Goal: Task Accomplishment & Management: Manage account settings

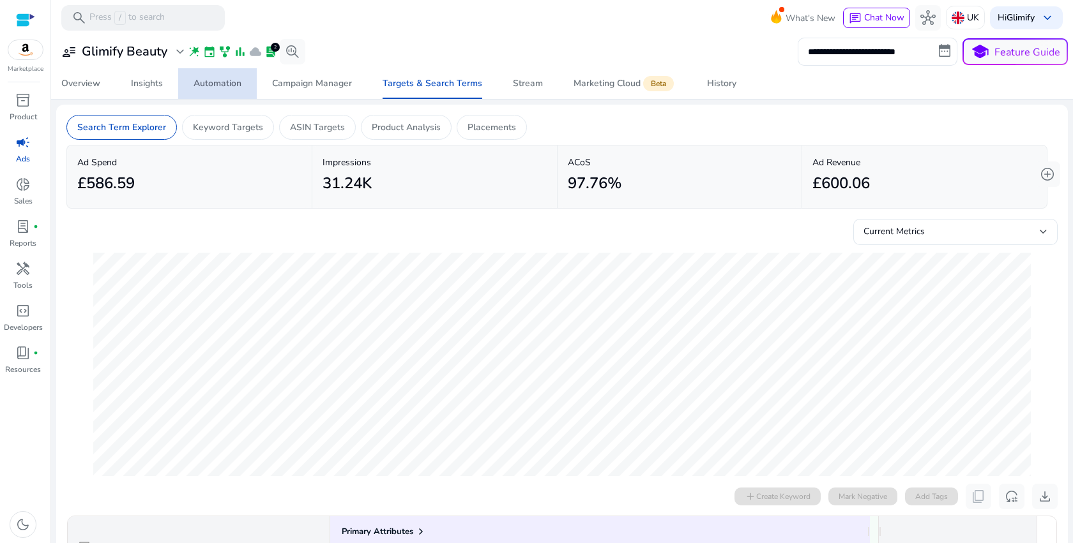
click at [234, 94] on span "Automation" at bounding box center [218, 83] width 48 height 31
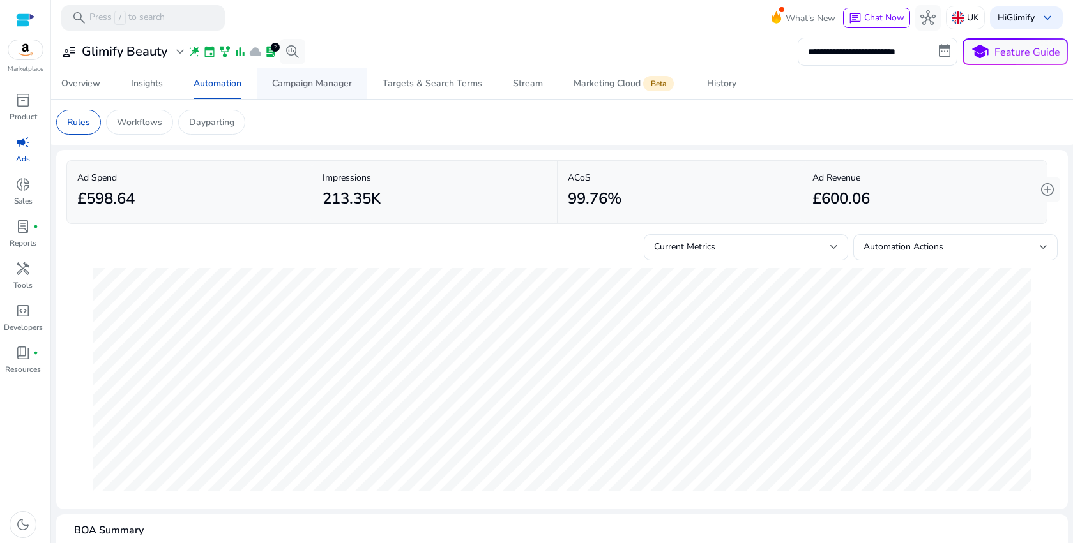
click at [328, 89] on span "Campaign Manager" at bounding box center [312, 83] width 80 height 31
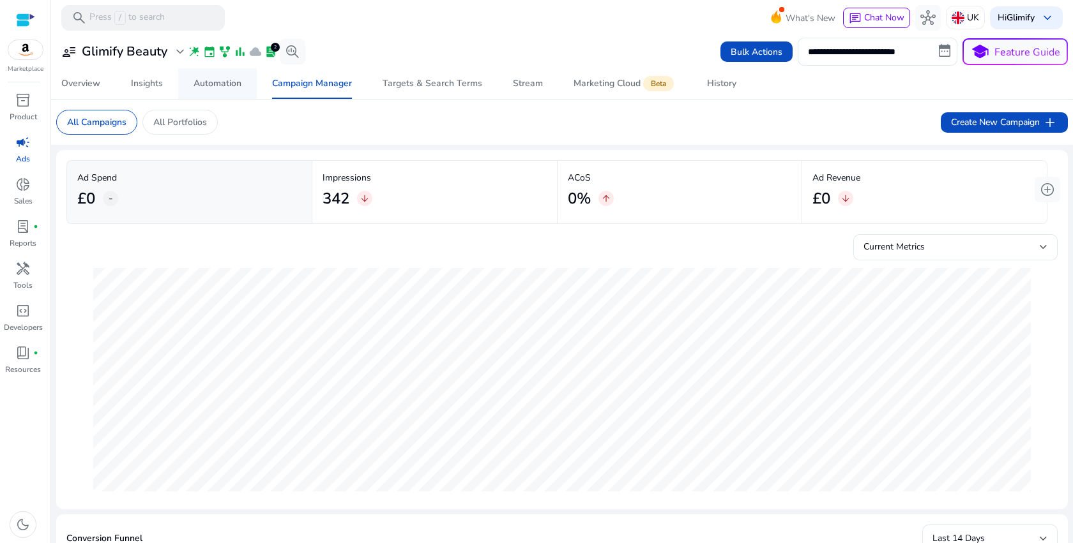
click at [227, 86] on div "Automation" at bounding box center [218, 83] width 48 height 9
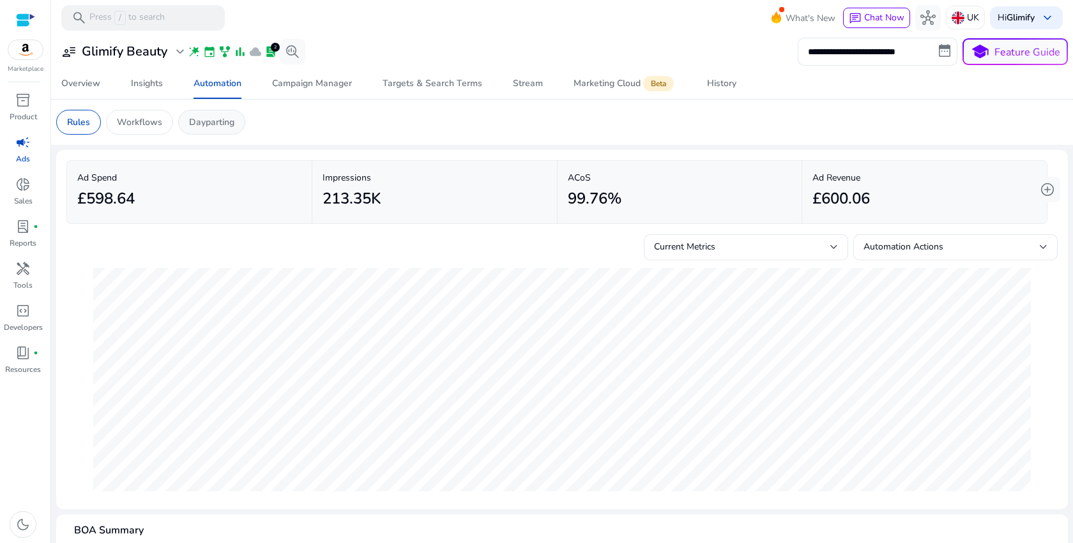
click at [224, 121] on p "Dayparting" at bounding box center [211, 122] width 45 height 13
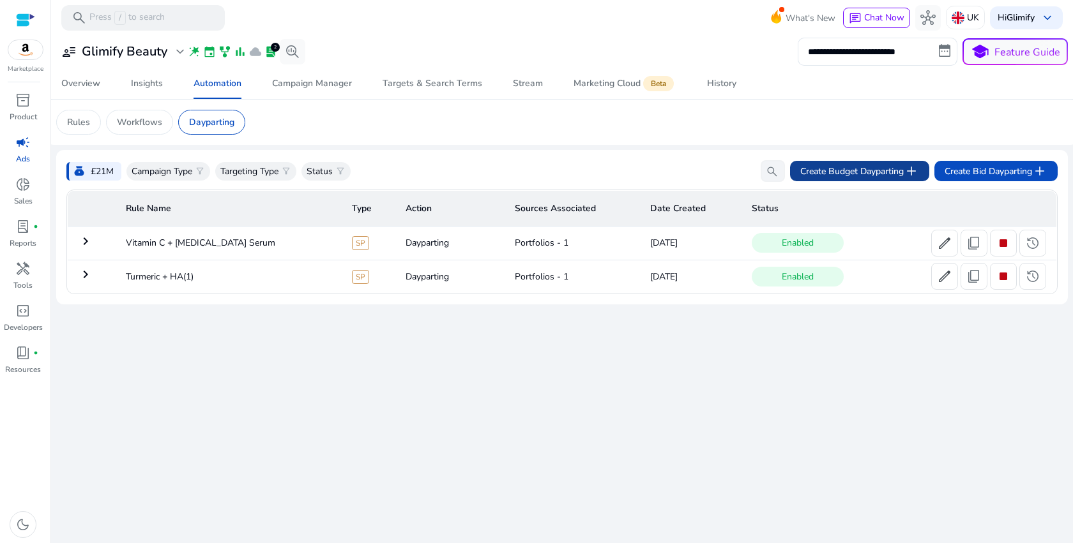
click at [904, 176] on span "add" at bounding box center [911, 170] width 15 height 15
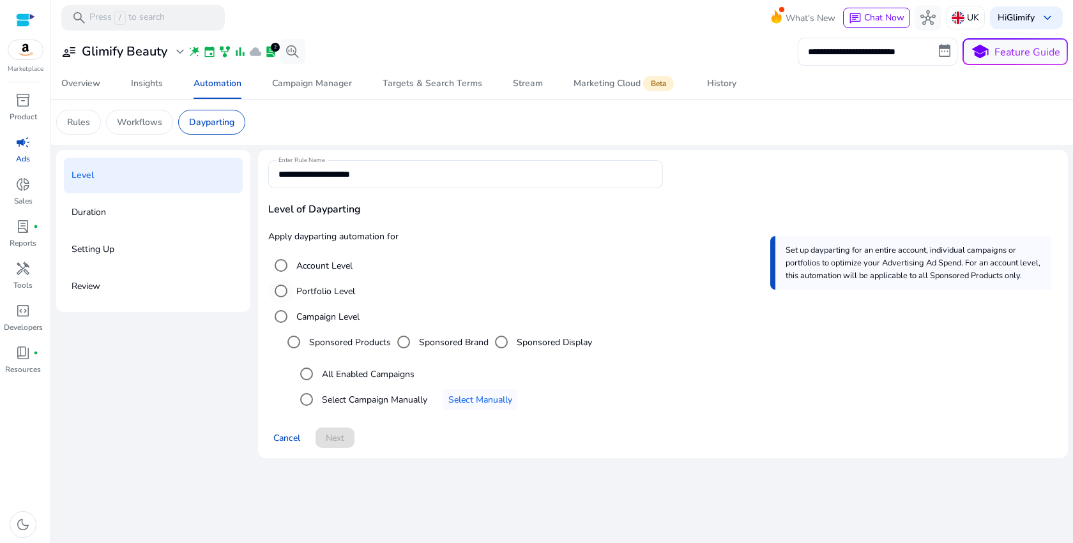
click at [322, 288] on label "Portfolio Level" at bounding box center [324, 291] width 61 height 13
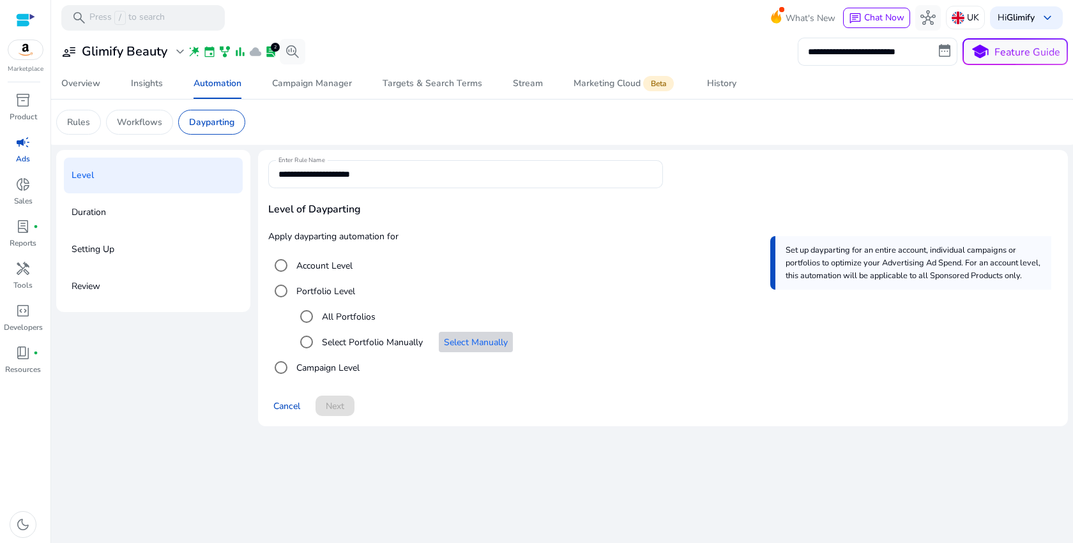
click at [464, 345] on span "Select Manually" at bounding box center [476, 342] width 64 height 13
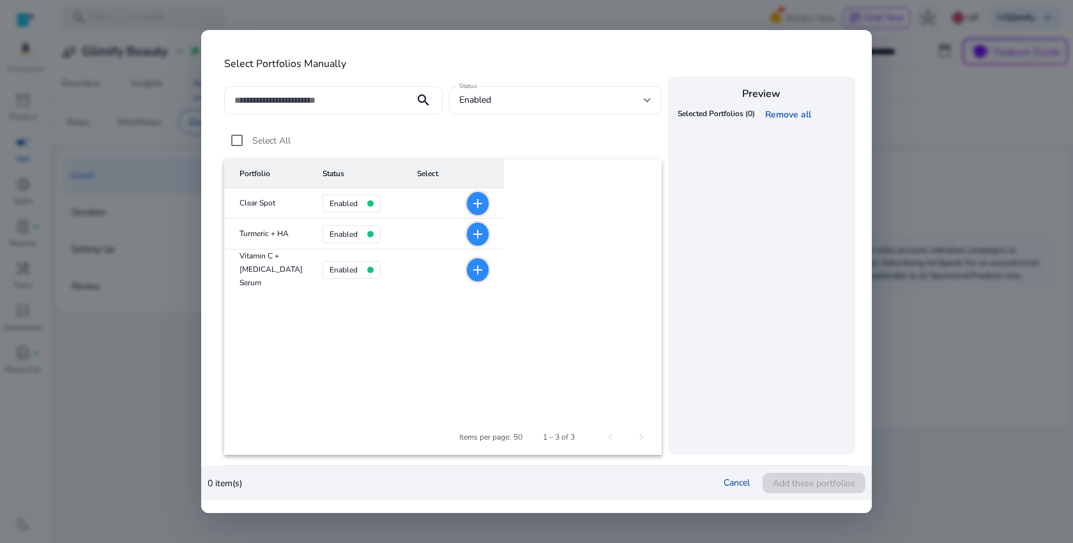
click at [740, 482] on link "Cancel" at bounding box center [737, 483] width 26 height 12
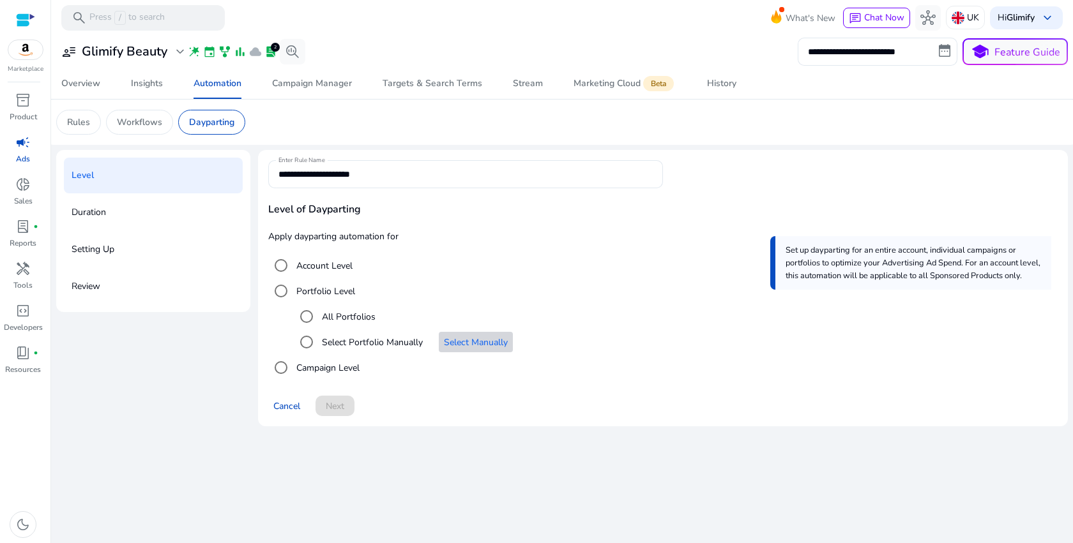
click at [459, 348] on span "Select Manually" at bounding box center [476, 342] width 64 height 13
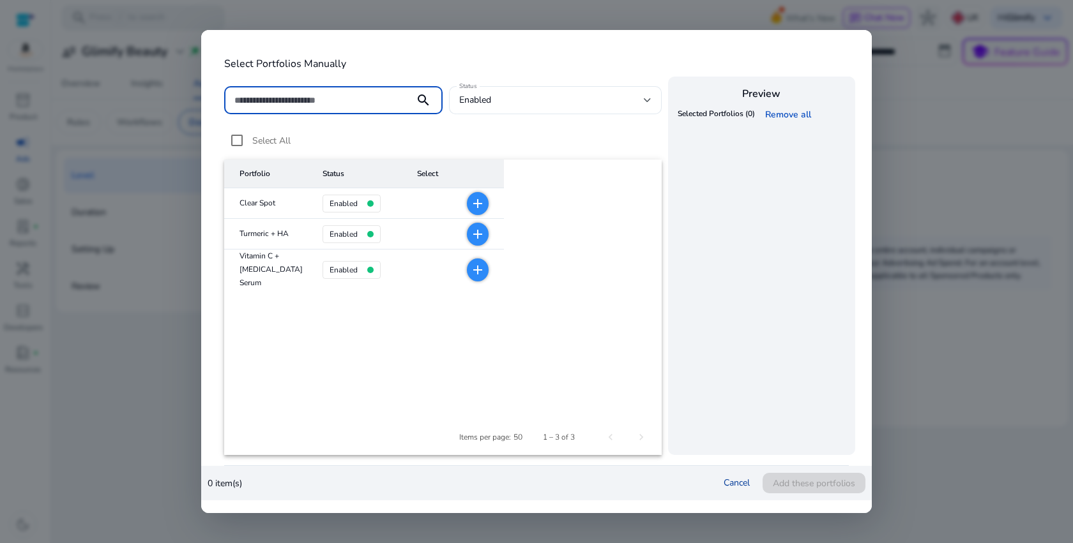
click at [730, 482] on link "Cancel" at bounding box center [737, 483] width 26 height 12
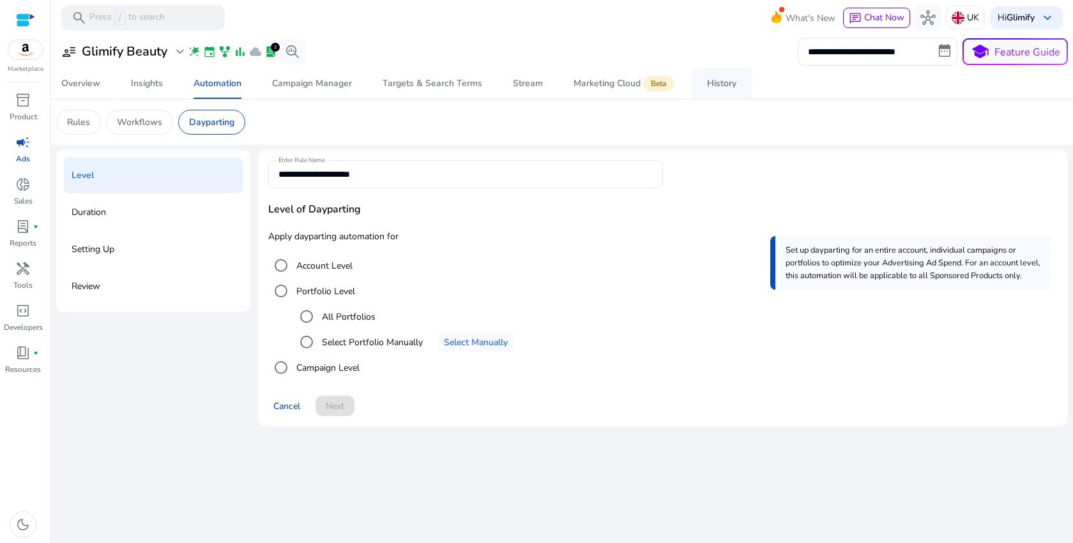
click at [714, 79] on div "History" at bounding box center [721, 83] width 29 height 9
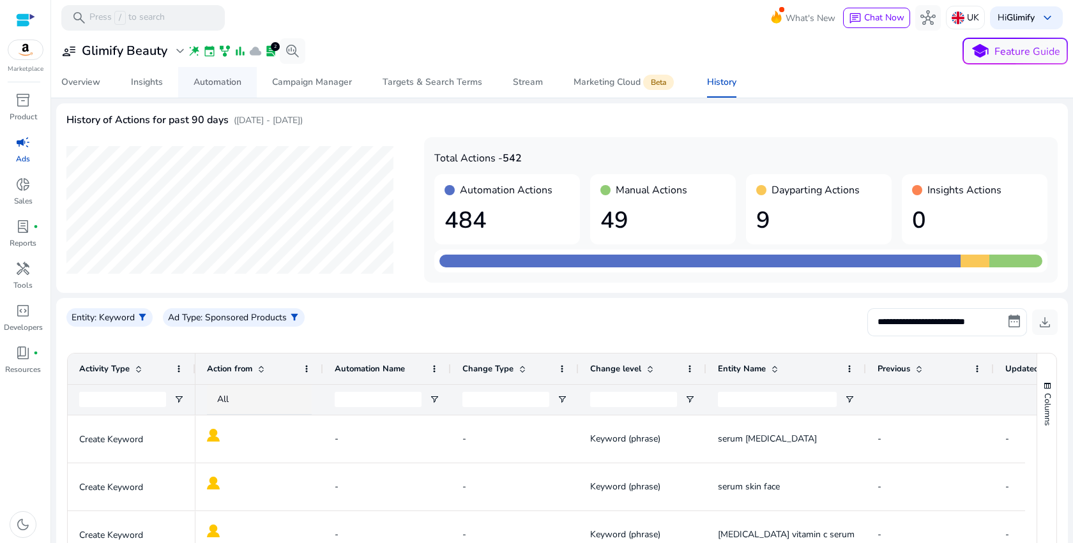
click at [192, 86] on link "Automation" at bounding box center [217, 82] width 79 height 31
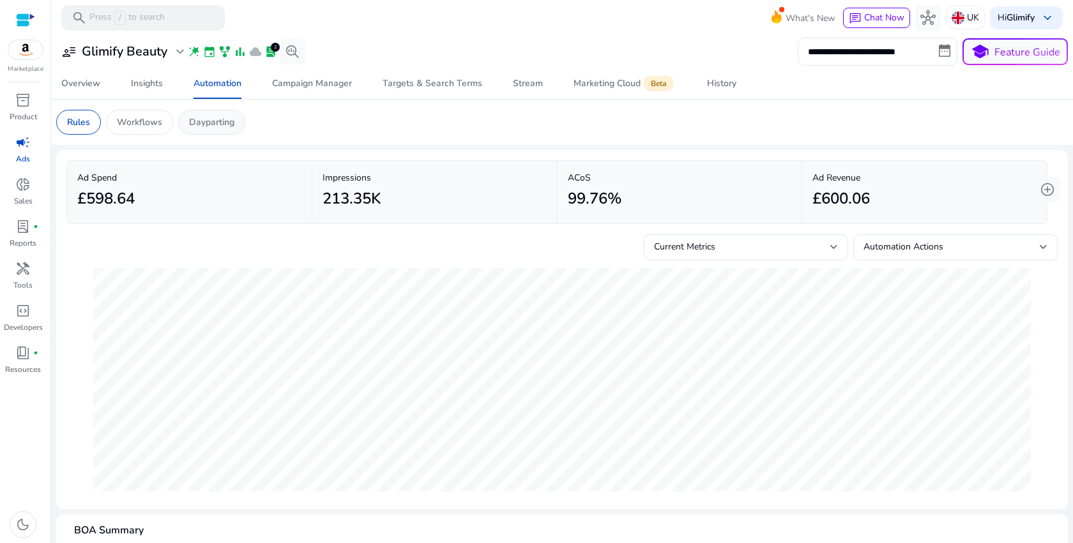
click at [208, 124] on p "Dayparting" at bounding box center [211, 122] width 45 height 13
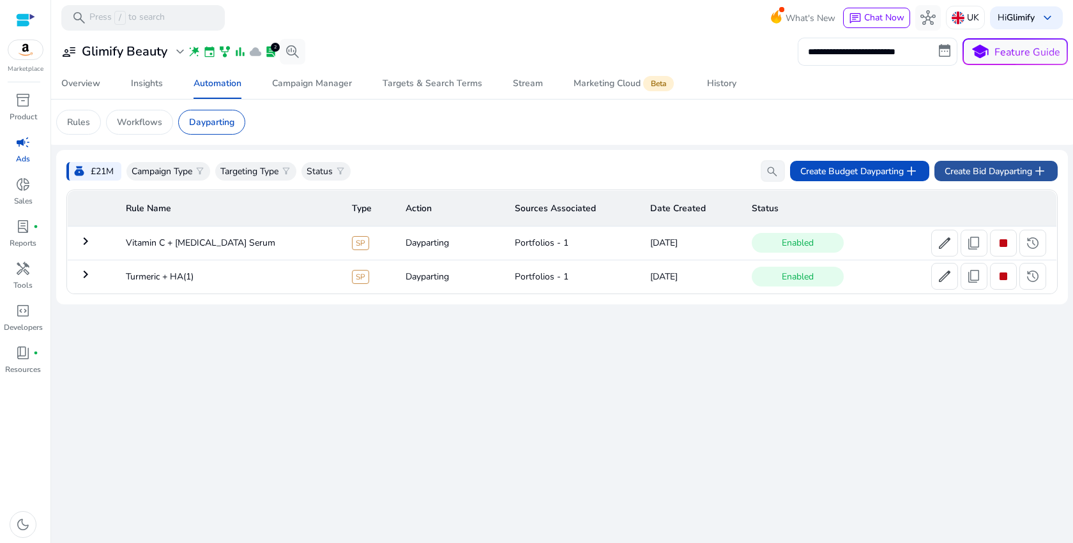
click at [1011, 174] on span "Create Bid Dayparting add" at bounding box center [996, 170] width 103 height 15
click at [974, 185] on span at bounding box center [995, 171] width 123 height 31
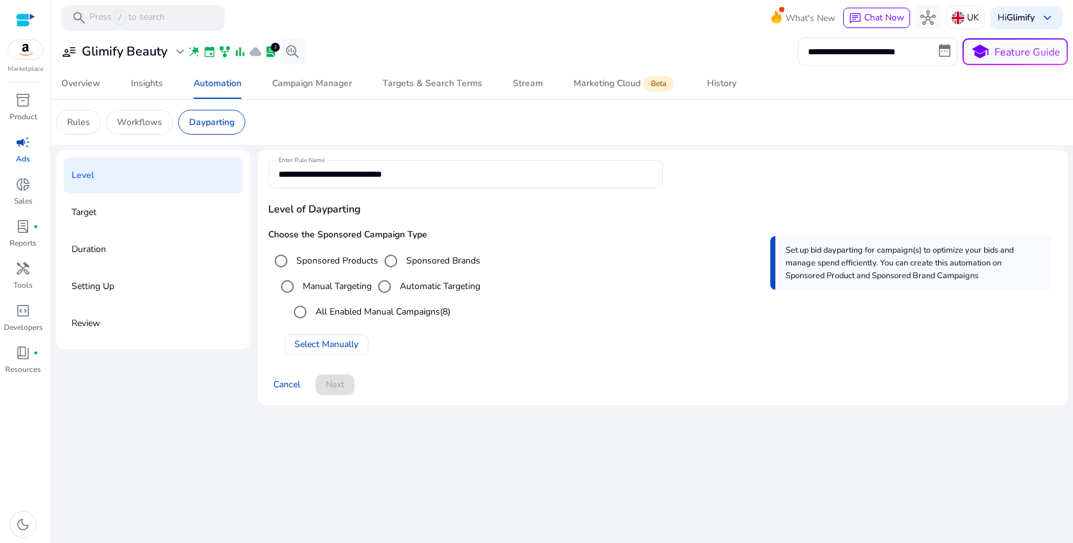
click at [443, 291] on label "Automatic Targeting" at bounding box center [438, 286] width 83 height 13
click at [351, 283] on label "Manual Targeting" at bounding box center [336, 286] width 72 height 13
click at [331, 342] on span "Select Manually" at bounding box center [326, 344] width 64 height 13
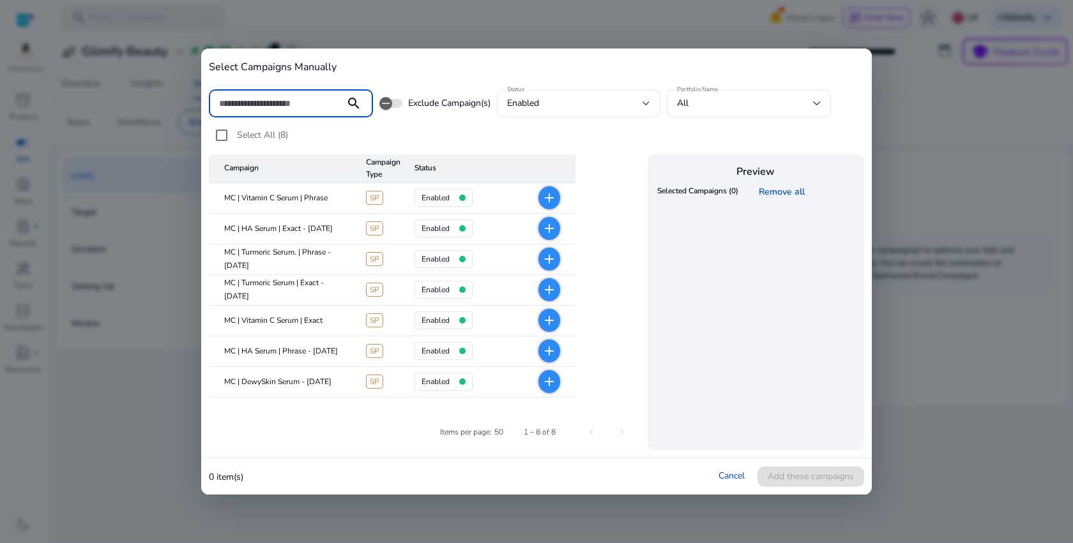
scroll to position [29, 0]
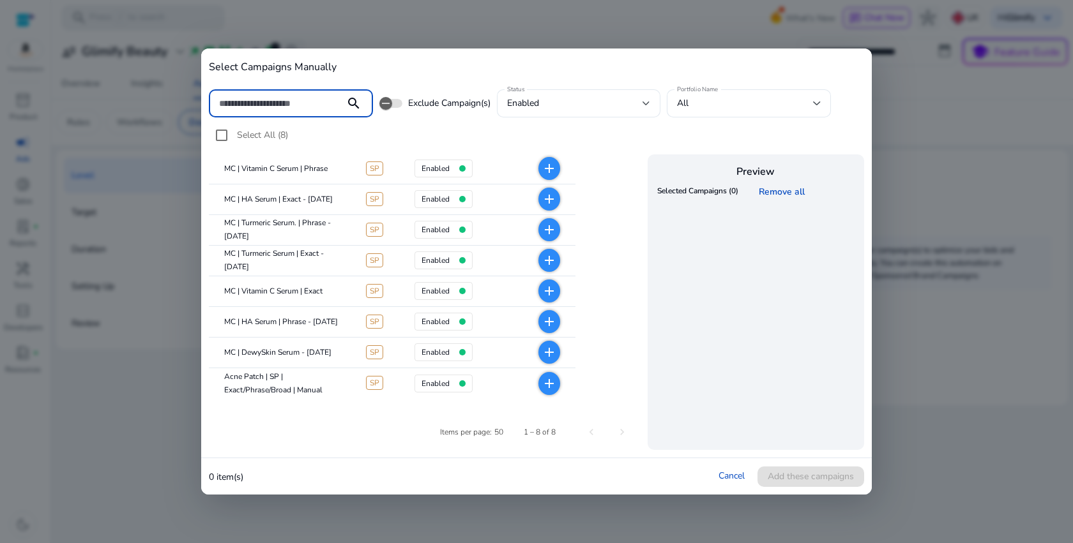
click at [552, 357] on mat-icon "add" at bounding box center [549, 352] width 15 height 15
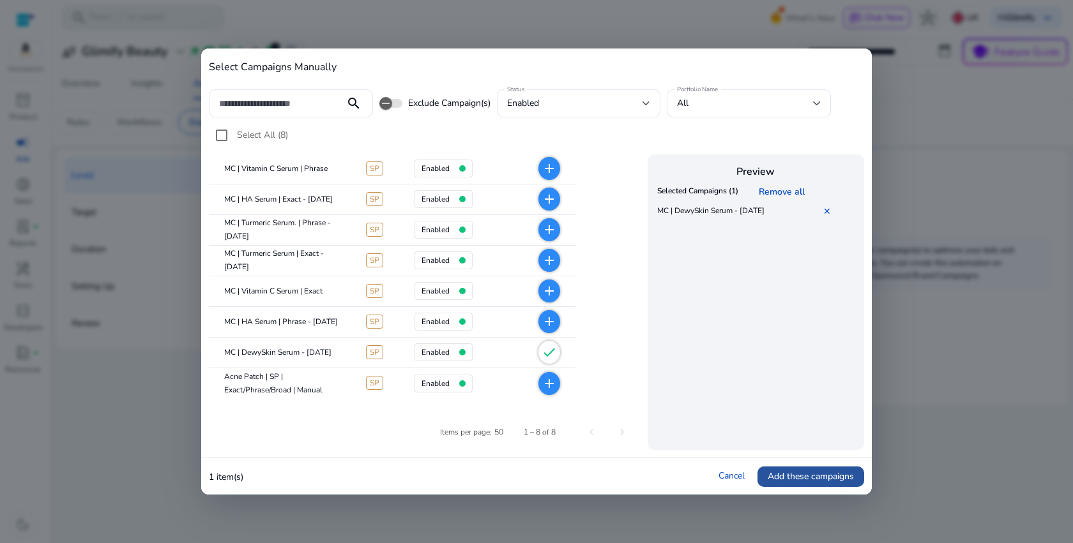
click at [788, 475] on span "Add these campaigns" at bounding box center [811, 476] width 86 height 13
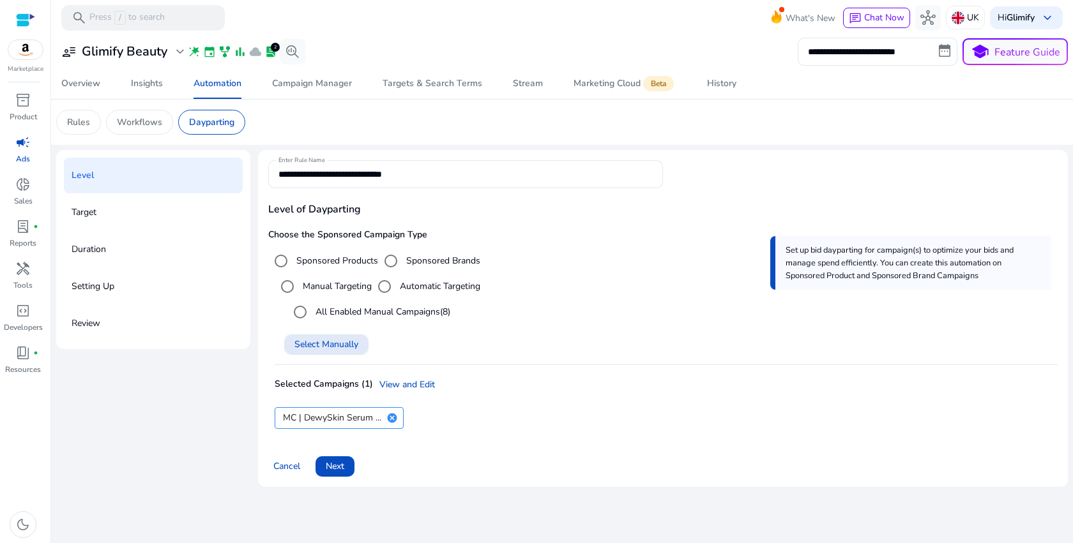
click at [343, 461] on span "Next" at bounding box center [335, 466] width 19 height 13
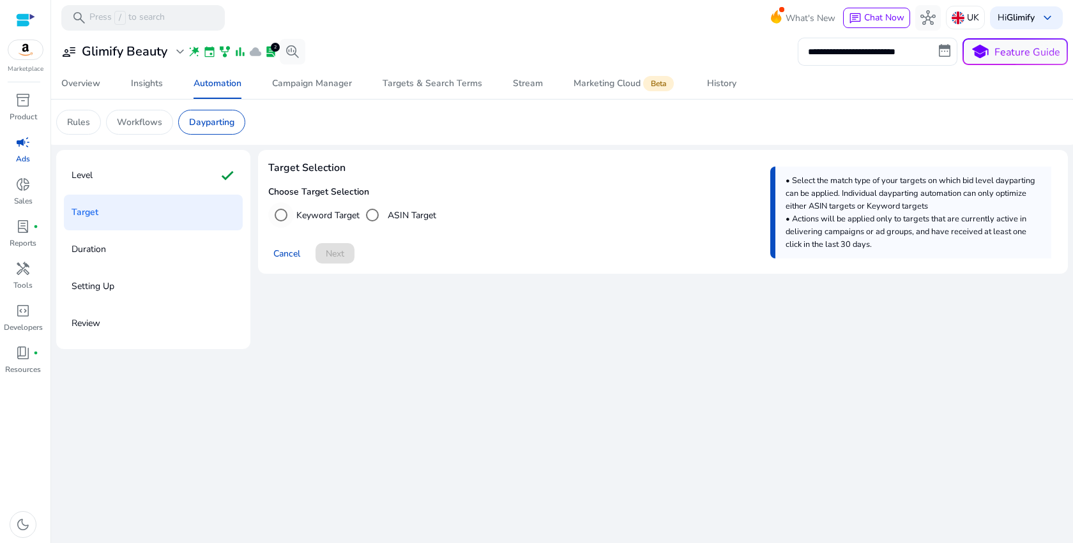
click at [308, 224] on div "Keyword Target" at bounding box center [313, 215] width 91 height 26
click at [309, 217] on label "Keyword Target" at bounding box center [327, 215] width 66 height 13
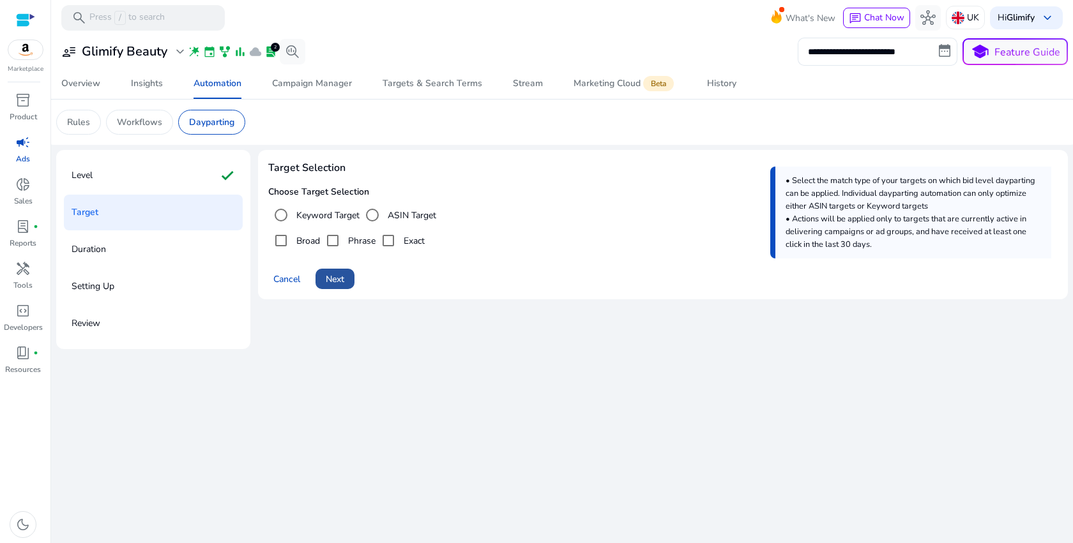
click at [337, 280] on span "Next" at bounding box center [335, 279] width 19 height 13
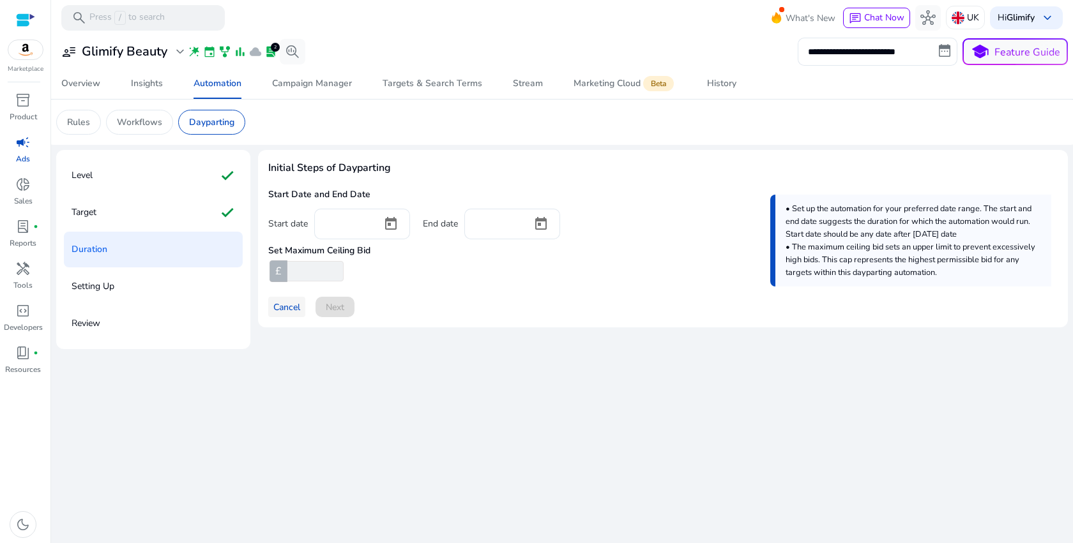
click at [301, 315] on span at bounding box center [286, 307] width 37 height 31
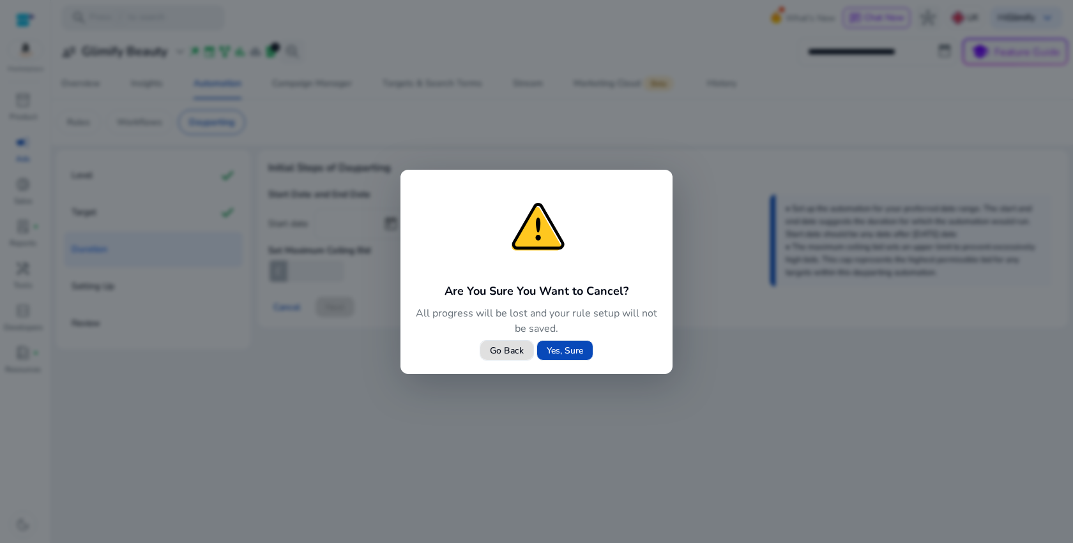
click at [570, 345] on span "Yes, Sure" at bounding box center [565, 350] width 36 height 13
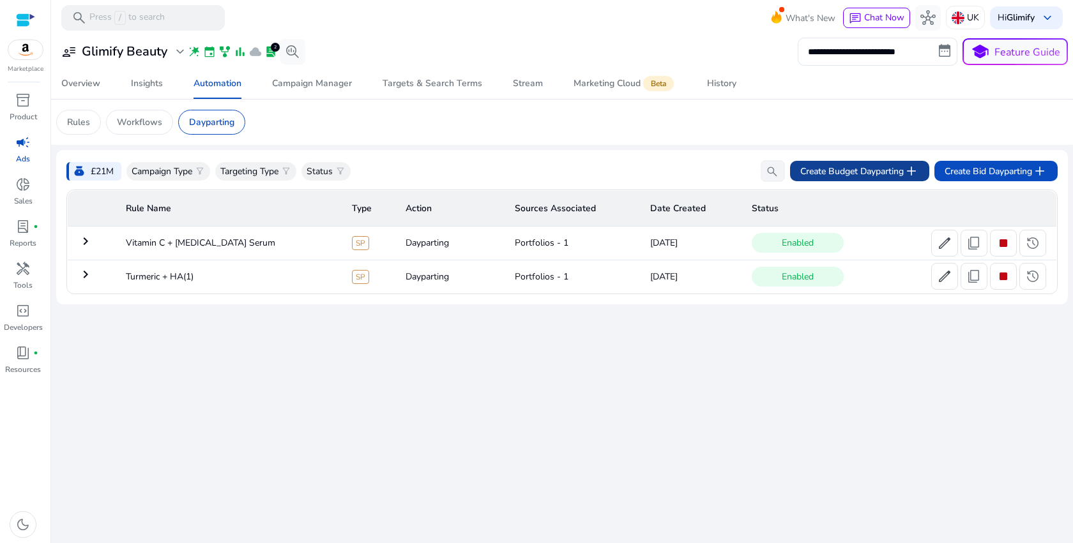
click at [836, 171] on span "Create Budget Dayparting add" at bounding box center [859, 170] width 119 height 15
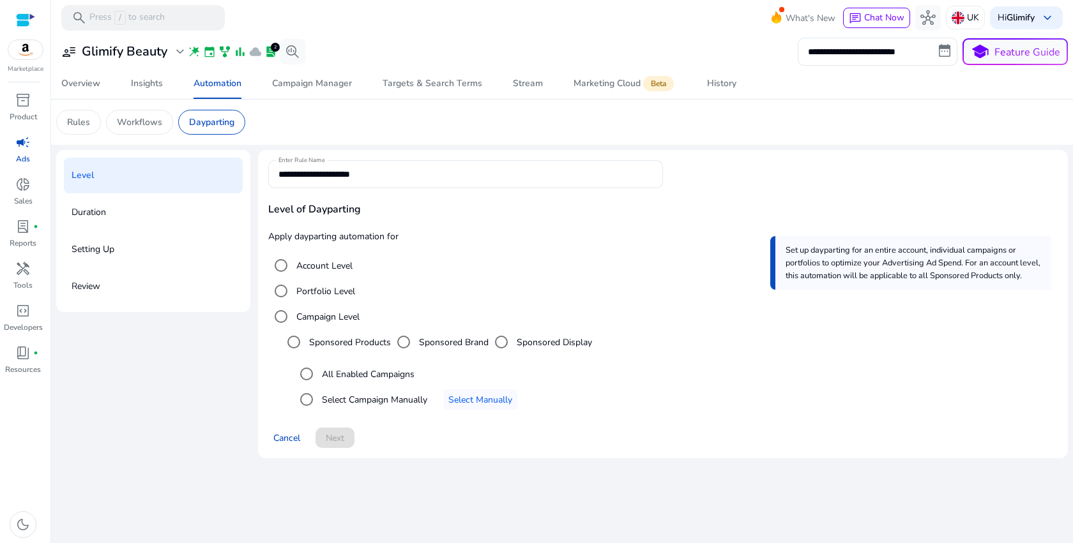
click at [345, 313] on label "Campaign Level" at bounding box center [327, 316] width 66 height 13
click at [481, 407] on span "Select an option" at bounding box center [480, 399] width 74 height 31
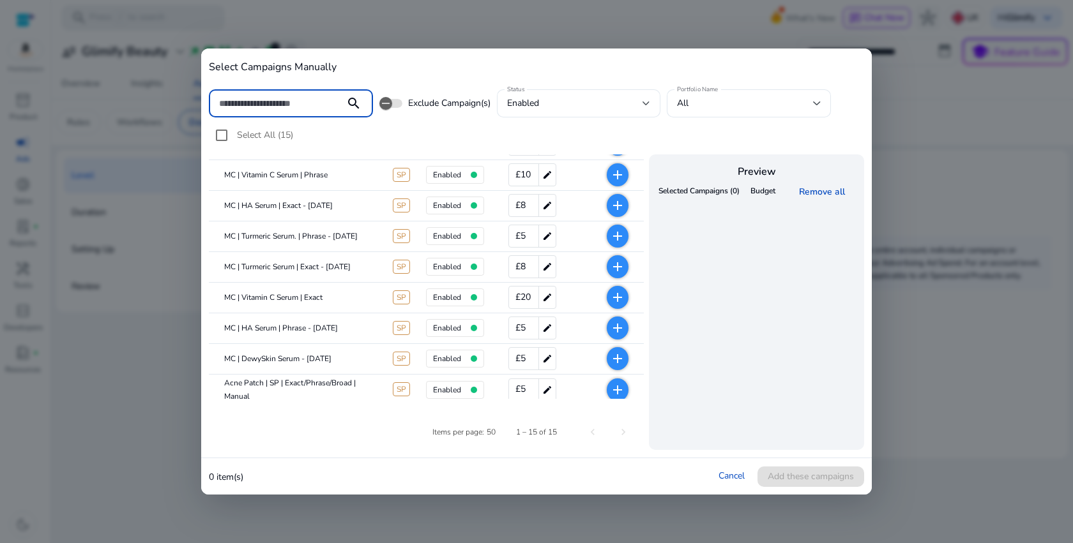
scroll to position [254, 0]
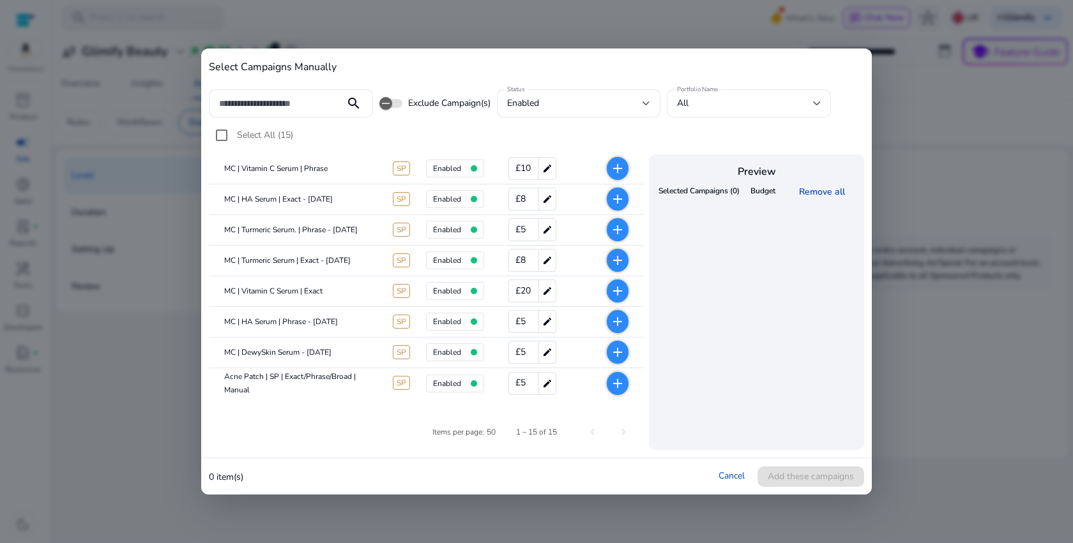
click at [618, 345] on mat-icon "add" at bounding box center [617, 352] width 15 height 15
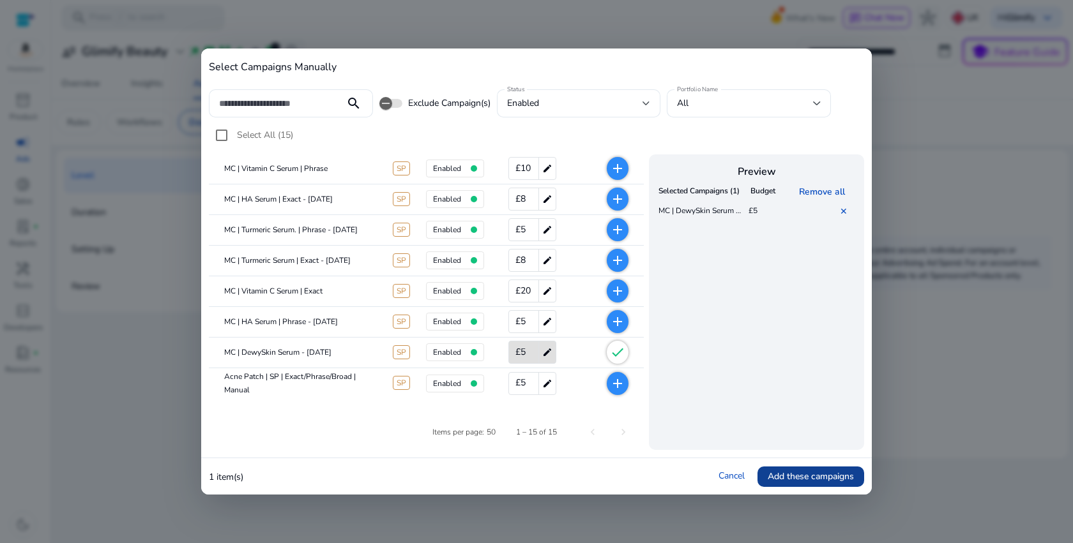
click at [820, 476] on span "Add these campaigns" at bounding box center [811, 476] width 86 height 13
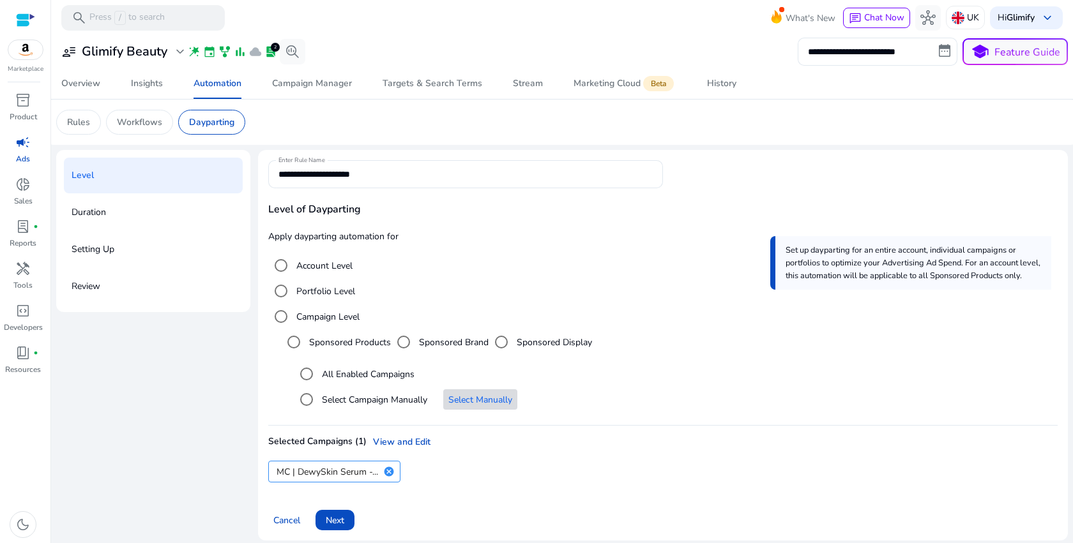
scroll to position [8, 0]
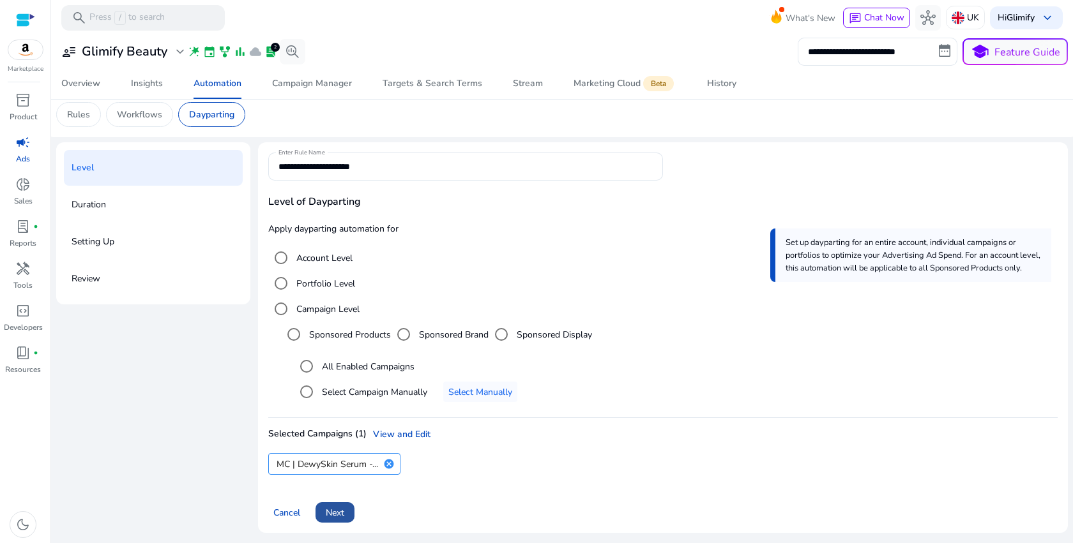
click at [333, 512] on span "Next" at bounding box center [335, 512] width 19 height 13
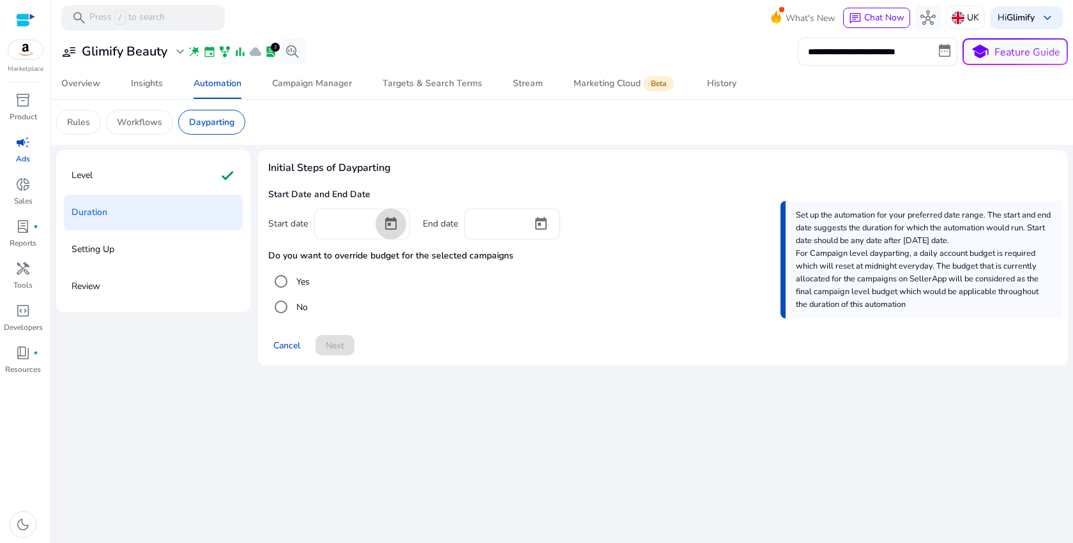
click at [393, 228] on span "Open calendar" at bounding box center [391, 224] width 31 height 31
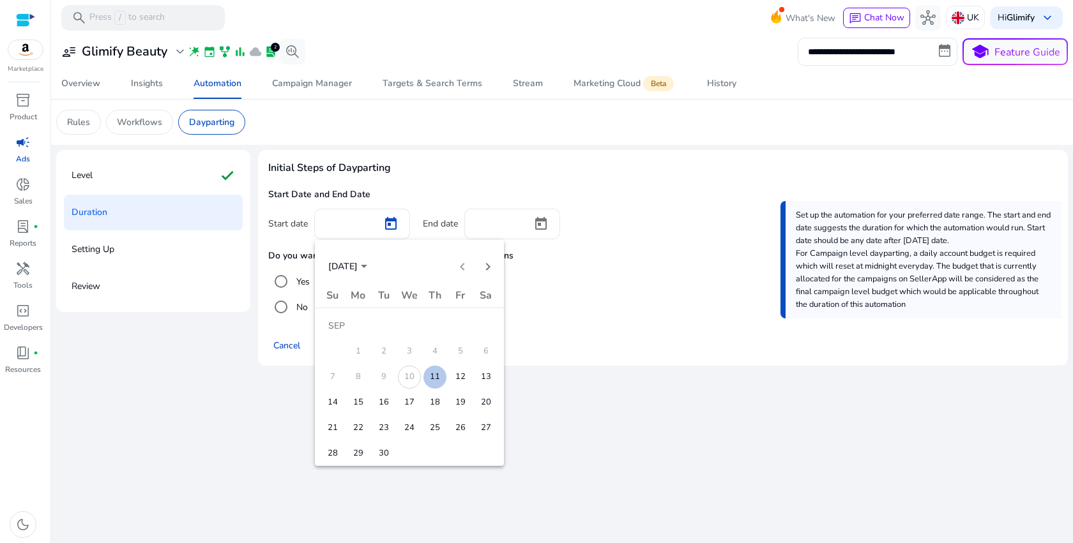
click at [413, 382] on span "10" at bounding box center [409, 377] width 23 height 23
click at [425, 380] on span "11" at bounding box center [434, 377] width 23 height 23
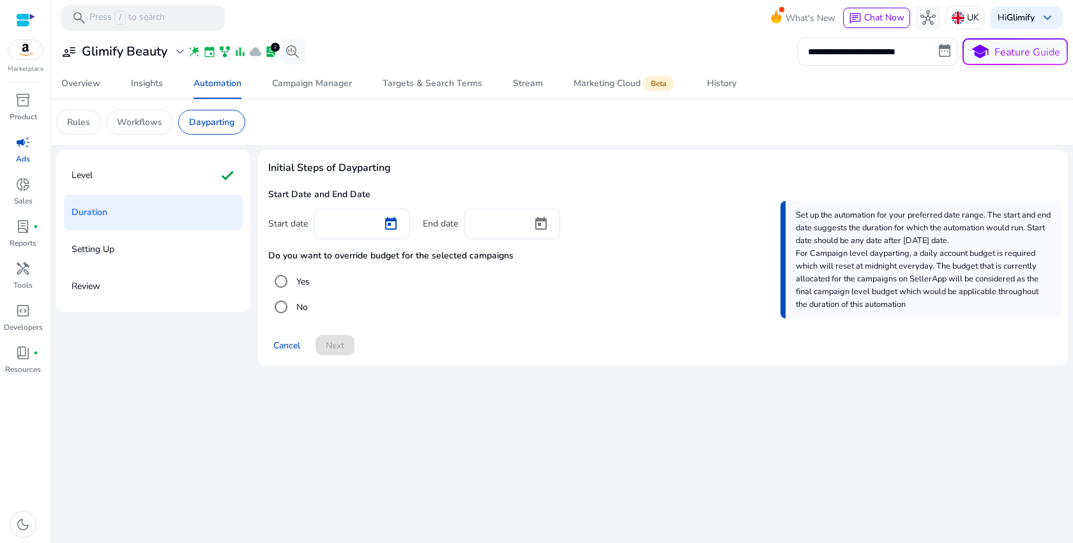
type input "*********"
click at [540, 234] on span "Open calendar" at bounding box center [541, 224] width 31 height 31
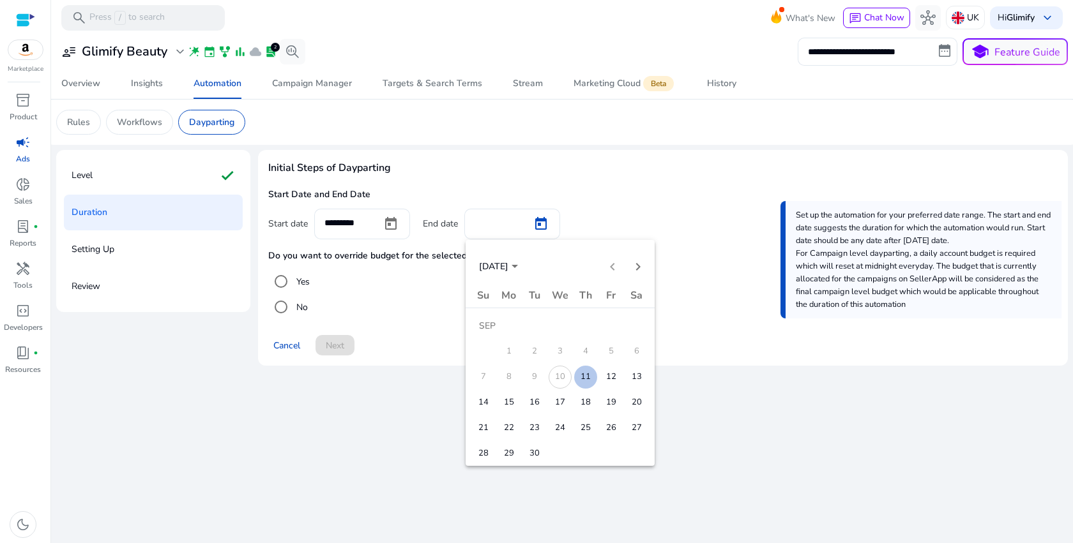
click at [537, 454] on span "30" at bounding box center [534, 454] width 23 height 23
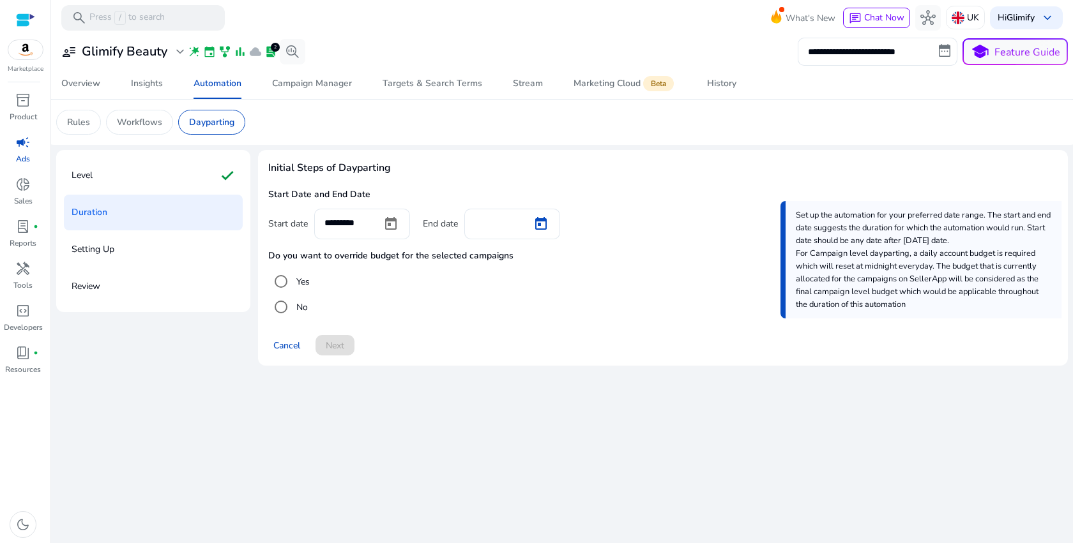
type input "*********"
click at [298, 280] on label "Yes" at bounding box center [302, 281] width 16 height 13
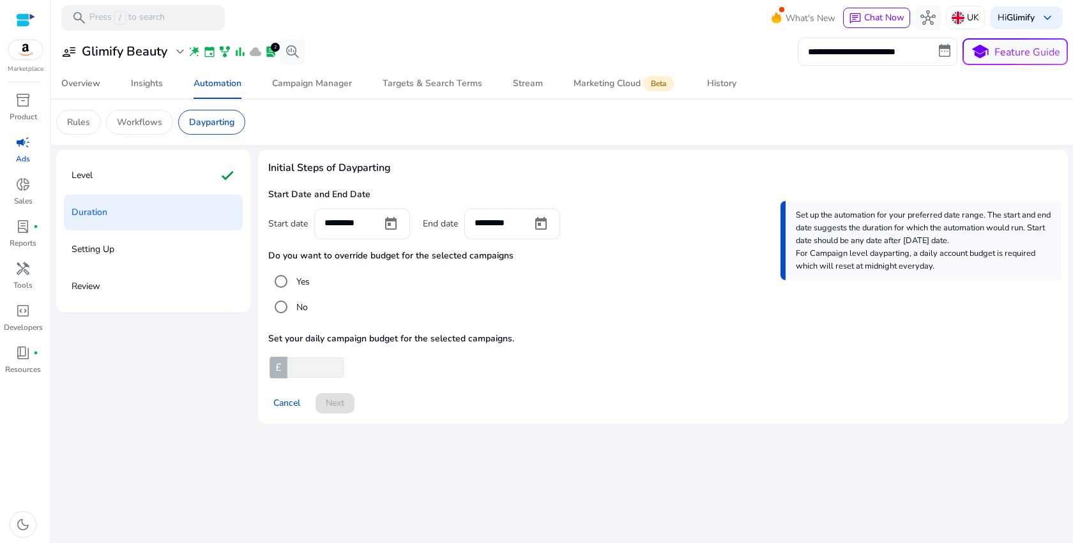
click at [320, 363] on input "number" at bounding box center [314, 368] width 59 height 20
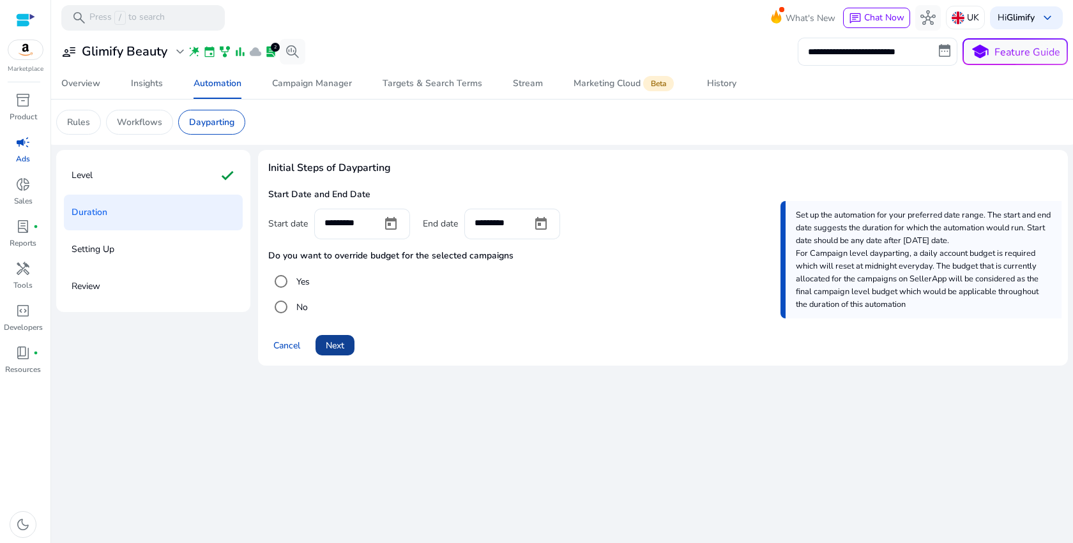
click at [335, 342] on span "Next" at bounding box center [335, 345] width 19 height 13
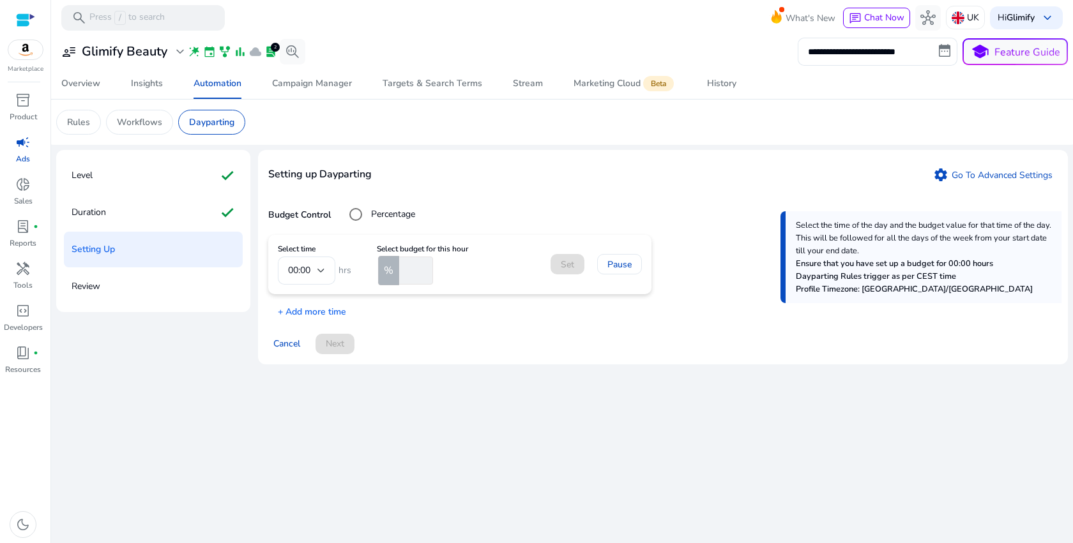
click at [416, 276] on input "number" at bounding box center [415, 271] width 36 height 28
type input "*"
click at [561, 264] on span "Set" at bounding box center [567, 264] width 13 height 13
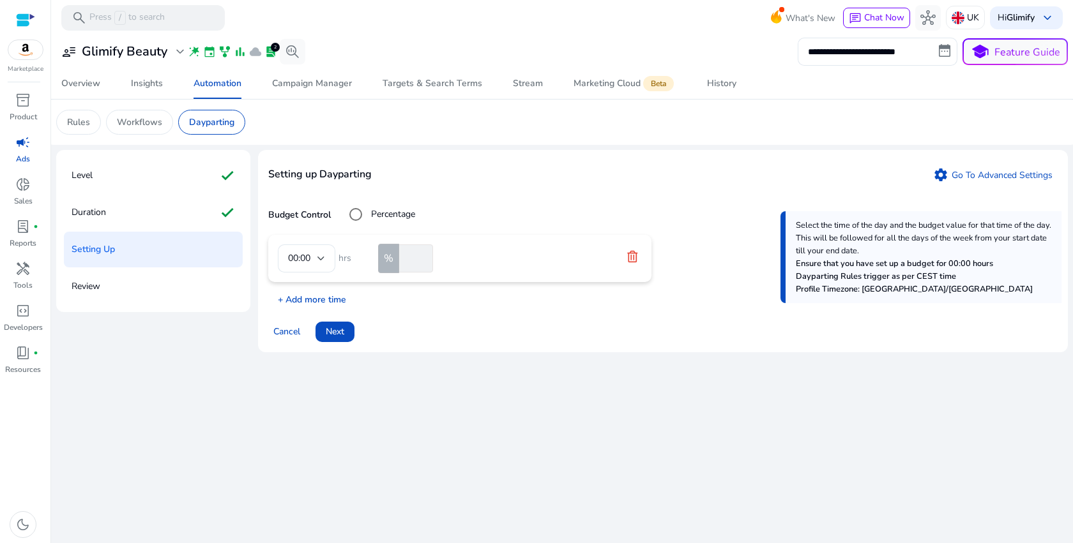
click at [335, 300] on p "+ Add more time" at bounding box center [307, 297] width 78 height 20
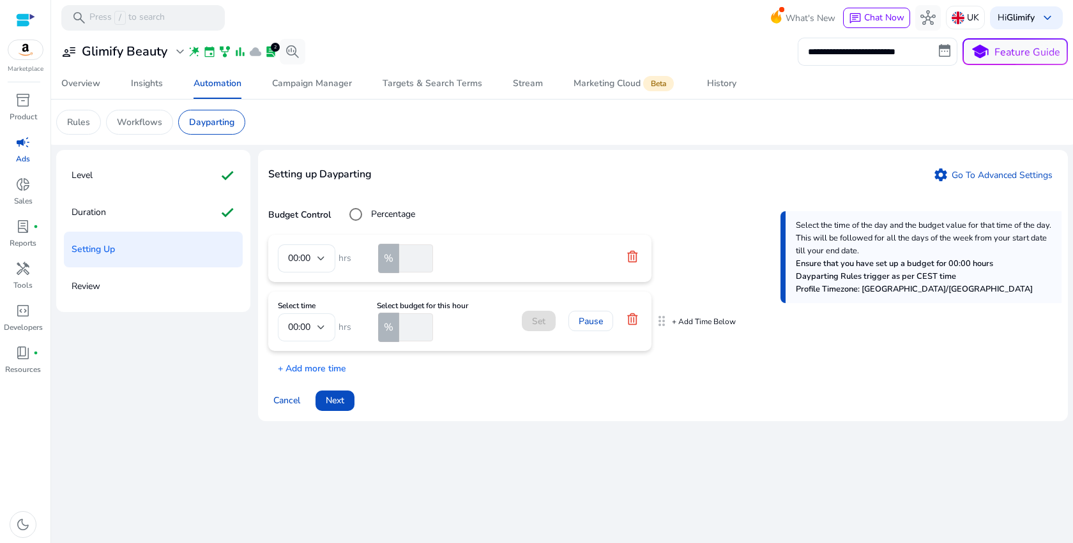
click at [294, 340] on div "00:00" at bounding box center [306, 328] width 37 height 28
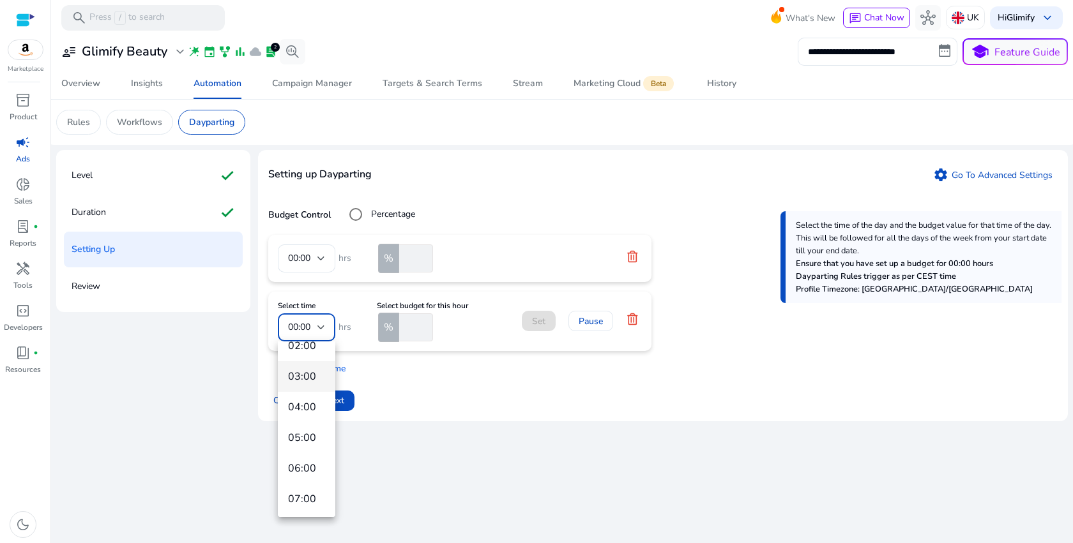
scroll to position [86, 0]
click at [319, 484] on span "07:00" at bounding box center [306, 491] width 37 height 14
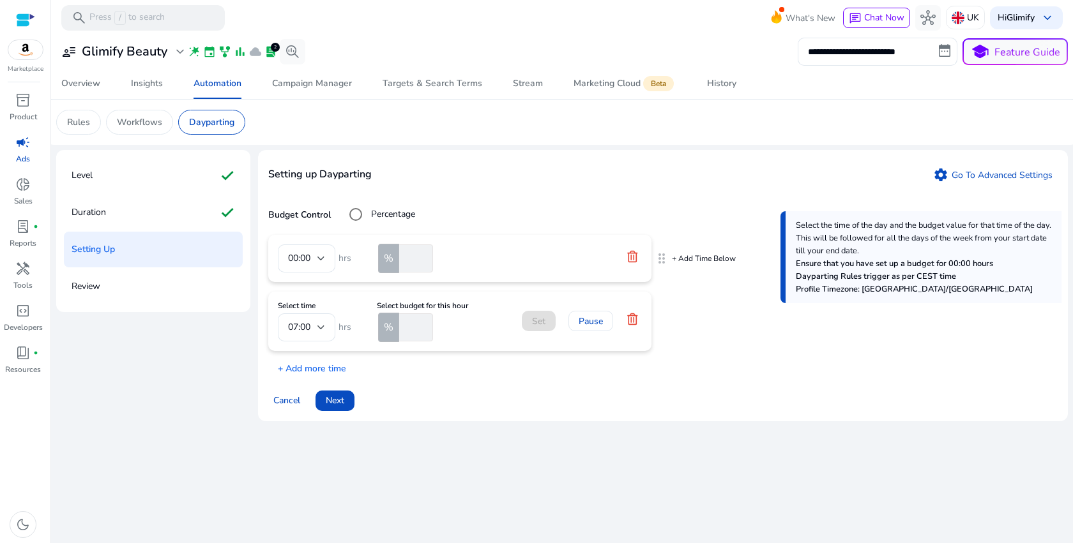
click at [635, 262] on icon at bounding box center [632, 255] width 10 height 11
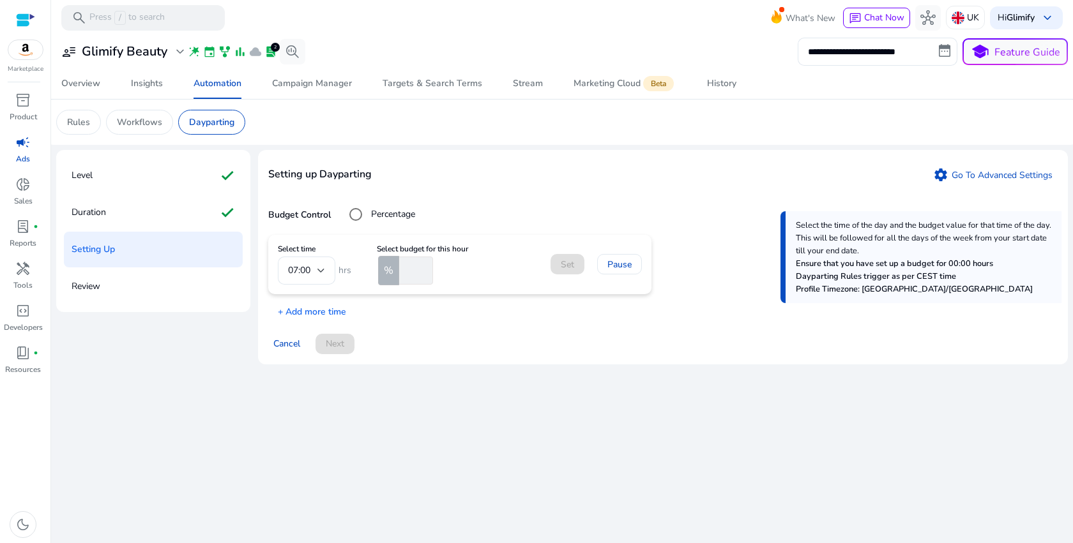
click at [374, 314] on div "Select time 07:00 hrs Select budget for this hour % Set Pause + Add more time" at bounding box center [662, 277] width 789 height 84
click at [323, 277] on mat-form-field "07:00" at bounding box center [306, 271] width 57 height 28
click at [415, 275] on input "number" at bounding box center [415, 271] width 36 height 28
type input "*"
click at [564, 273] on span at bounding box center [567, 264] width 34 height 31
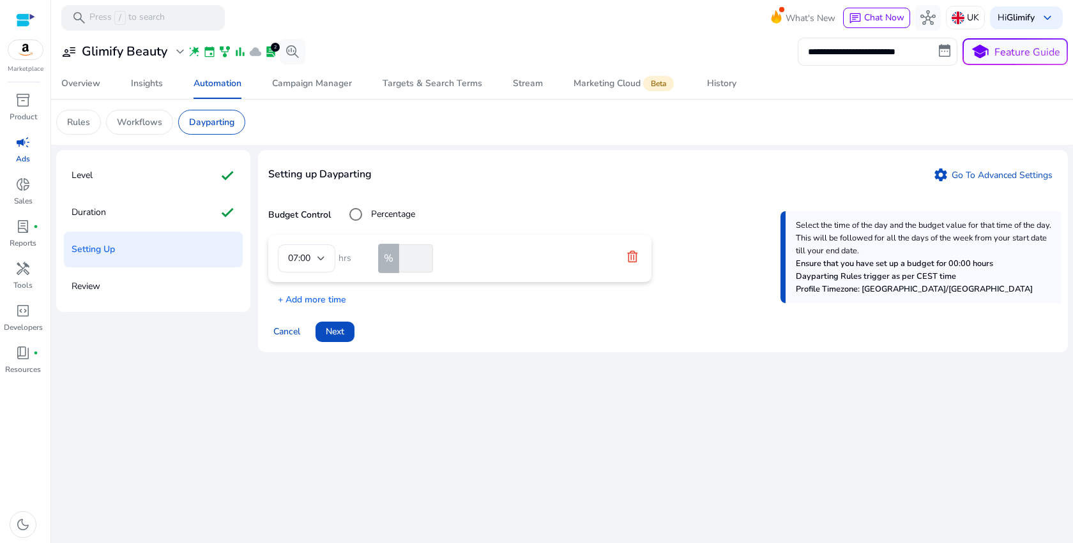
click at [628, 262] on icon at bounding box center [632, 255] width 10 height 11
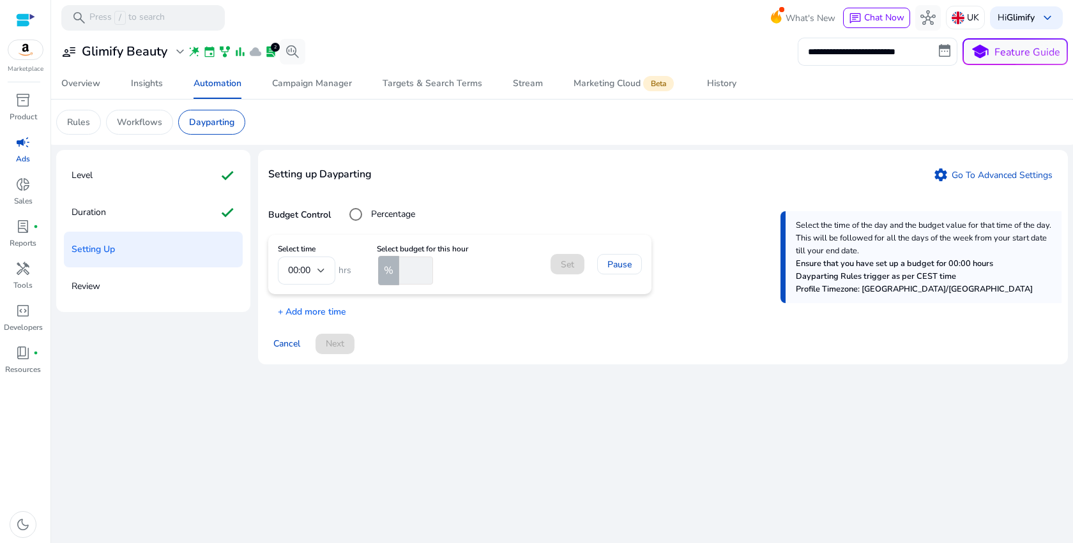
click at [418, 272] on input "number" at bounding box center [415, 271] width 36 height 28
type input "*"
click at [441, 271] on mat-icon "warning" at bounding box center [444, 270] width 15 height 15
click at [474, 289] on mat-card "Select time 00:00 hrs Select budget for this hour % * warning Set Pause" at bounding box center [459, 264] width 383 height 59
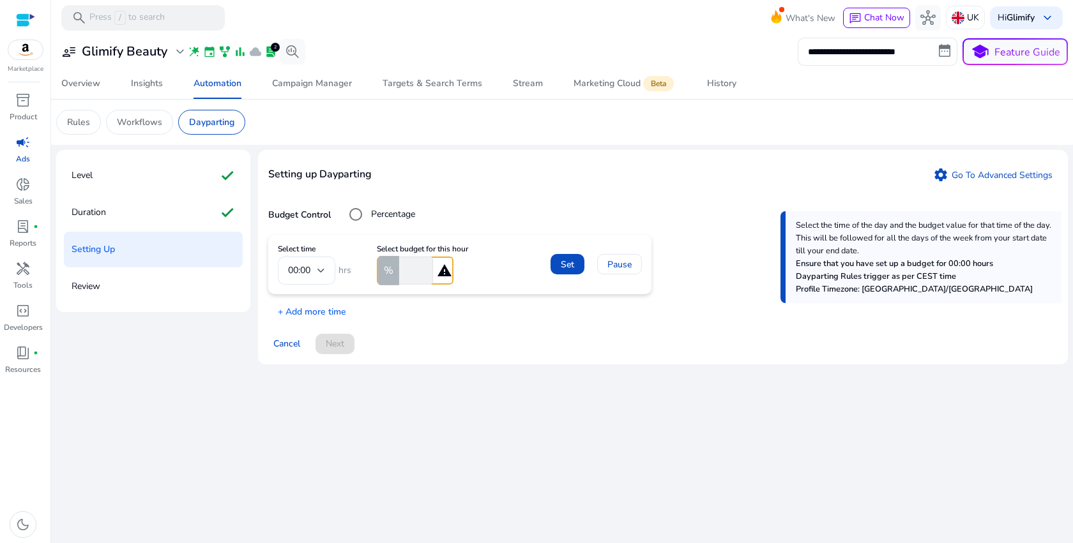
click at [413, 275] on input "*" at bounding box center [415, 271] width 36 height 28
type input "*"
click at [579, 269] on span at bounding box center [567, 264] width 34 height 31
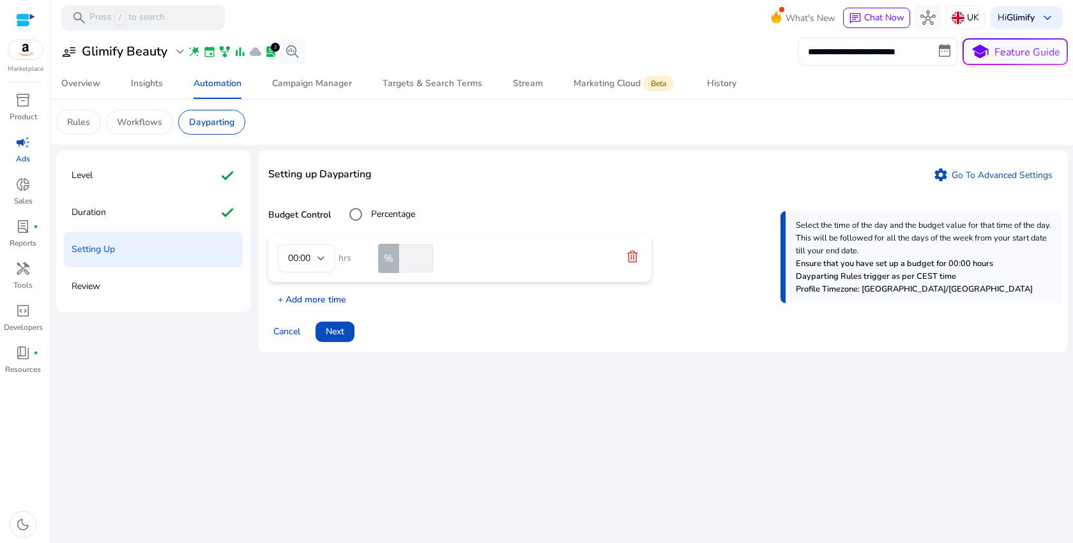
click at [335, 301] on p "+ Add more time" at bounding box center [307, 297] width 78 height 20
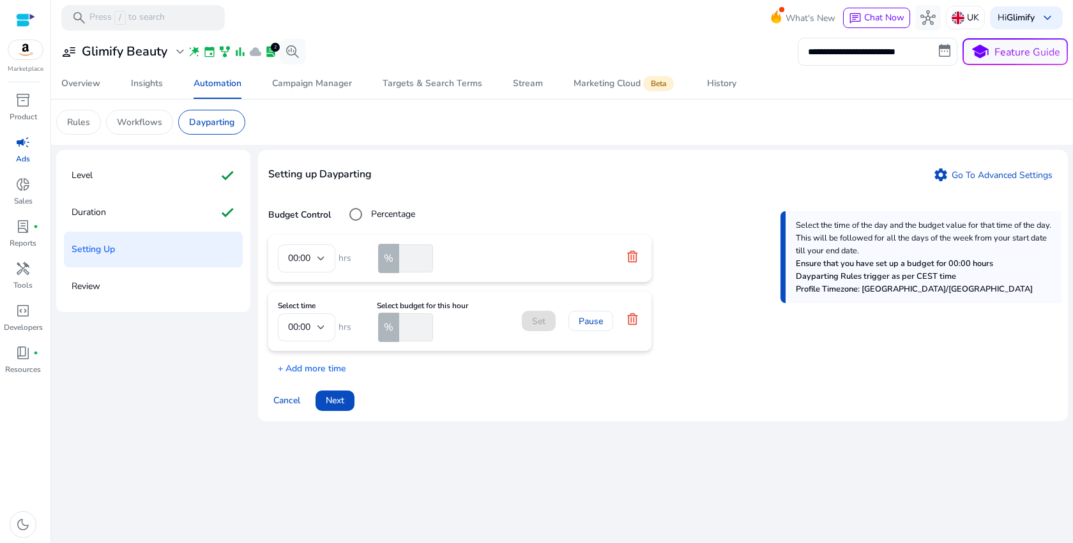
click at [298, 218] on b "Budget Control" at bounding box center [299, 215] width 63 height 12
click at [140, 212] on div "Duration check" at bounding box center [153, 213] width 179 height 36
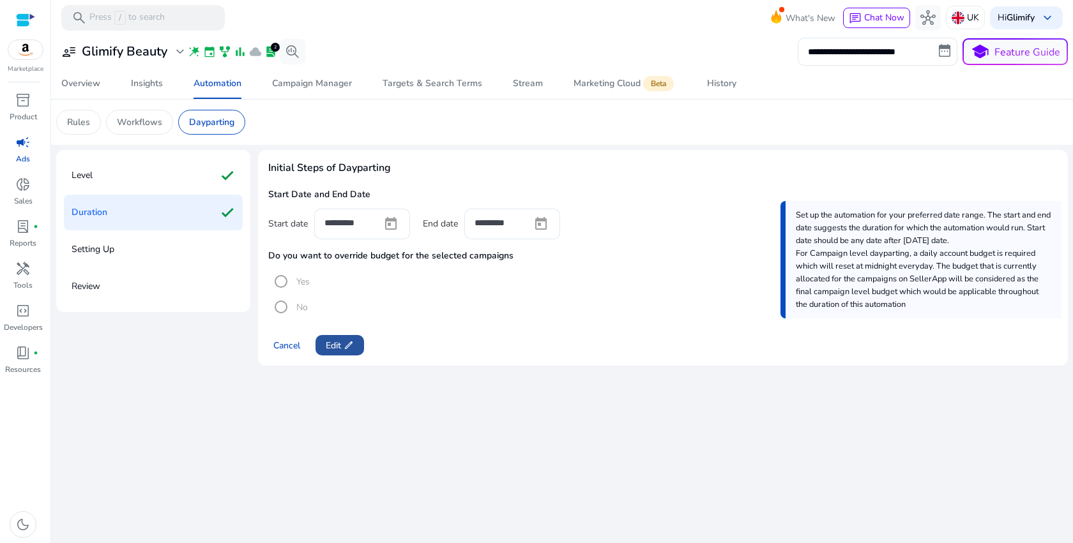
click at [326, 345] on span "Edit edit" at bounding box center [340, 345] width 28 height 13
click at [326, 345] on span "Next" at bounding box center [335, 345] width 19 height 13
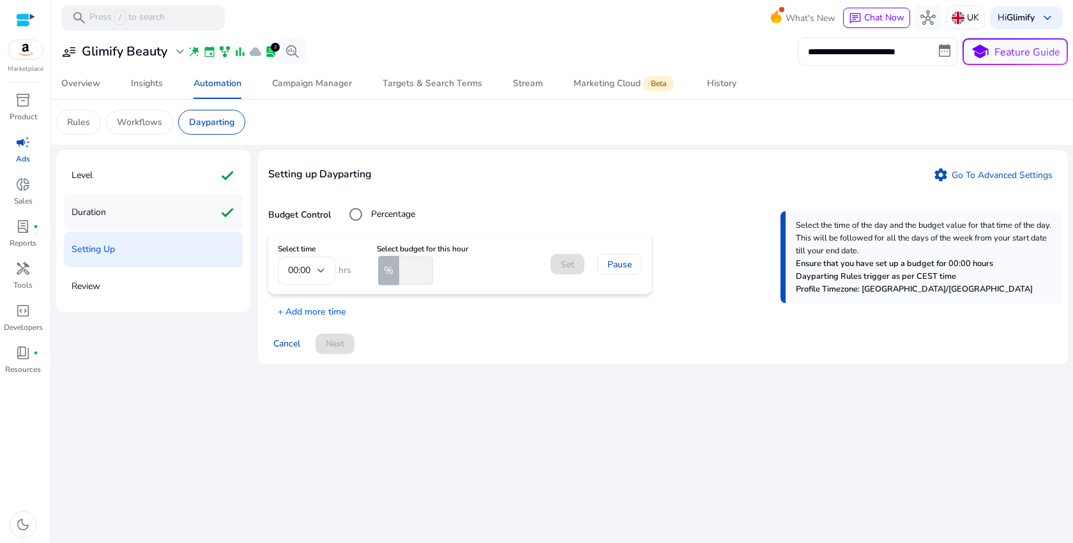
click at [97, 202] on p "Duration" at bounding box center [89, 212] width 34 height 20
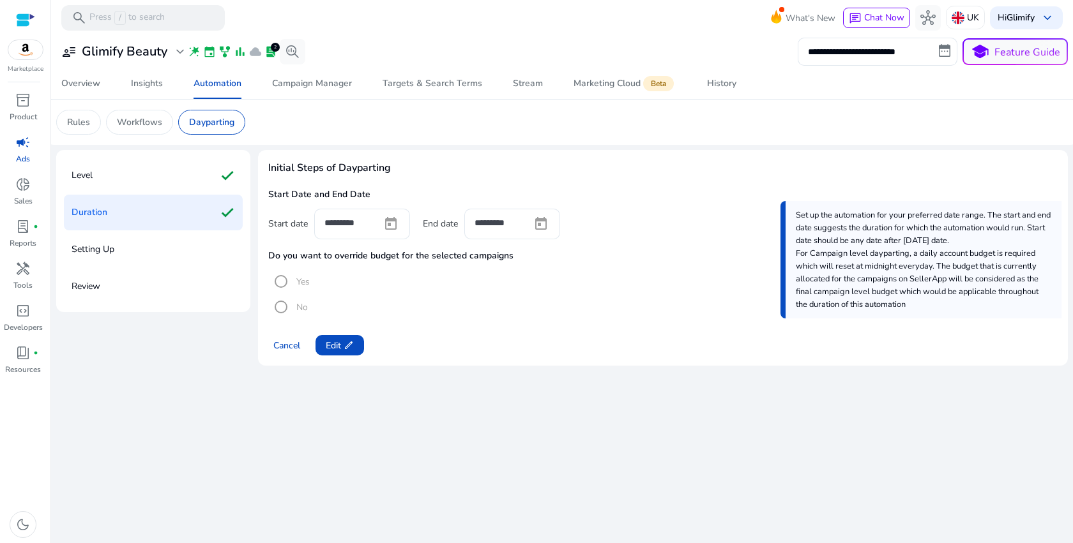
click at [294, 280] on mat-radio-group "Yes No" at bounding box center [662, 293] width 789 height 54
click at [286, 281] on mat-radio-group "Yes No" at bounding box center [662, 293] width 789 height 54
click at [321, 340] on span at bounding box center [339, 345] width 49 height 31
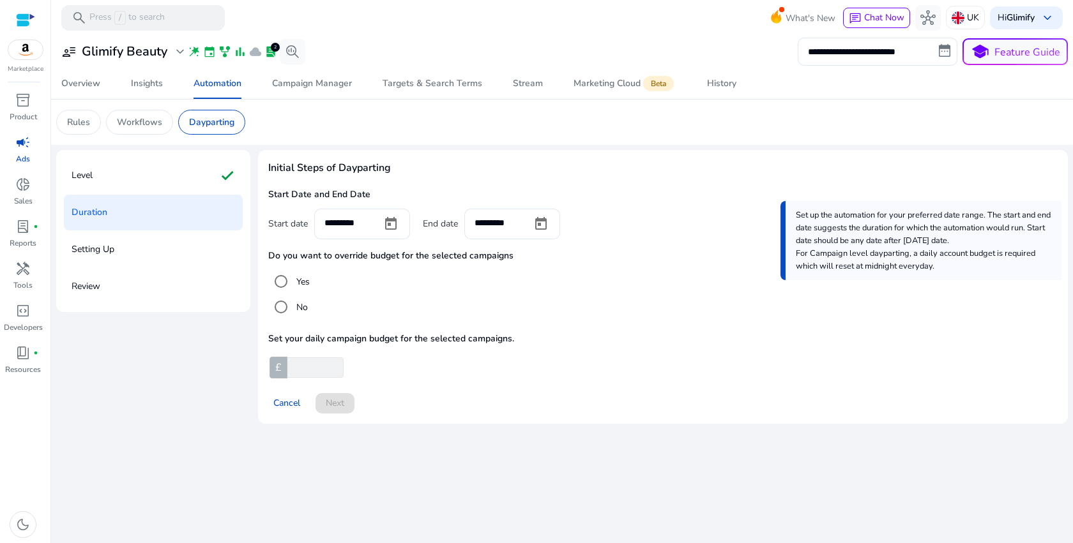
click at [325, 372] on div at bounding box center [333, 368] width 19 height 18
click at [320, 370] on input "number" at bounding box center [314, 368] width 59 height 20
type input "*"
click at [326, 400] on span "Next" at bounding box center [335, 403] width 19 height 13
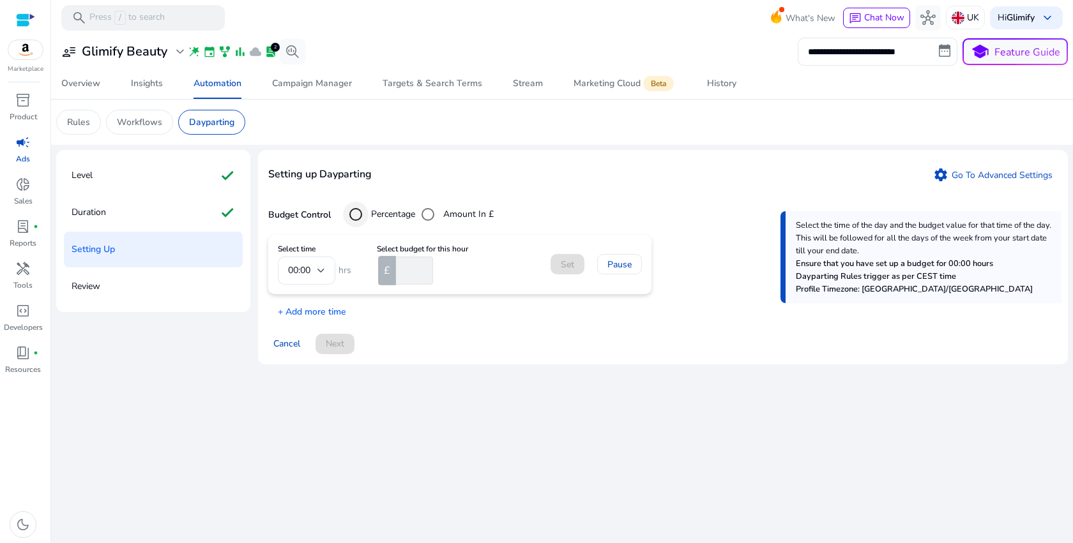
click at [370, 220] on div "budget control" at bounding box center [355, 214] width 31 height 31
click at [405, 274] on input "number" at bounding box center [413, 271] width 40 height 28
type input "*"
click at [570, 263] on span "Set" at bounding box center [567, 264] width 13 height 13
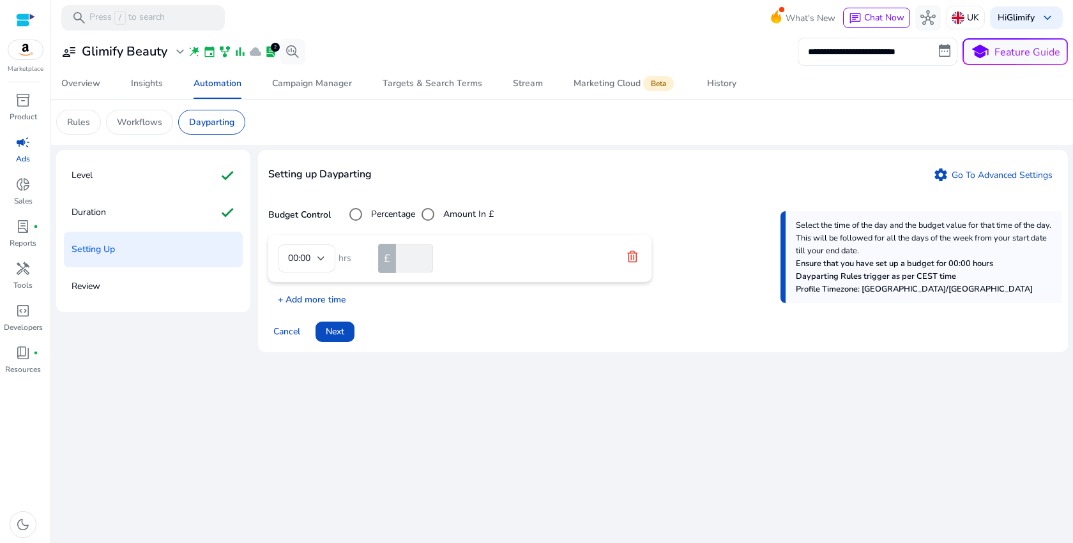
click at [315, 298] on p "+ Add more time" at bounding box center [307, 297] width 78 height 20
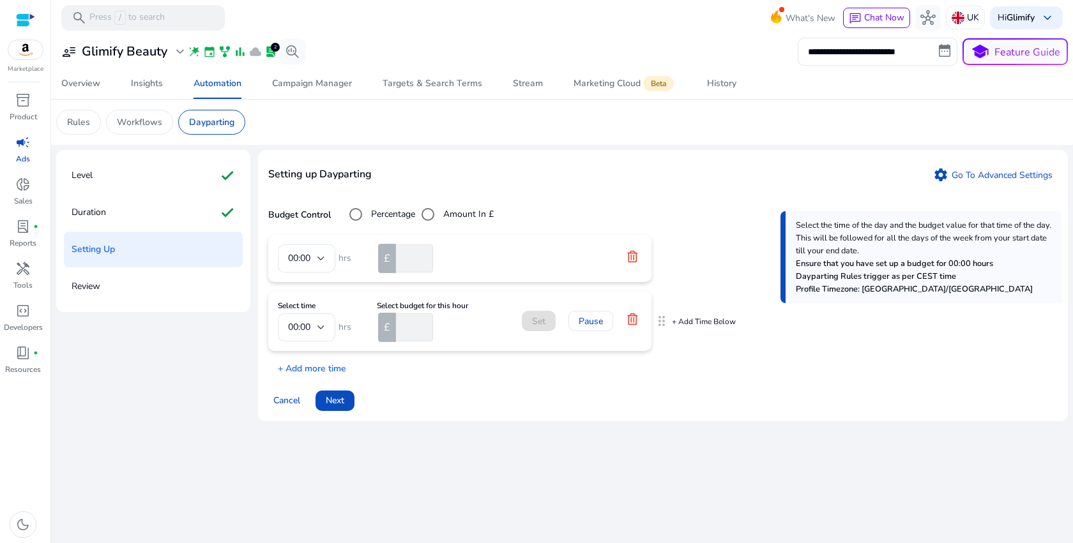
click at [423, 340] on input "number" at bounding box center [413, 328] width 40 height 28
click at [316, 329] on div "00:00" at bounding box center [302, 328] width 29 height 14
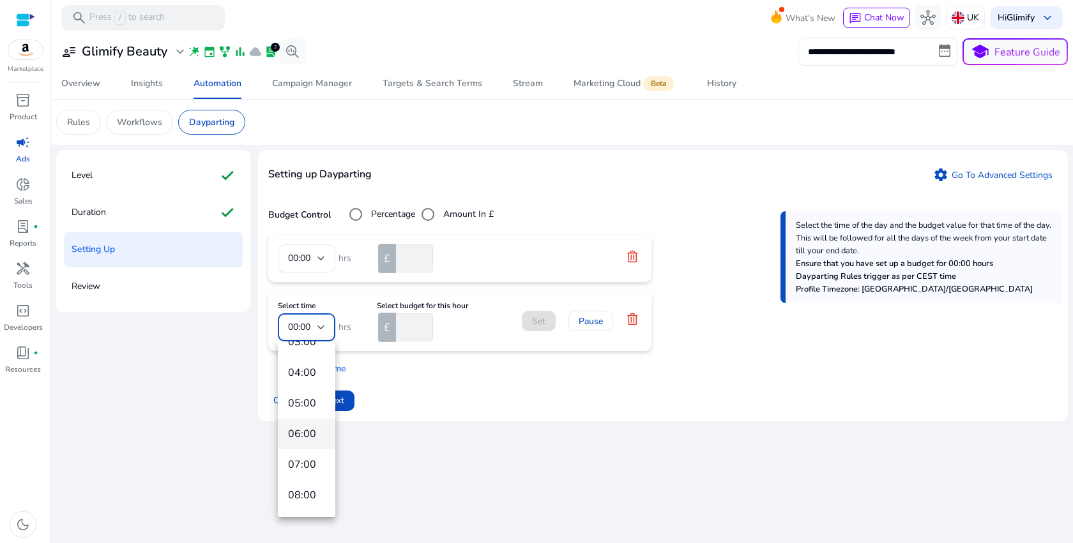
scroll to position [126, 0]
click at [310, 452] on span "07:00" at bounding box center [306, 451] width 37 height 14
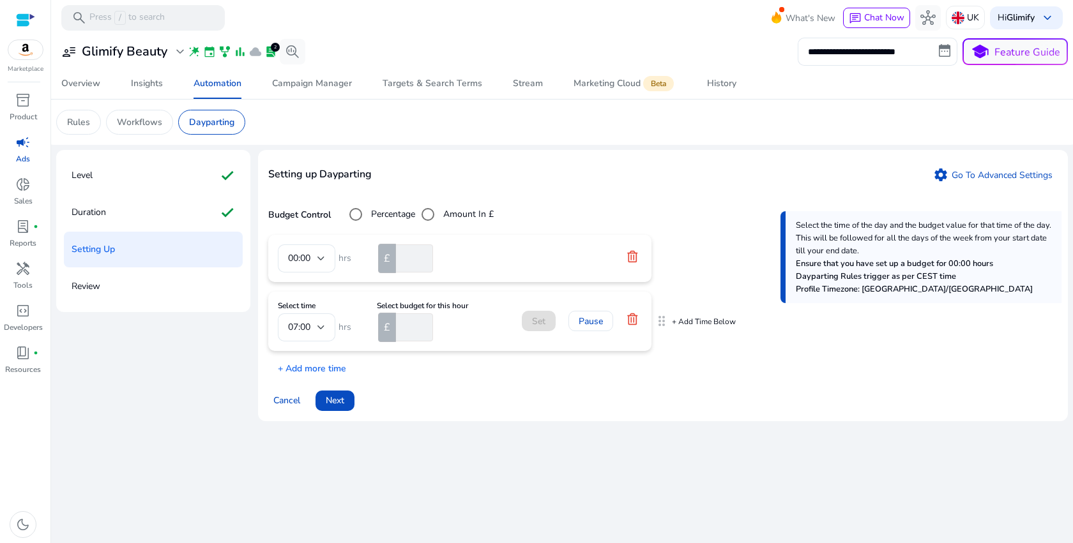
click at [389, 326] on div "£" at bounding box center [387, 327] width 18 height 29
click at [400, 326] on input "number" at bounding box center [413, 328] width 40 height 28
type input "*"
click at [532, 321] on span "Set" at bounding box center [538, 321] width 13 height 13
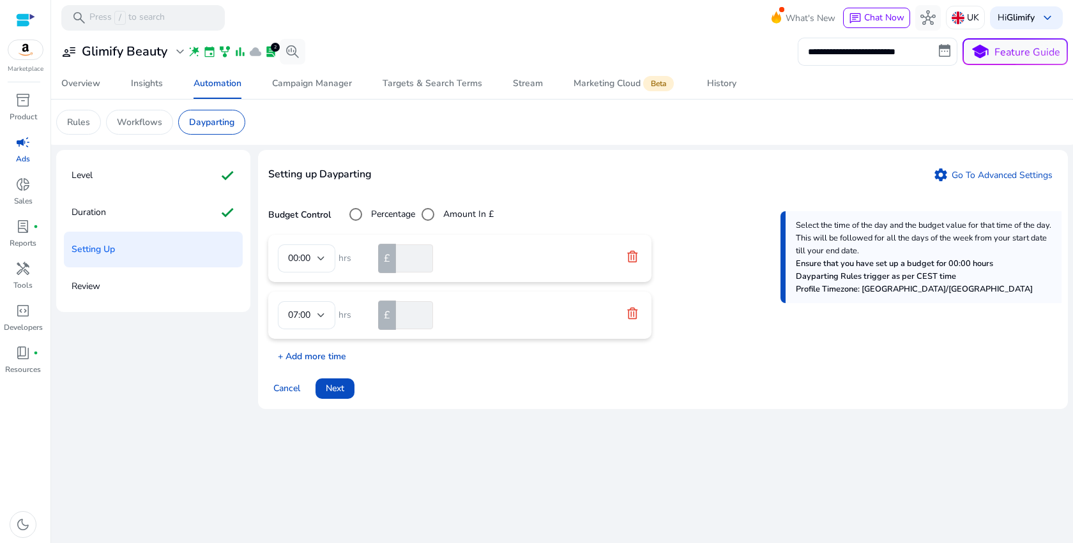
click at [333, 356] on p "+ Add more time" at bounding box center [307, 354] width 78 height 20
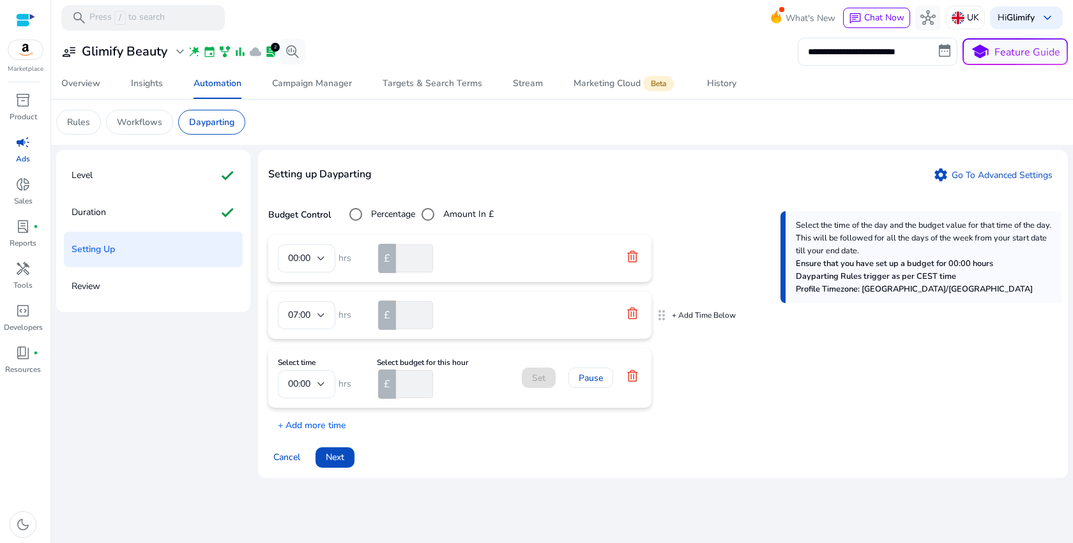
click at [637, 312] on icon at bounding box center [632, 312] width 10 height 11
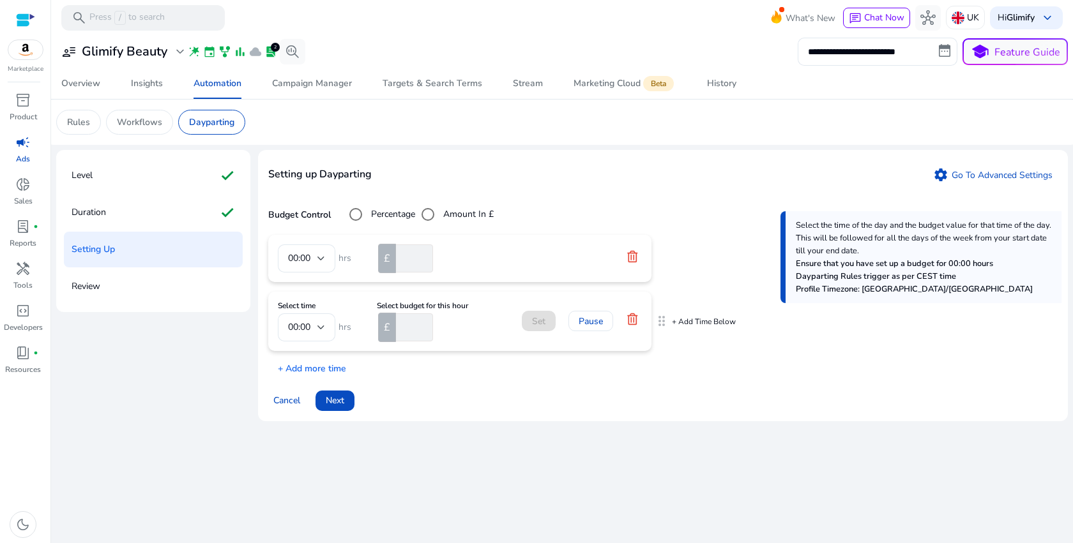
click at [404, 330] on input "number" at bounding box center [413, 328] width 40 height 28
click at [314, 329] on div "00:00" at bounding box center [302, 328] width 29 height 14
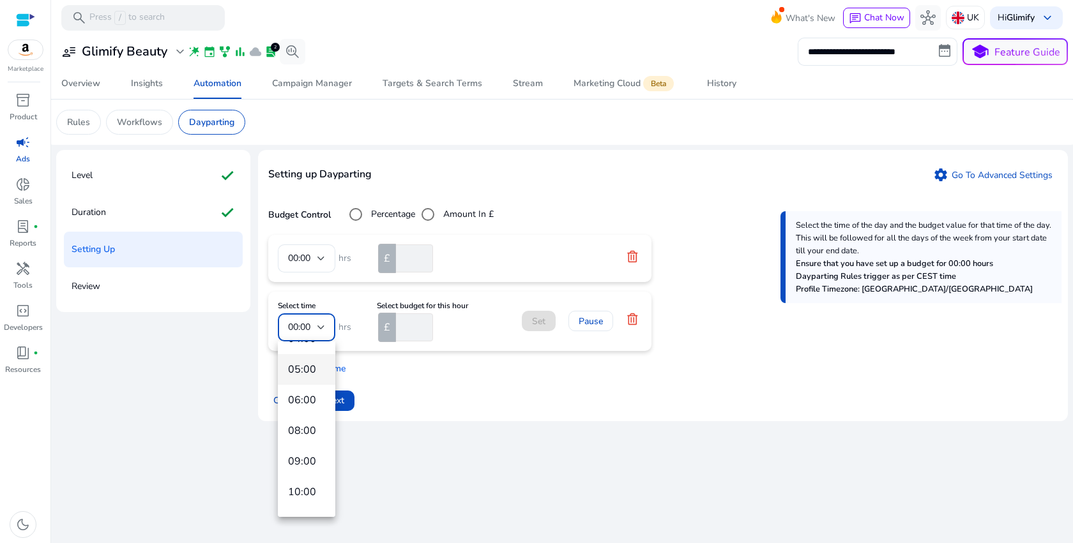
scroll to position [116, 0]
click at [308, 455] on span "08:00" at bounding box center [306, 461] width 37 height 14
click at [410, 330] on input "number" at bounding box center [413, 328] width 40 height 28
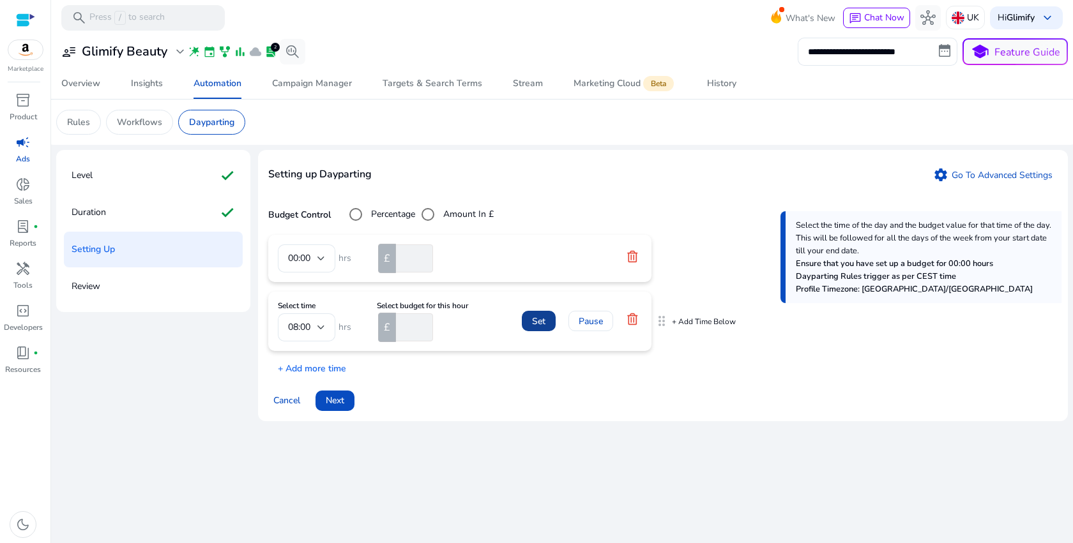
type input "*"
click at [538, 317] on span "Set" at bounding box center [538, 321] width 13 height 13
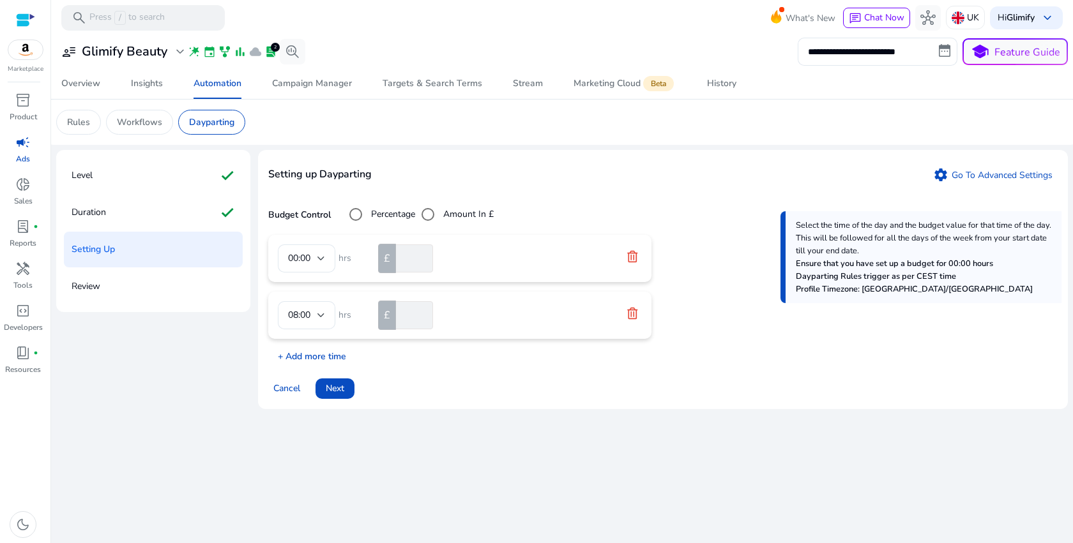
click at [317, 354] on p "+ Add more time" at bounding box center [307, 354] width 78 height 20
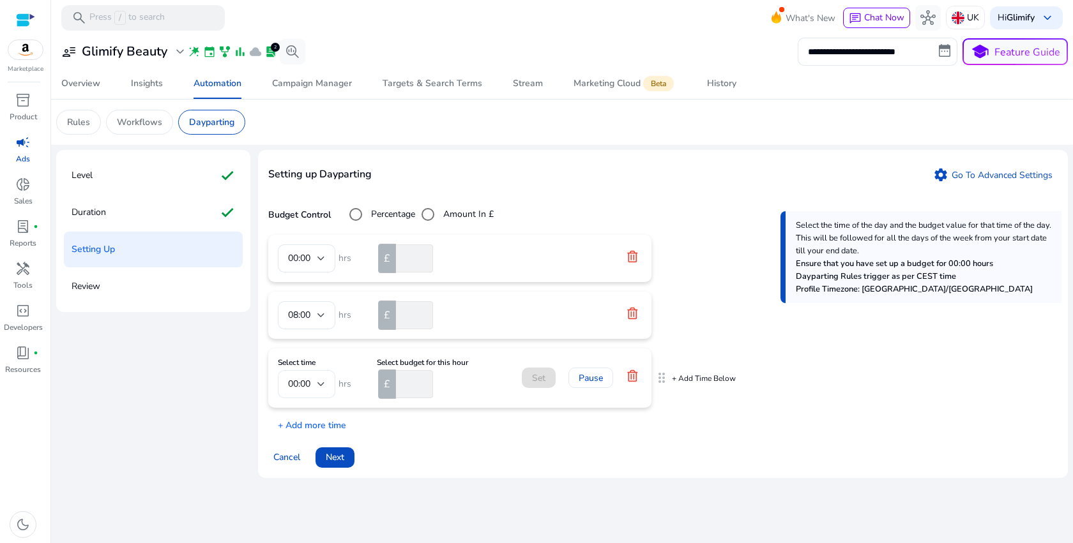
click at [319, 377] on div at bounding box center [321, 384] width 8 height 15
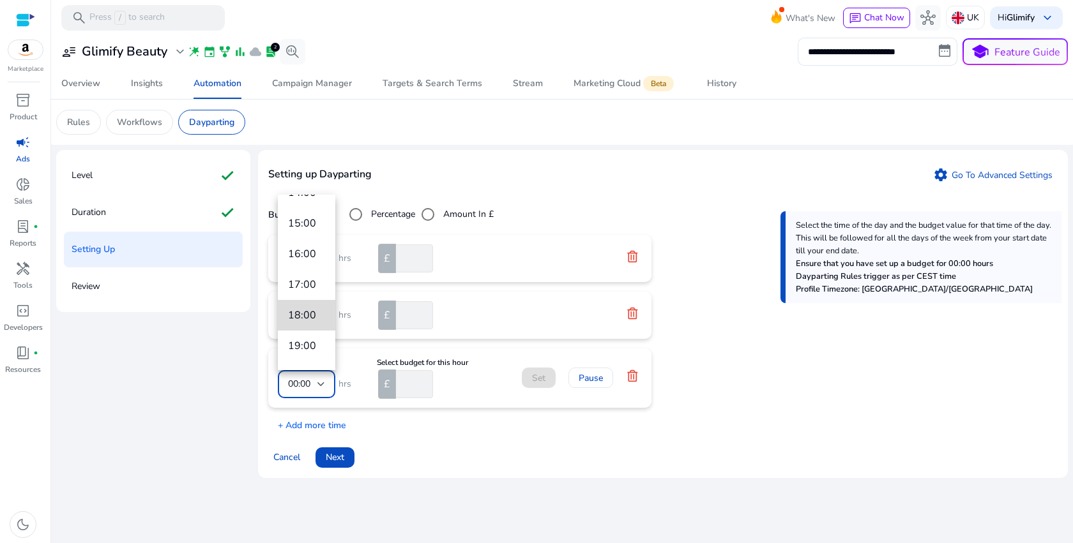
click at [311, 315] on span "18:00" at bounding box center [306, 315] width 37 height 14
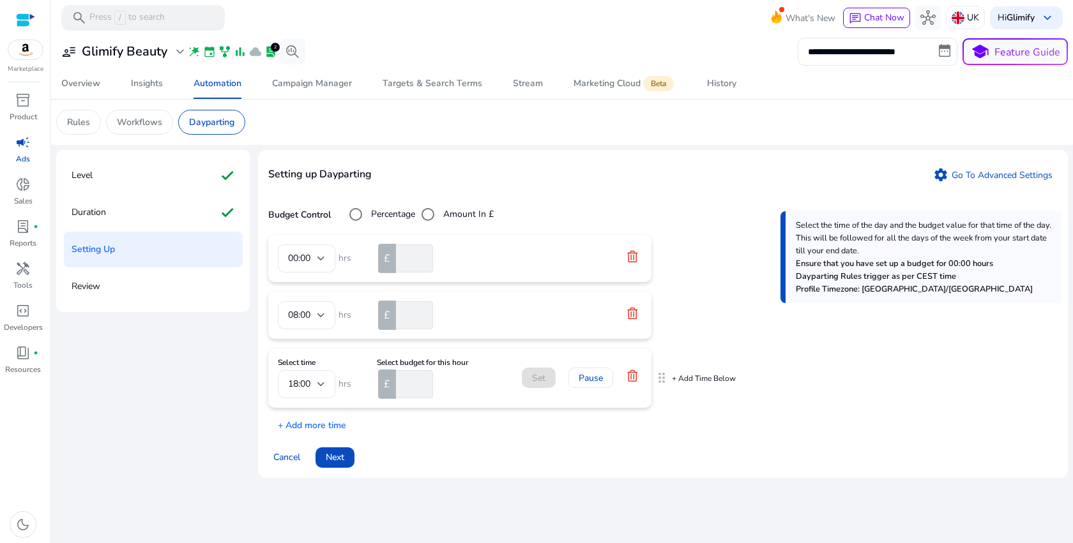
click at [415, 393] on input "number" at bounding box center [413, 384] width 40 height 28
type input "*"
click at [532, 385] on span at bounding box center [539, 378] width 34 height 31
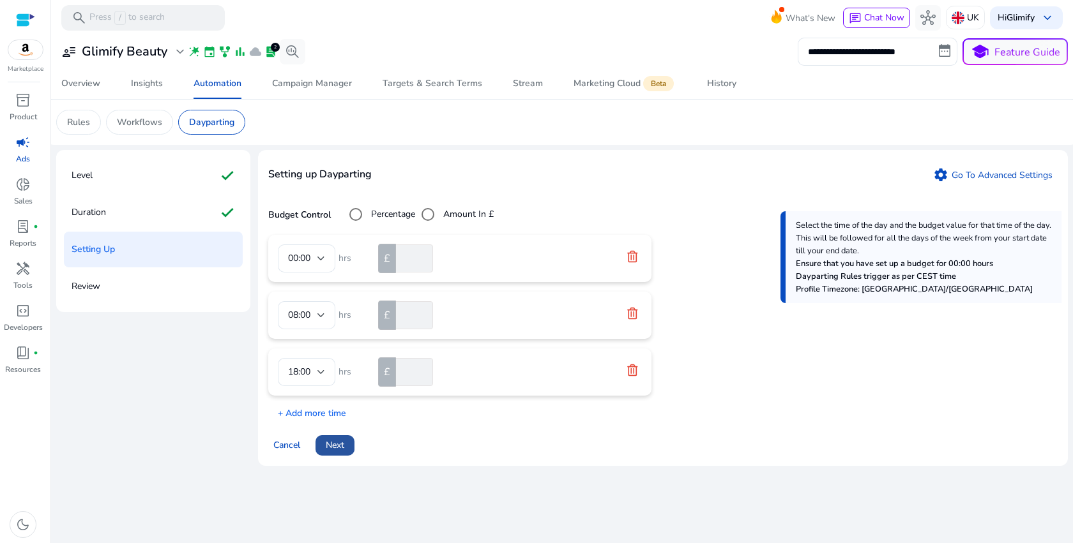
click at [339, 446] on span "Next" at bounding box center [335, 445] width 19 height 13
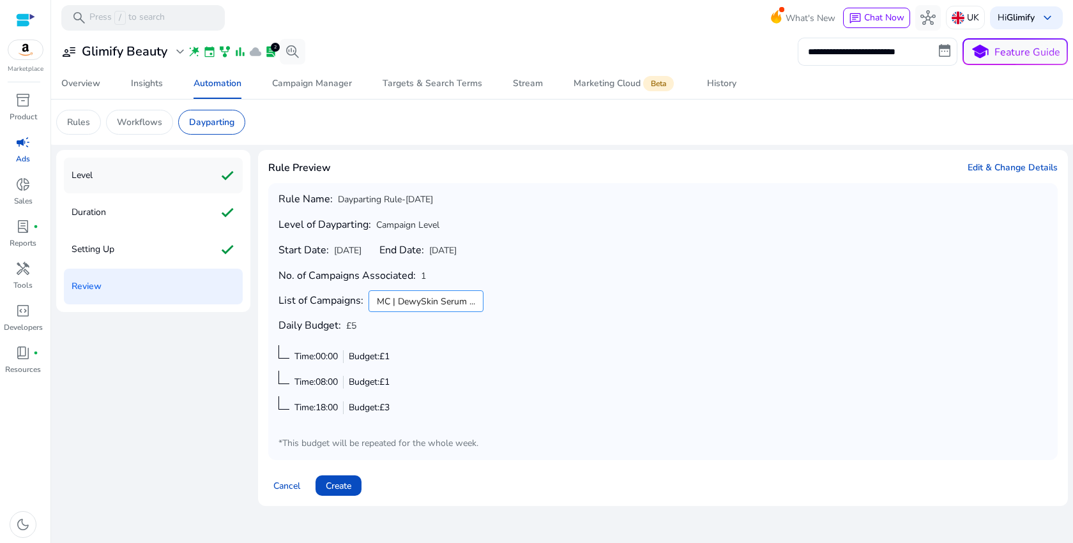
click at [168, 183] on div "Level check" at bounding box center [153, 176] width 179 height 36
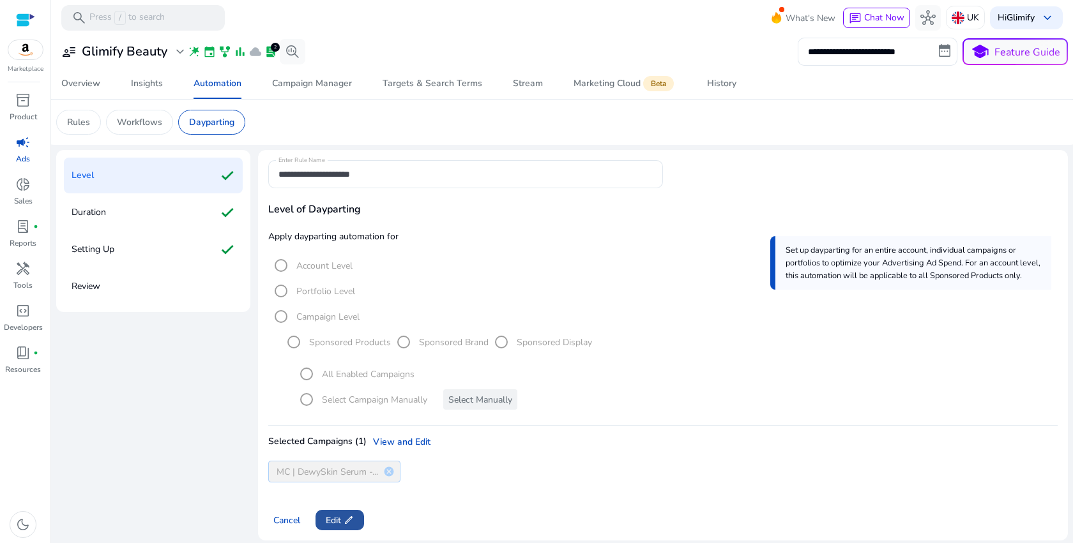
click at [342, 524] on app-icon "edit" at bounding box center [347, 520] width 13 height 10
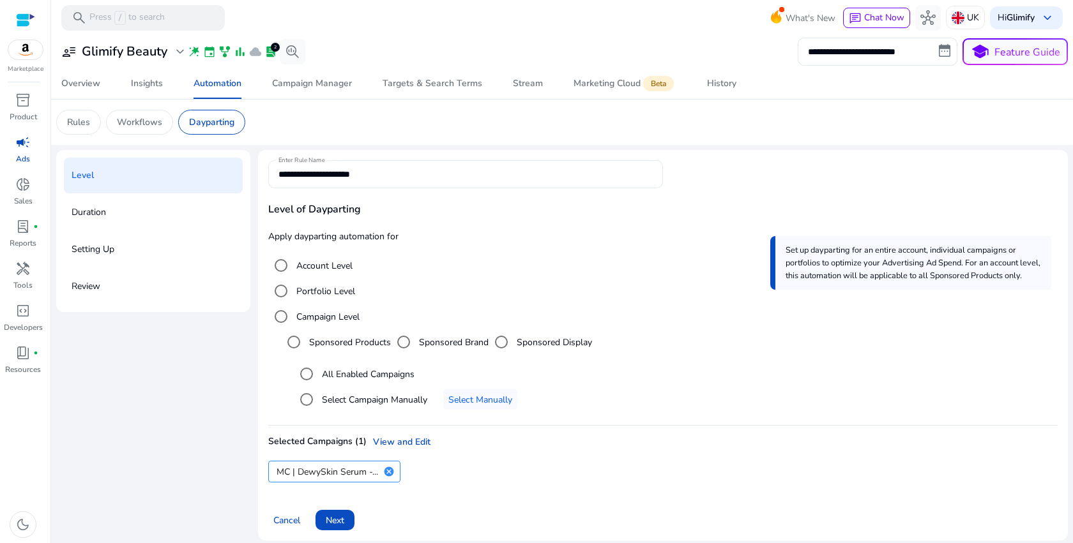
click at [383, 165] on div "**********" at bounding box center [465, 174] width 374 height 28
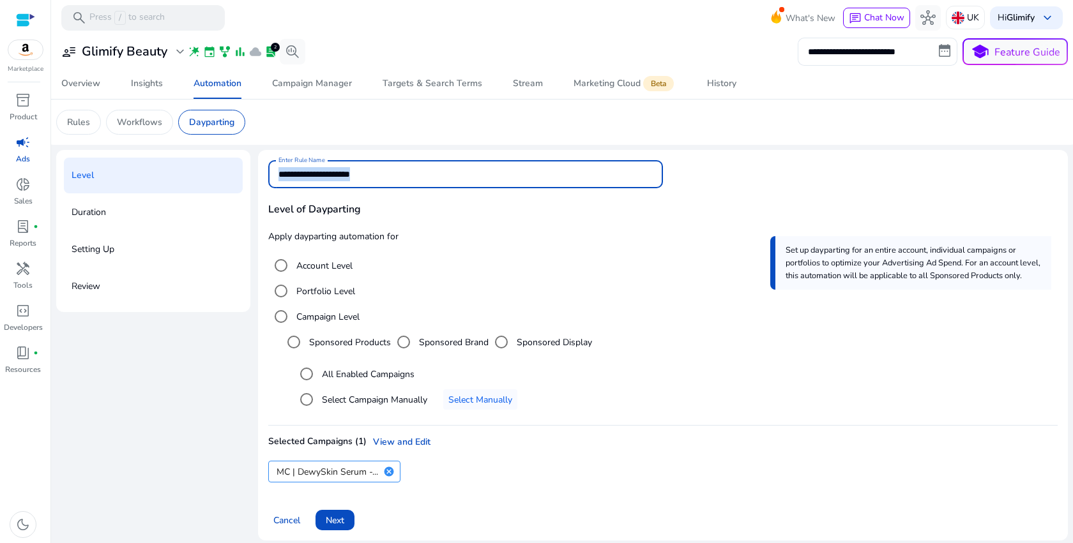
click at [383, 165] on div "**********" at bounding box center [465, 174] width 374 height 28
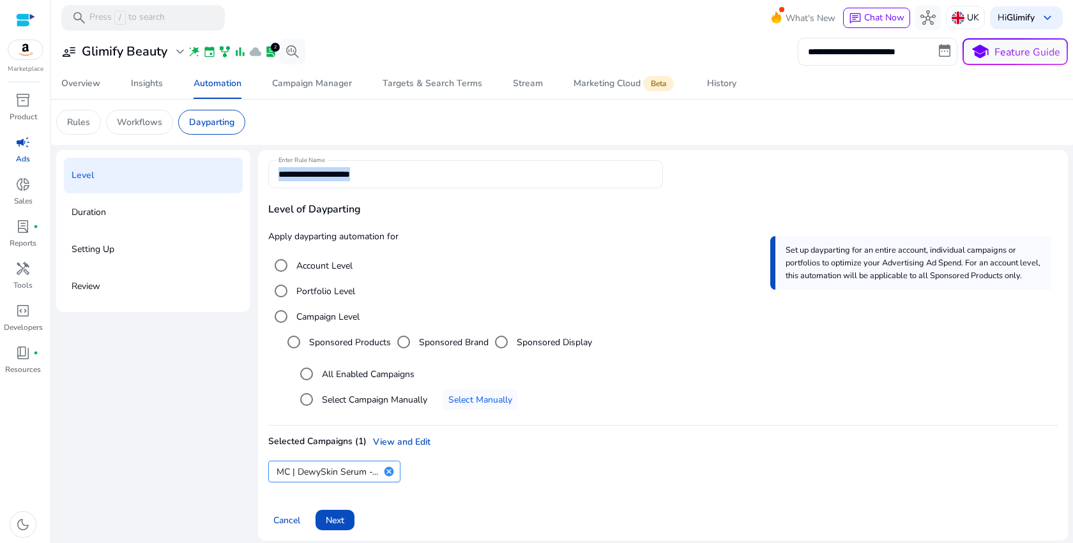
click at [383, 165] on div "**********" at bounding box center [465, 174] width 374 height 28
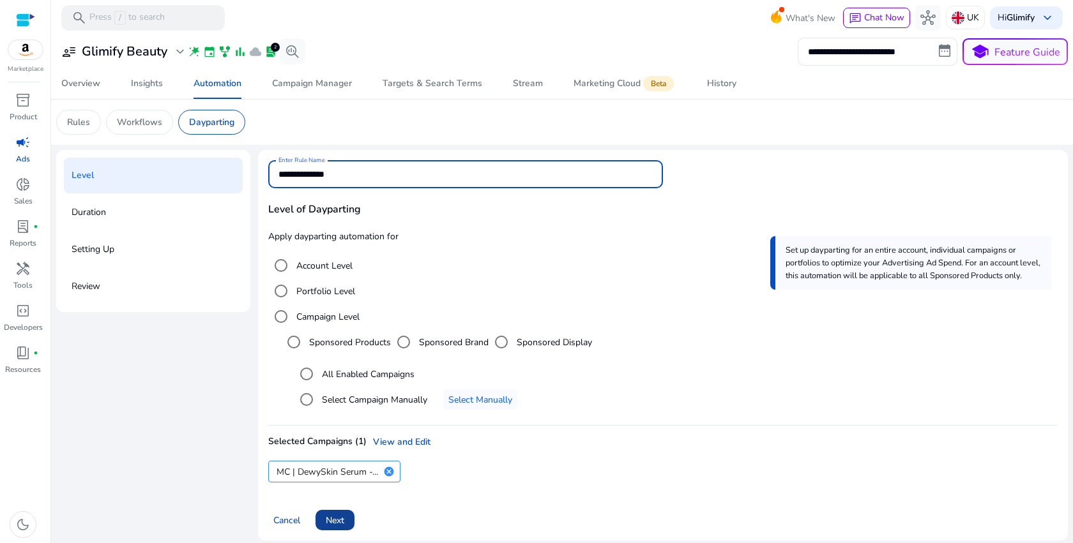
type input "**********"
click at [337, 519] on span "Next" at bounding box center [335, 520] width 19 height 13
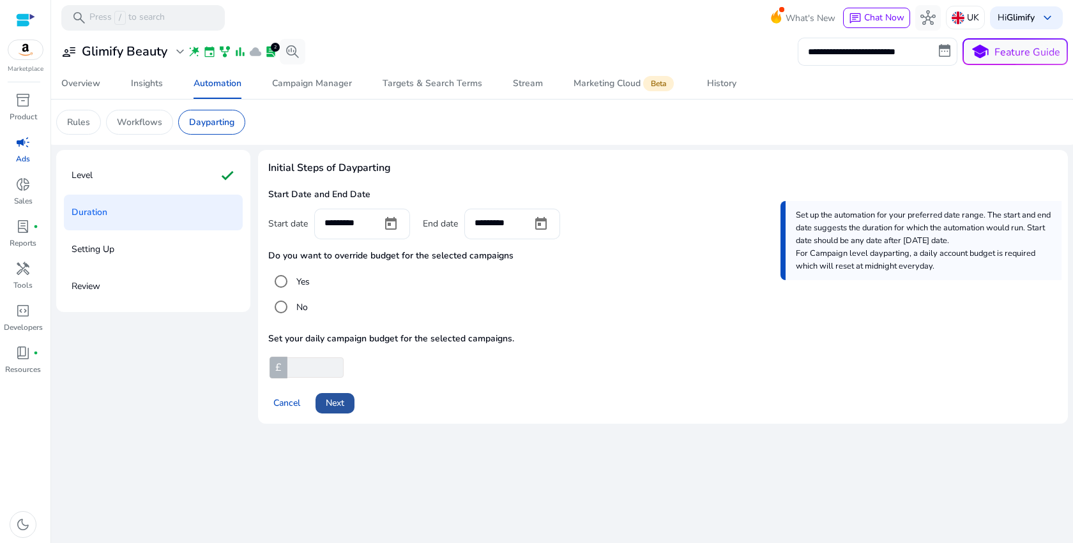
click at [337, 403] on span "Next" at bounding box center [335, 403] width 19 height 13
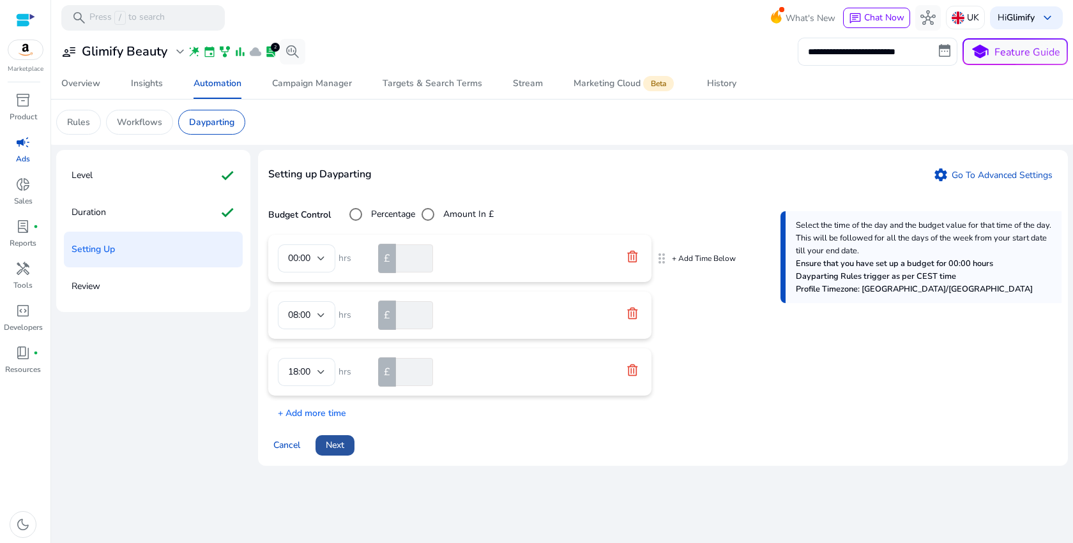
click at [331, 449] on span "Next" at bounding box center [335, 445] width 19 height 13
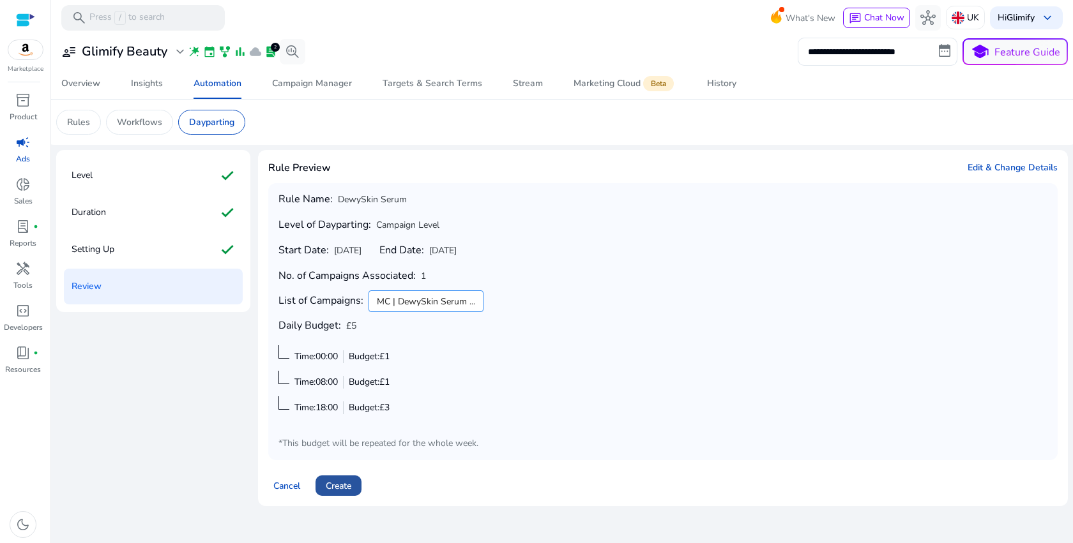
click at [336, 487] on span "Create" at bounding box center [339, 486] width 26 height 13
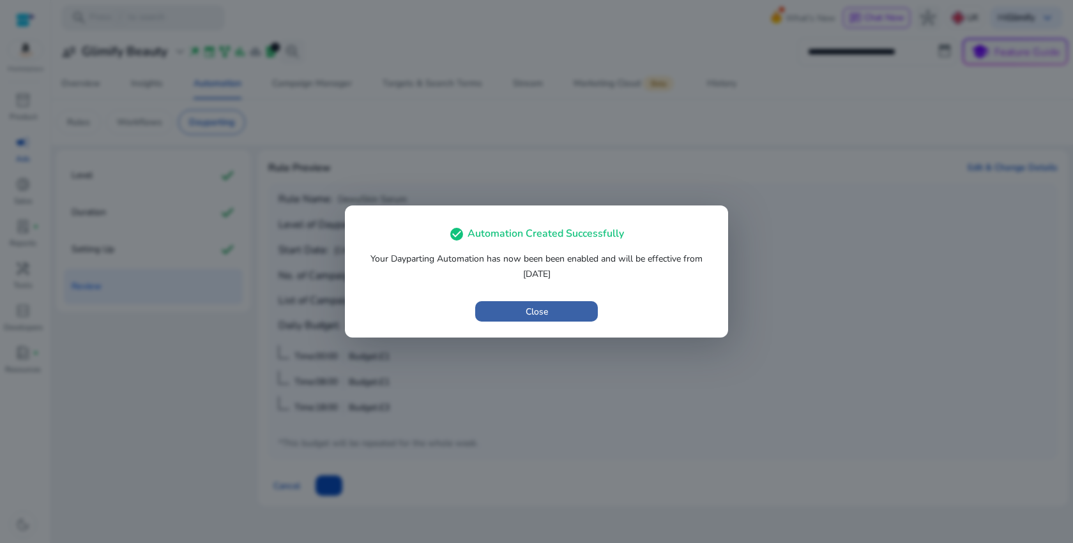
click at [556, 311] on span "button" at bounding box center [536, 311] width 123 height 31
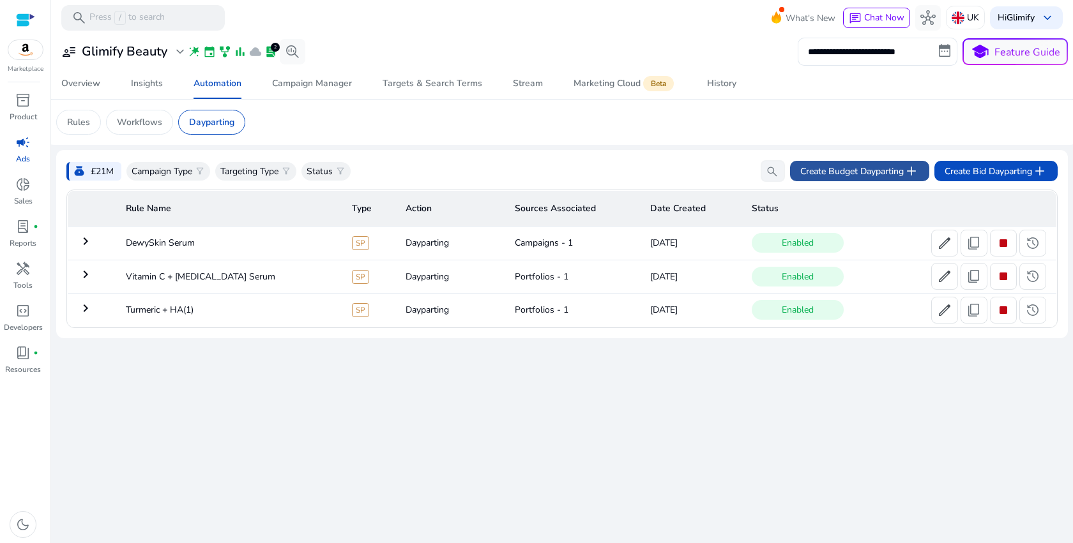
click at [837, 172] on span "Create Budget Dayparting add" at bounding box center [859, 170] width 119 height 15
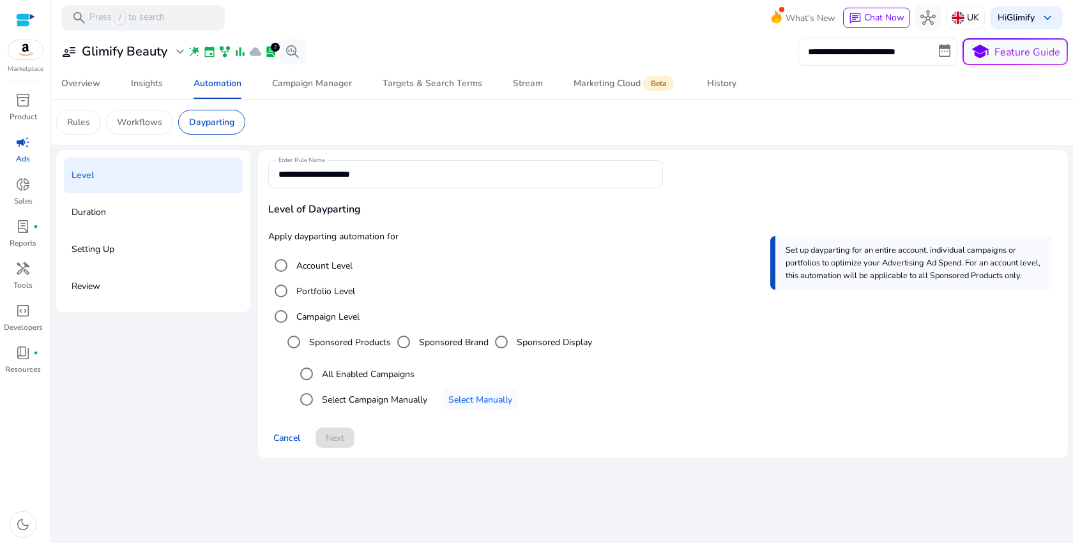
click at [300, 293] on label "Portfolio Level" at bounding box center [324, 291] width 61 height 13
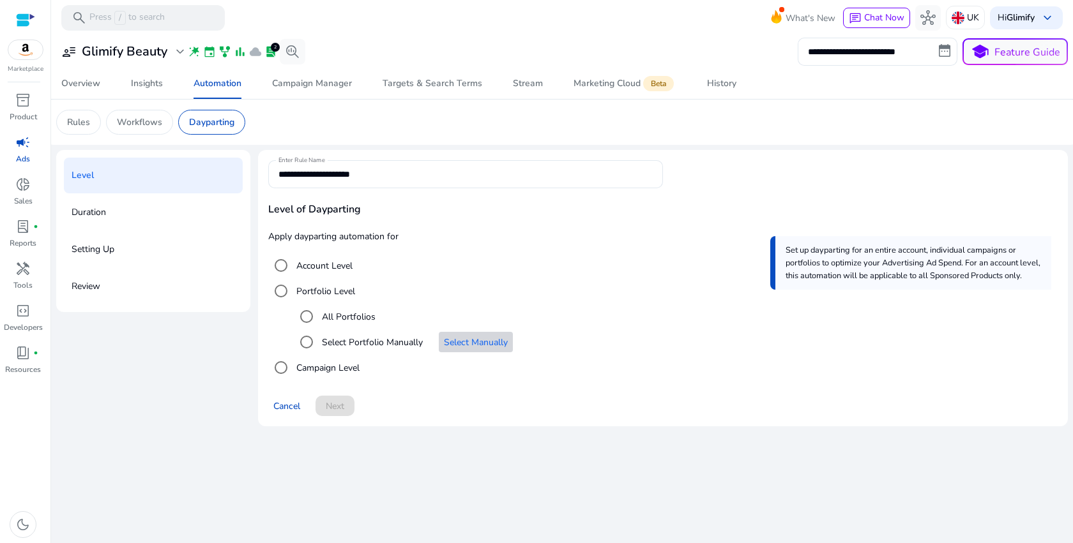
click at [464, 348] on span "Select Manually" at bounding box center [476, 342] width 64 height 13
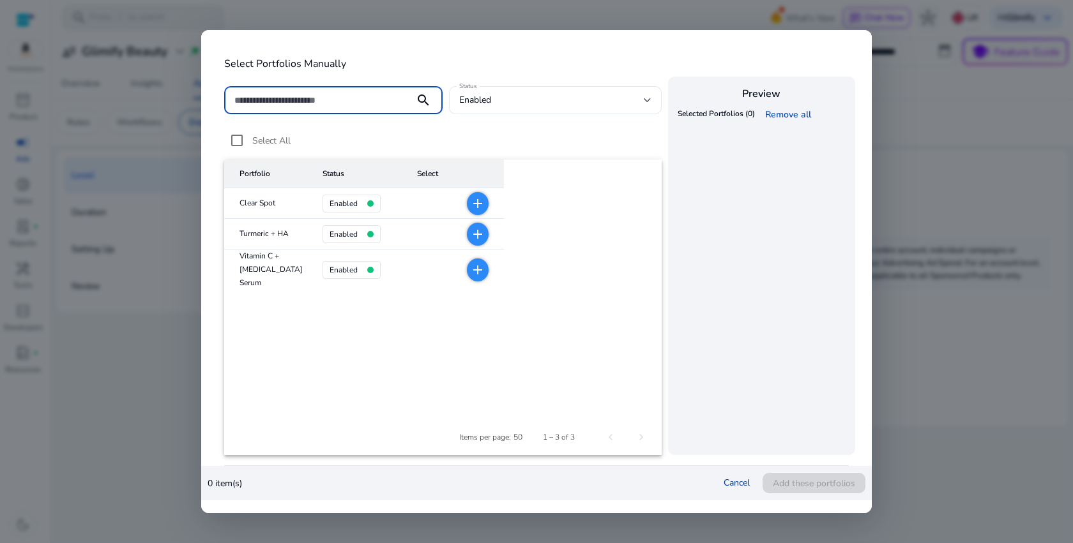
click at [743, 488] on link "Cancel" at bounding box center [737, 483] width 26 height 12
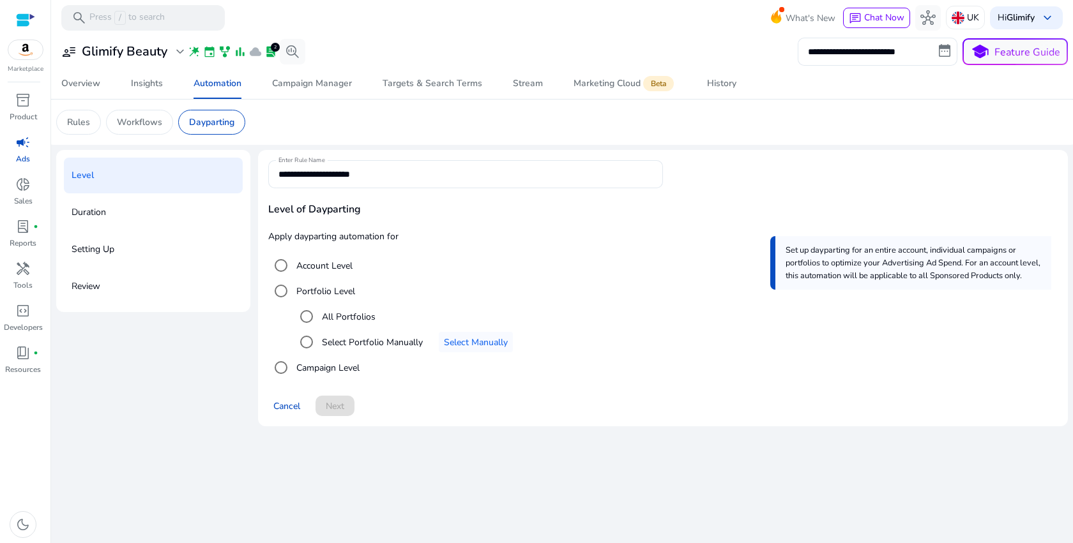
click at [346, 317] on label "All Portfolios" at bounding box center [347, 316] width 56 height 13
click at [330, 406] on span "Next" at bounding box center [335, 406] width 19 height 13
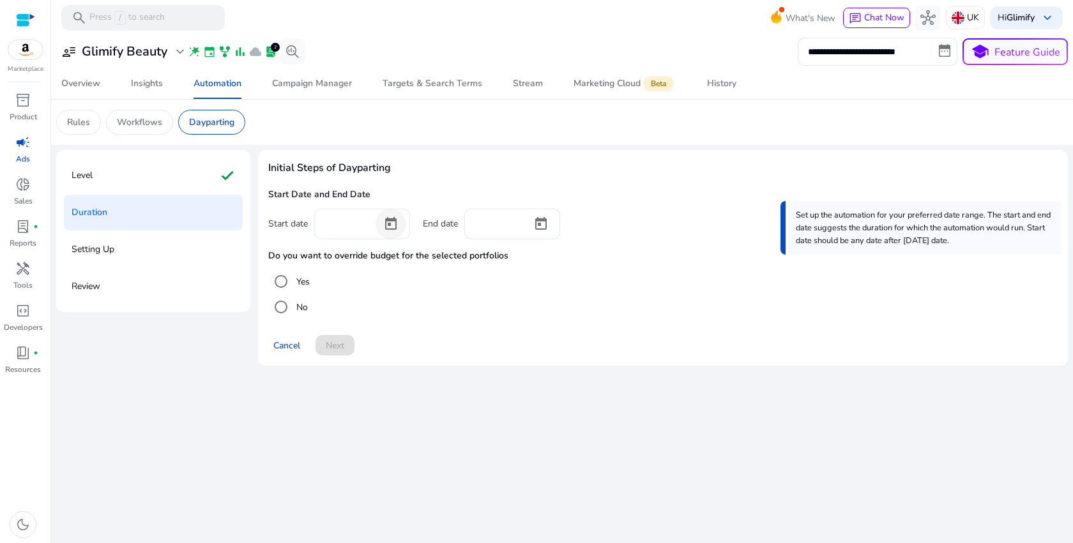
click at [397, 227] on span "Open calendar" at bounding box center [391, 224] width 31 height 31
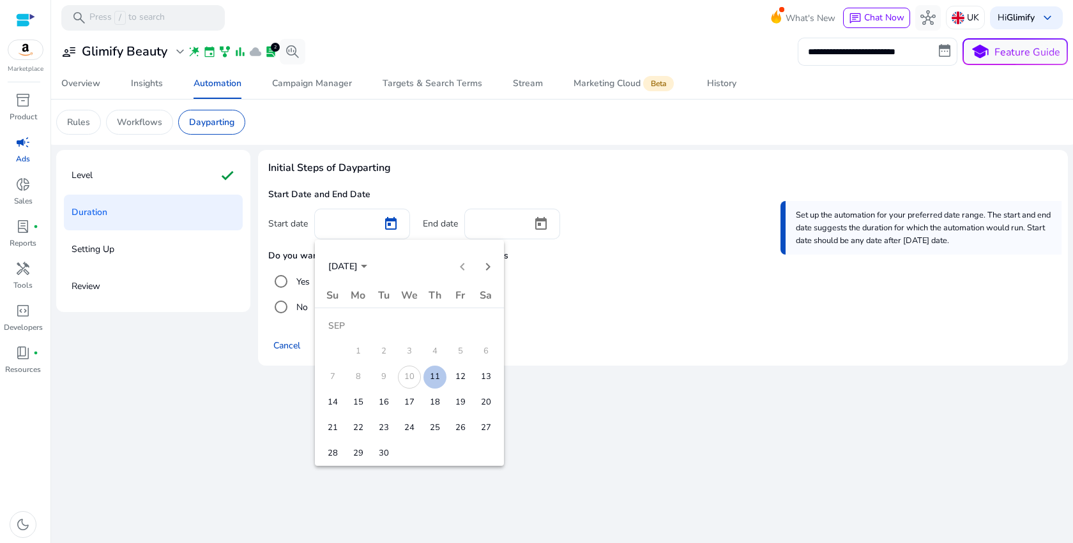
click at [441, 376] on span "11" at bounding box center [434, 377] width 23 height 23
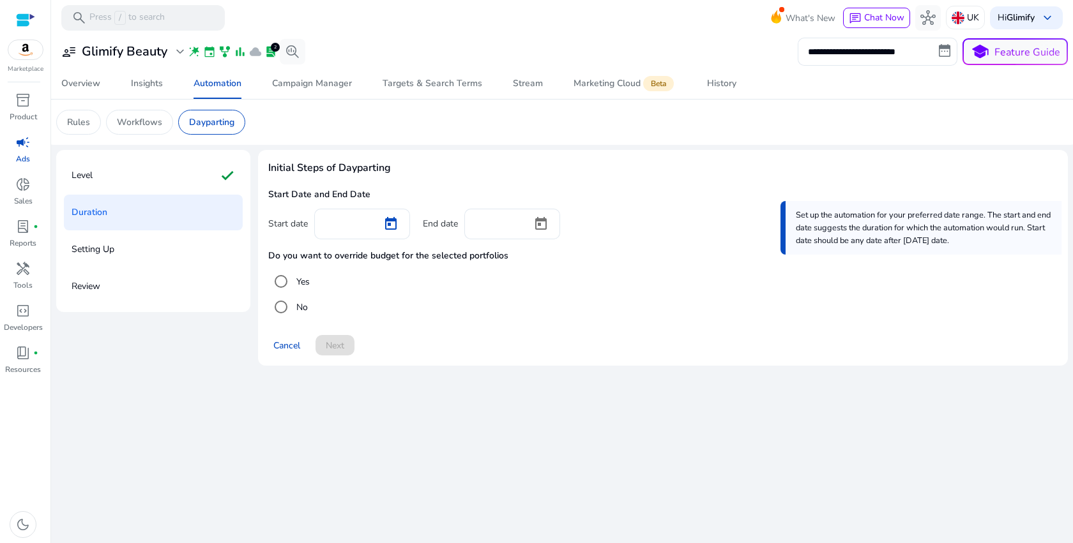
type input "*********"
click at [524, 238] on div at bounding box center [541, 224] width 38 height 31
click at [533, 229] on span "Open calendar" at bounding box center [541, 224] width 31 height 31
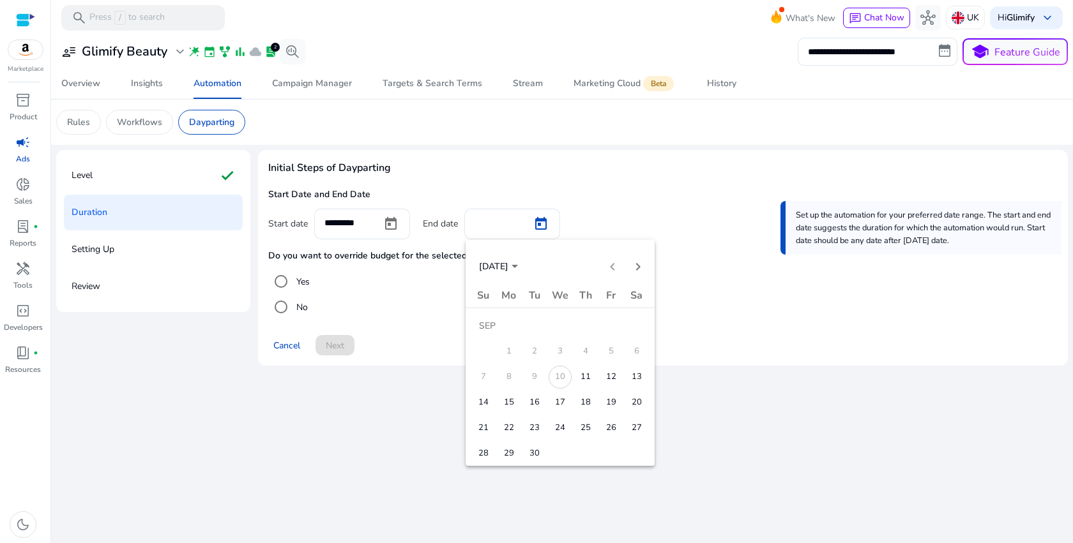
click at [543, 452] on span "30" at bounding box center [534, 454] width 23 height 23
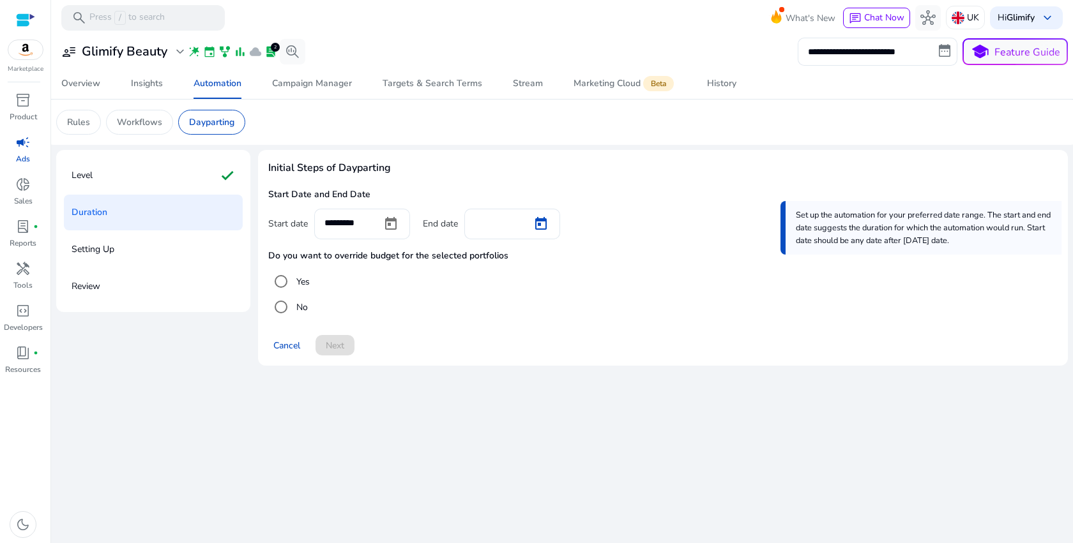
type input "*********"
click at [344, 342] on span "Next" at bounding box center [335, 345] width 19 height 13
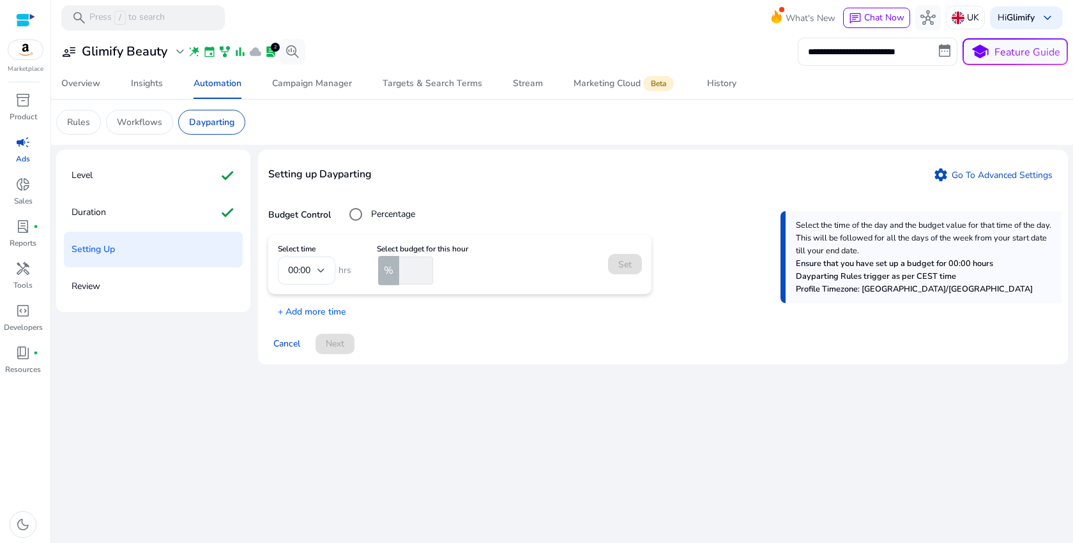
click at [415, 269] on input "number" at bounding box center [415, 271] width 36 height 28
type input "**"
click at [629, 260] on span "Set" at bounding box center [624, 264] width 13 height 13
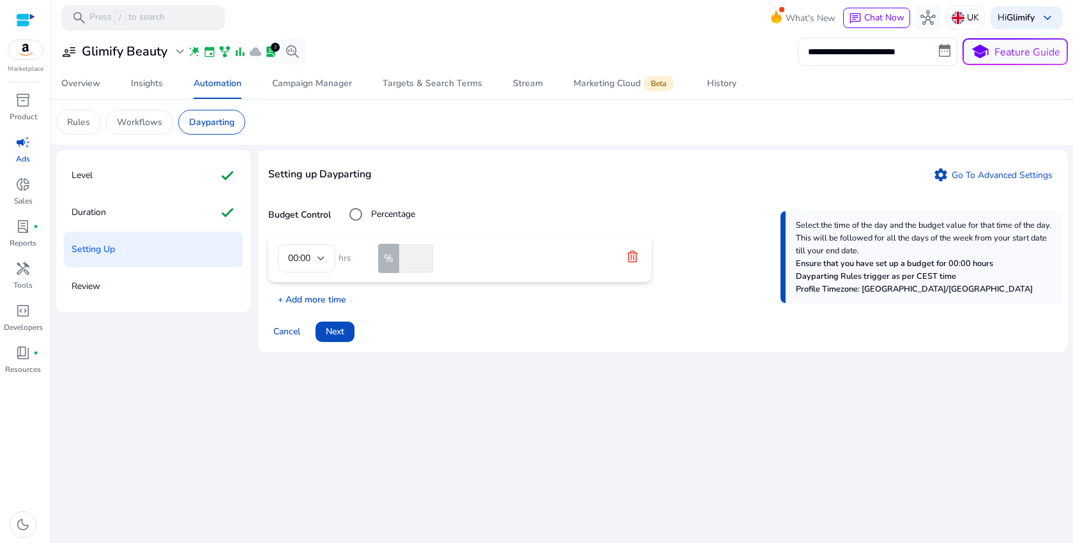
click at [343, 294] on p "+ Add more time" at bounding box center [307, 297] width 78 height 20
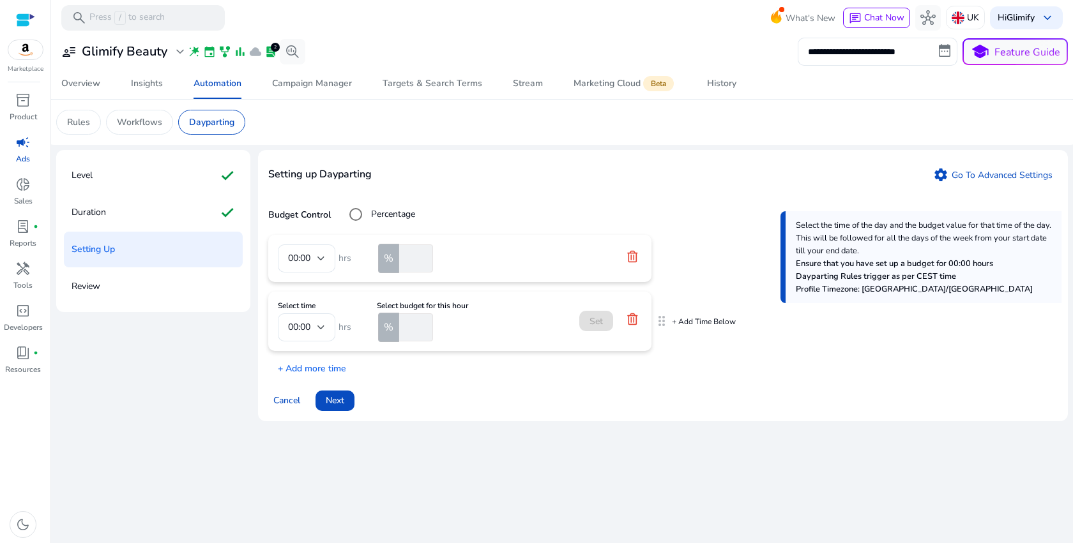
click at [410, 329] on input "number" at bounding box center [415, 328] width 36 height 28
click at [310, 333] on span "00:00" at bounding box center [299, 327] width 22 height 12
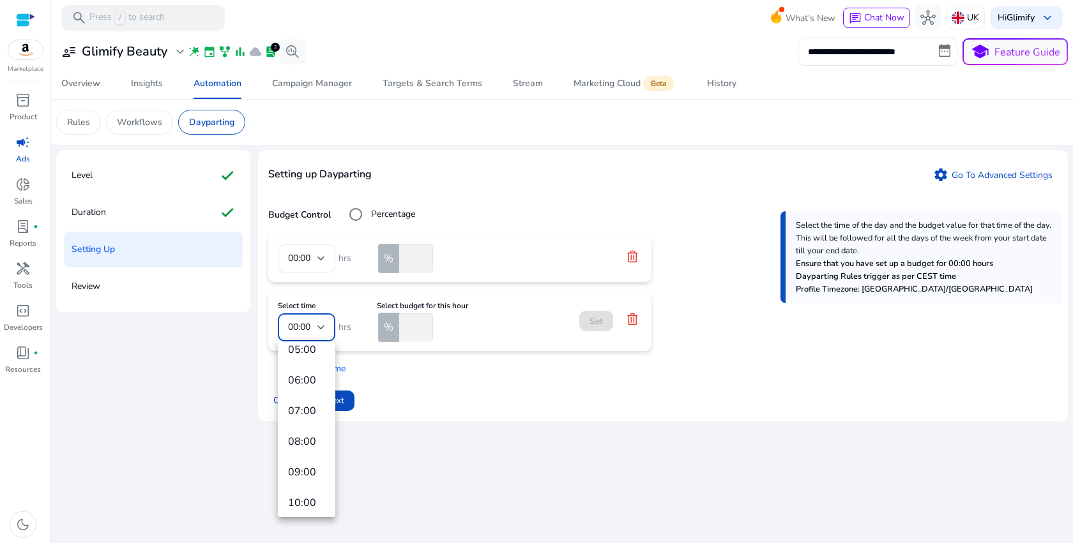
scroll to position [164, 0]
click at [315, 417] on span "07:00" at bounding box center [306, 413] width 37 height 14
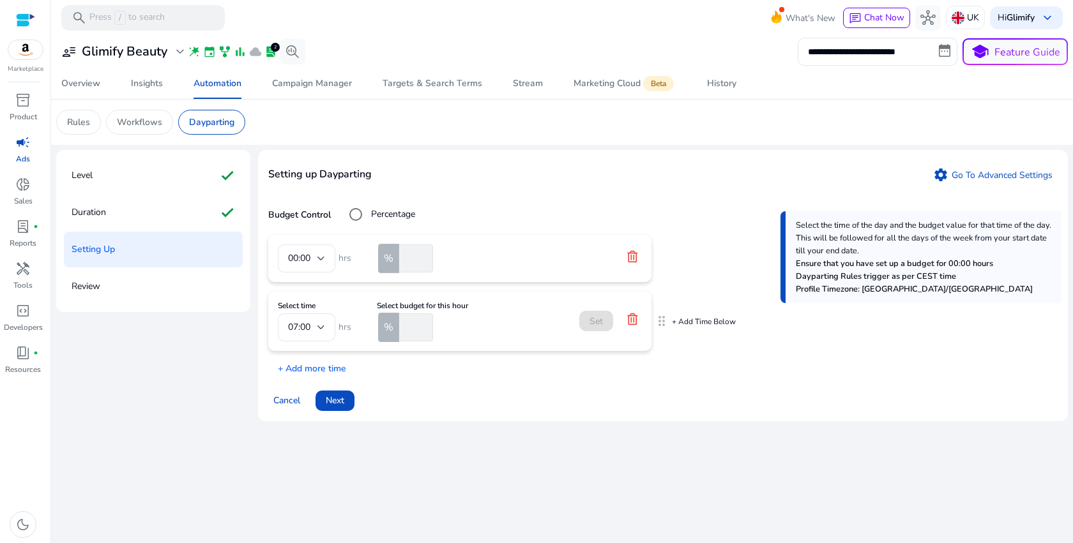
click at [414, 326] on input "number" at bounding box center [415, 328] width 36 height 28
type input "**"
click at [590, 321] on span "Set" at bounding box center [595, 321] width 13 height 13
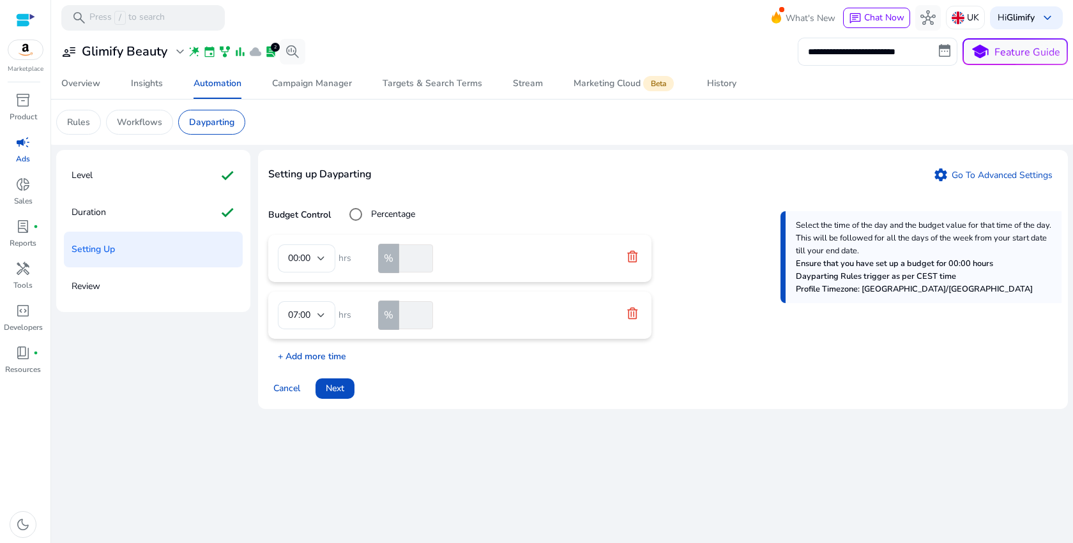
click at [341, 360] on p "+ Add more time" at bounding box center [307, 354] width 78 height 20
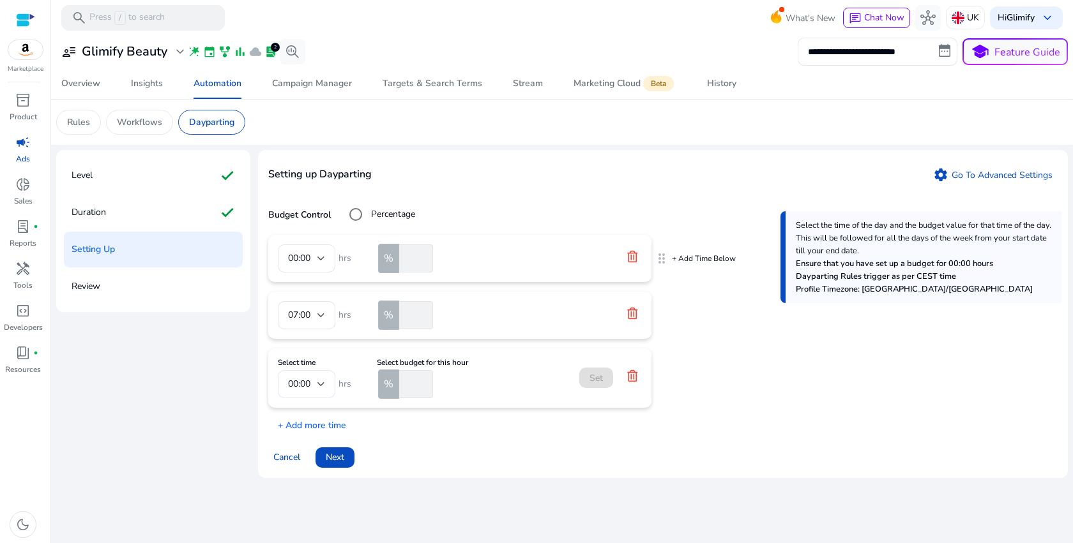
click at [538, 277] on mat-card "00:00 hrs % **" at bounding box center [459, 258] width 383 height 47
click at [629, 324] on form "07:00 hrs % **" at bounding box center [460, 315] width 364 height 28
click at [630, 319] on icon at bounding box center [632, 313] width 13 height 13
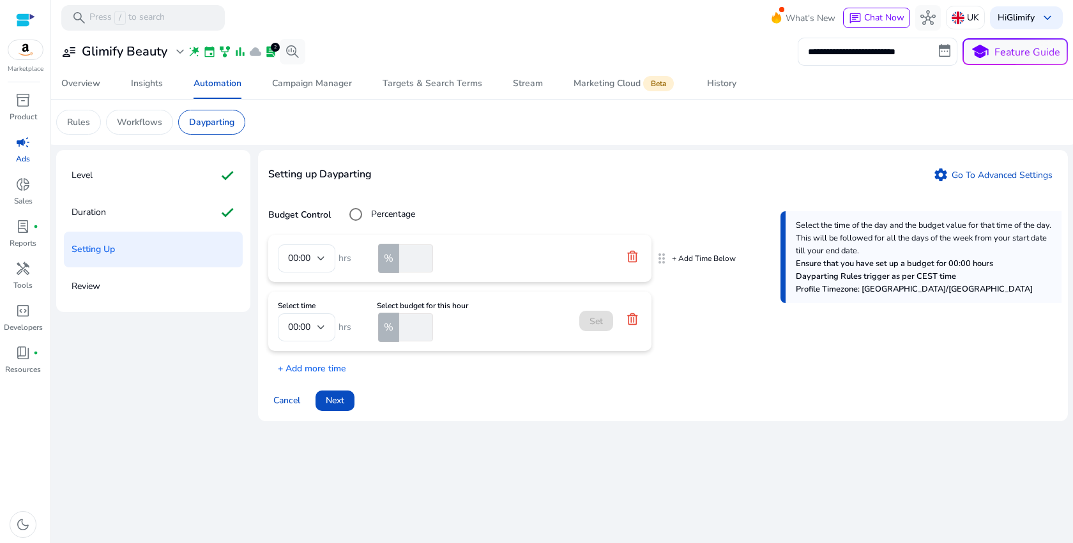
click at [634, 266] on div at bounding box center [634, 258] width 16 height 17
click at [632, 258] on icon at bounding box center [632, 256] width 13 height 13
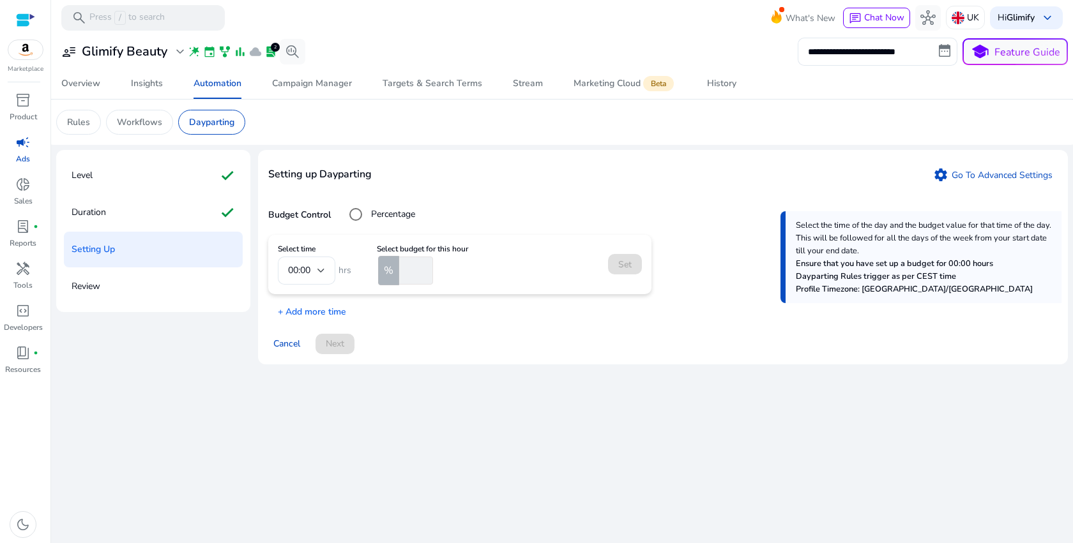
click at [420, 275] on input "number" at bounding box center [415, 271] width 36 height 28
type input "**"
click at [620, 262] on span "Set" at bounding box center [624, 264] width 13 height 13
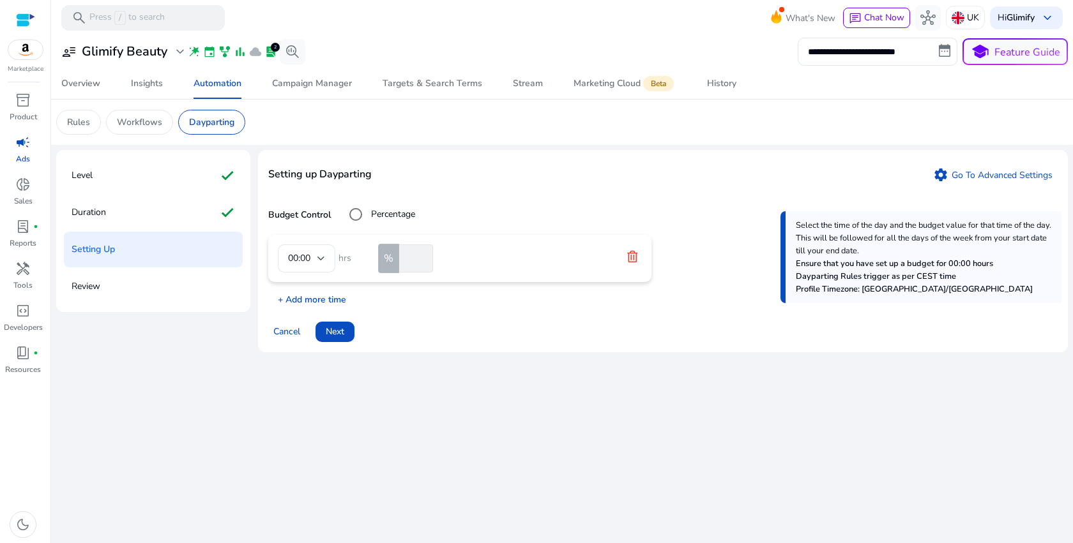
click at [308, 305] on p "+ Add more time" at bounding box center [307, 297] width 78 height 20
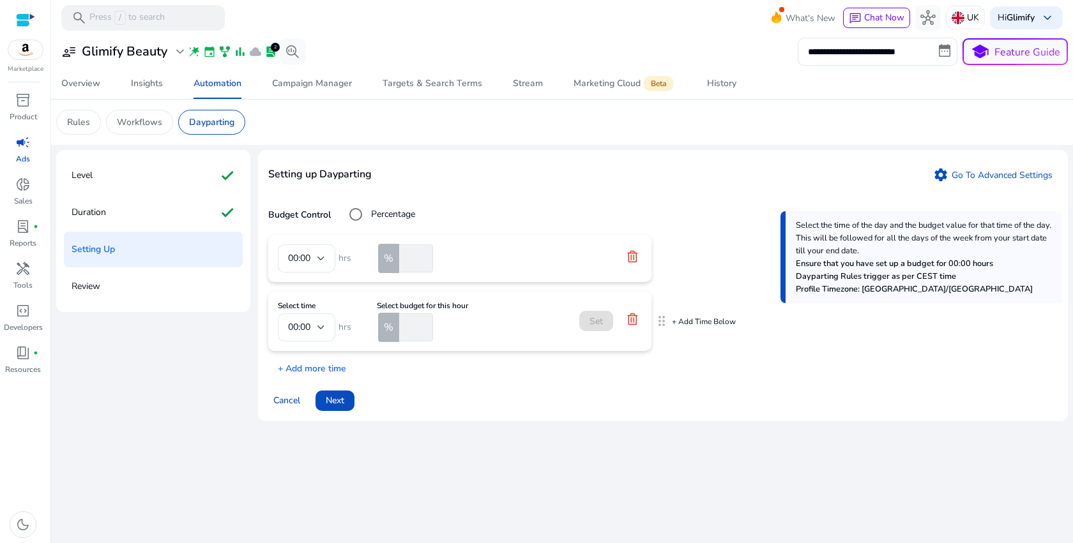
click at [416, 334] on input "number" at bounding box center [415, 328] width 36 height 28
click at [307, 332] on span "00:00" at bounding box center [299, 327] width 22 height 12
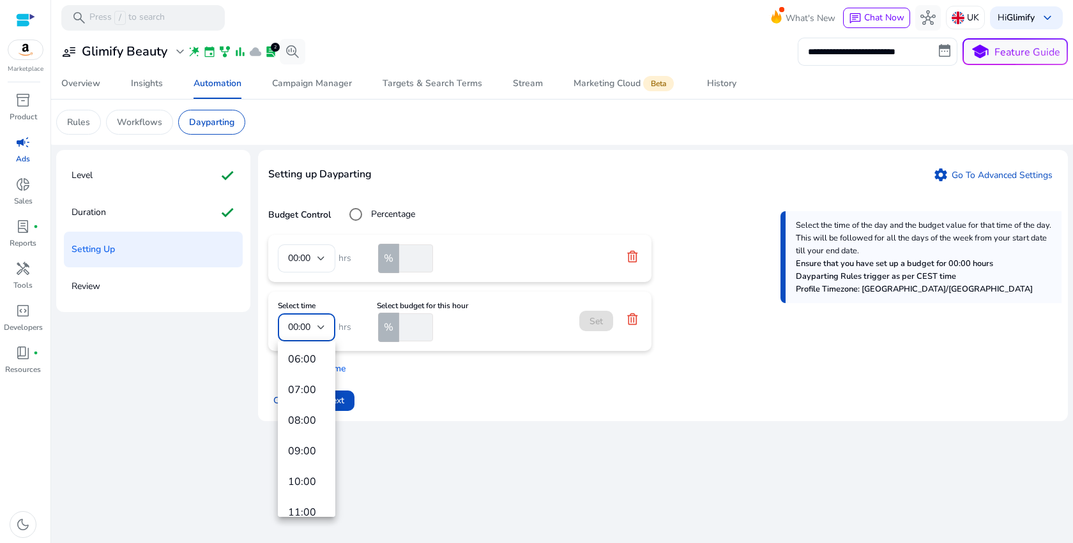
scroll to position [182, 0]
click at [307, 391] on span "07:00" at bounding box center [306, 395] width 37 height 14
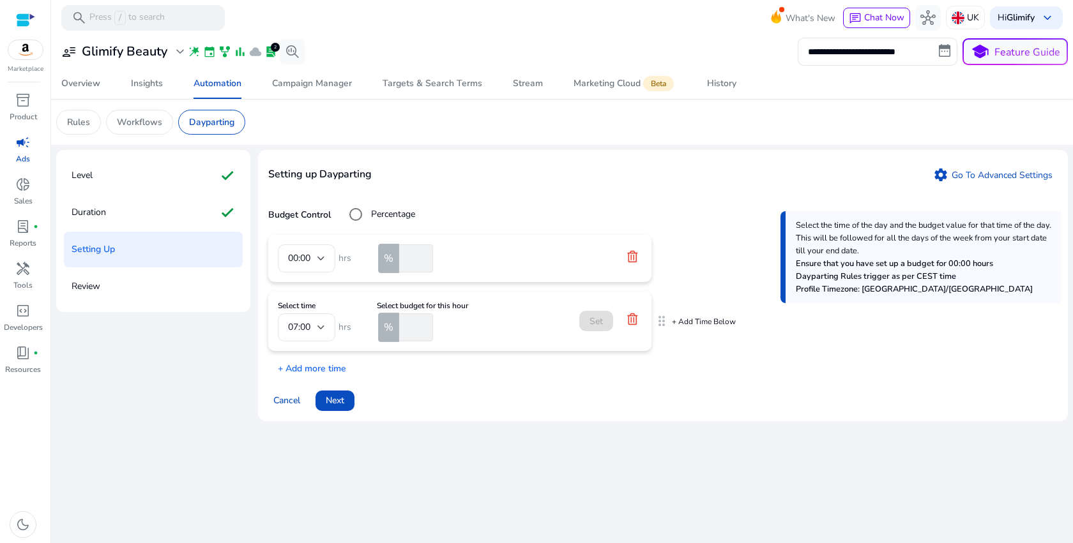
click at [415, 330] on input "number" at bounding box center [415, 328] width 36 height 28
type input "**"
click at [597, 321] on span "Set" at bounding box center [595, 321] width 13 height 13
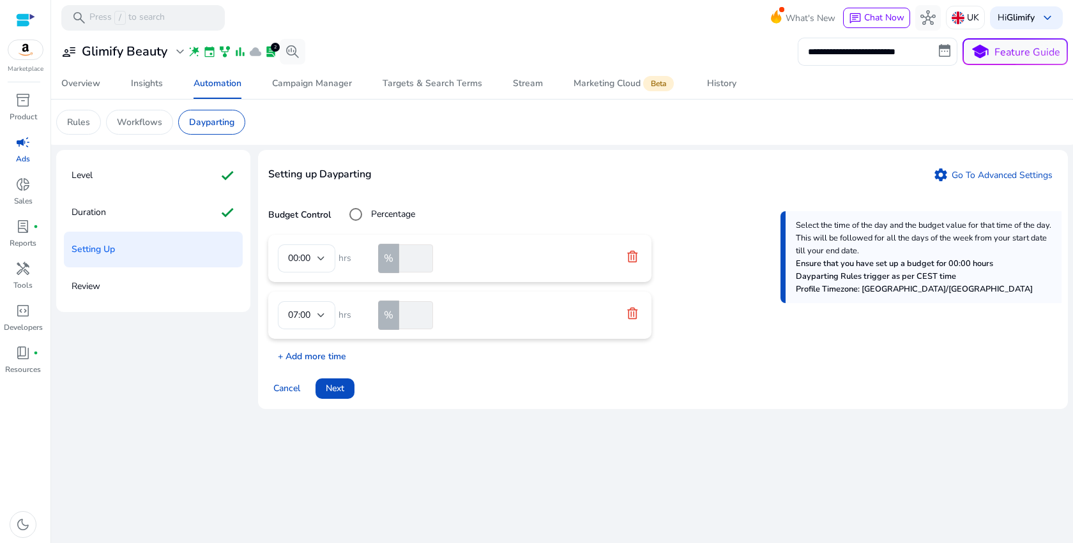
click at [324, 349] on p "+ Add more time" at bounding box center [307, 354] width 78 height 20
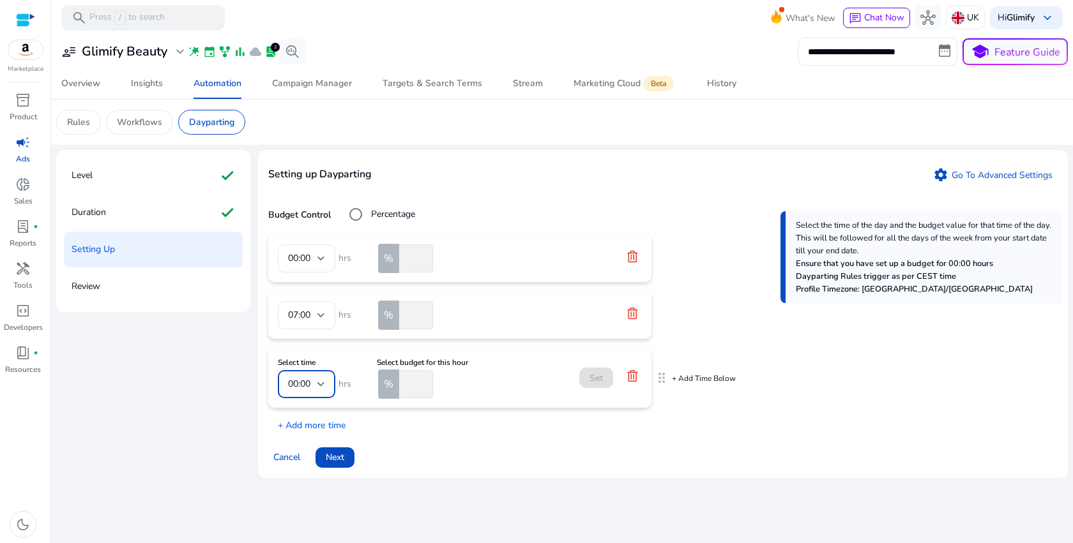
click at [318, 386] on div at bounding box center [321, 384] width 8 height 5
click at [307, 255] on span "12:00" at bounding box center [306, 254] width 37 height 14
click at [407, 381] on input "number" at bounding box center [415, 384] width 36 height 28
type input "**"
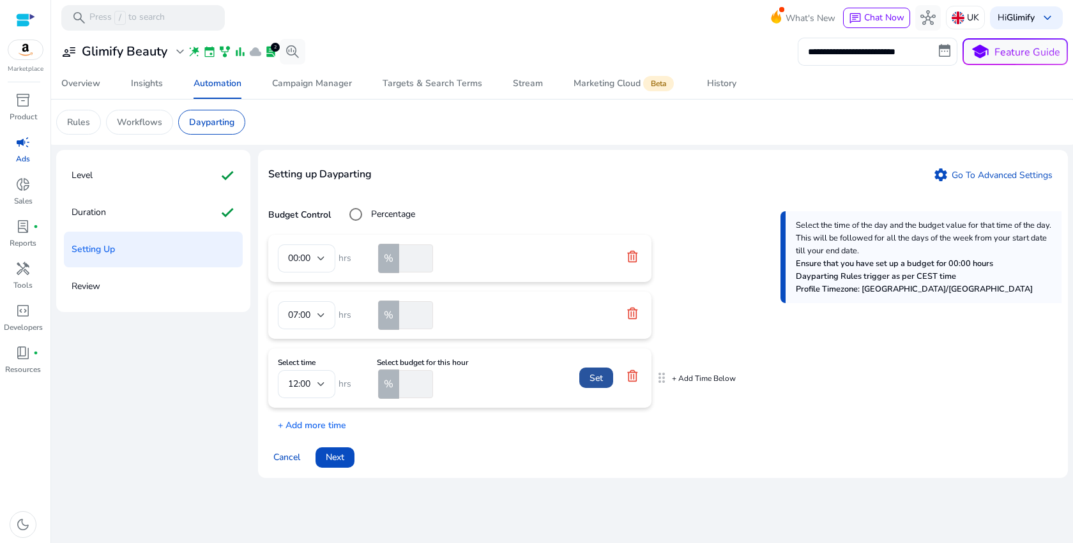
click at [590, 377] on span "Set" at bounding box center [595, 378] width 13 height 13
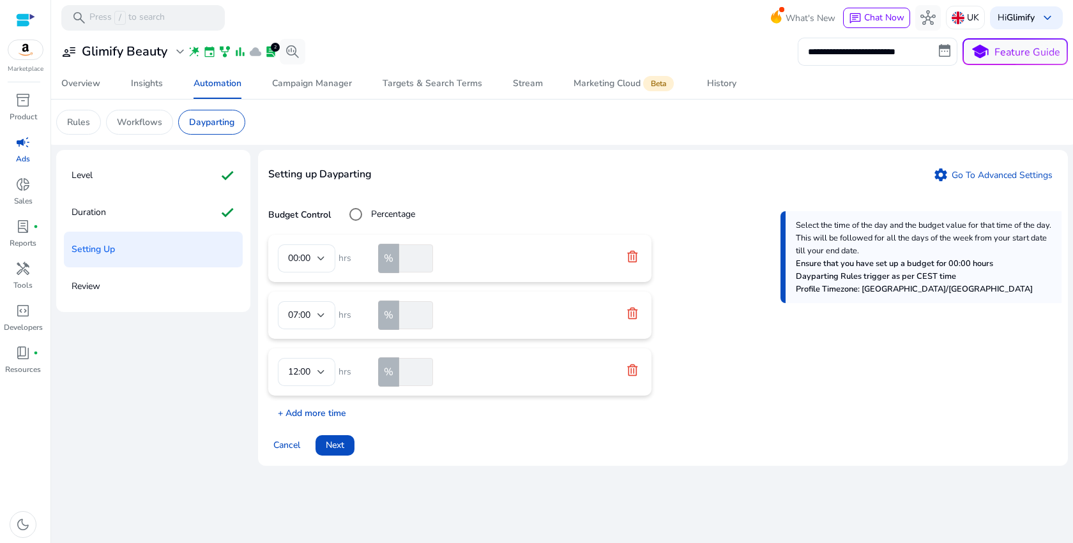
click at [327, 416] on p "+ Add more time" at bounding box center [307, 410] width 78 height 20
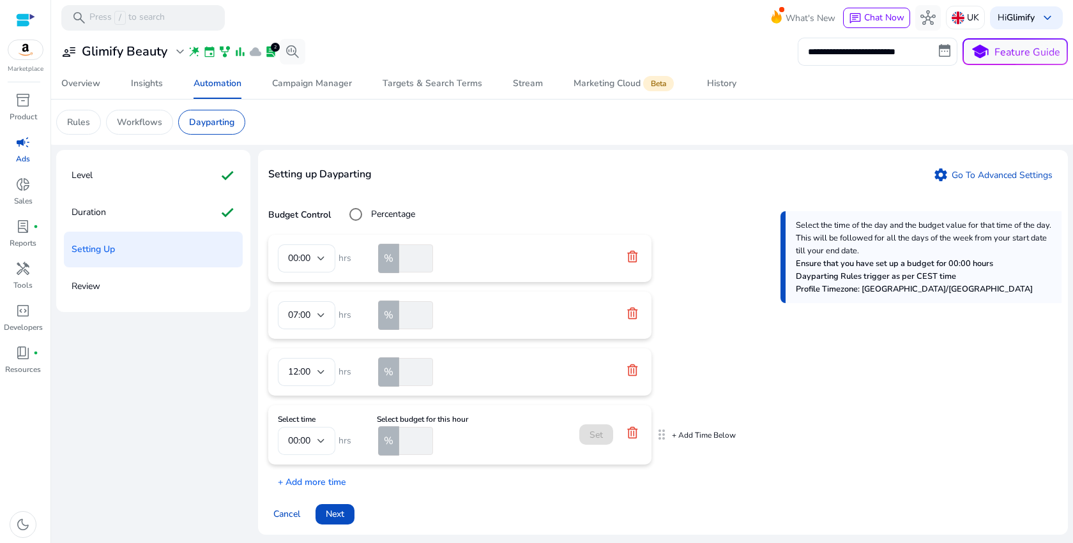
click at [319, 440] on div at bounding box center [321, 441] width 8 height 5
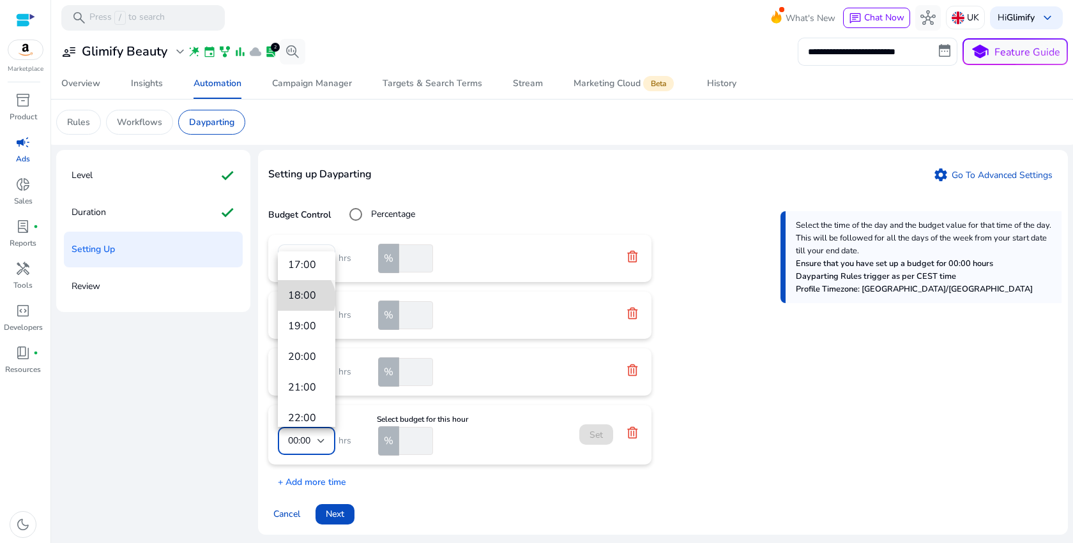
click at [300, 299] on span "18:00" at bounding box center [306, 296] width 37 height 14
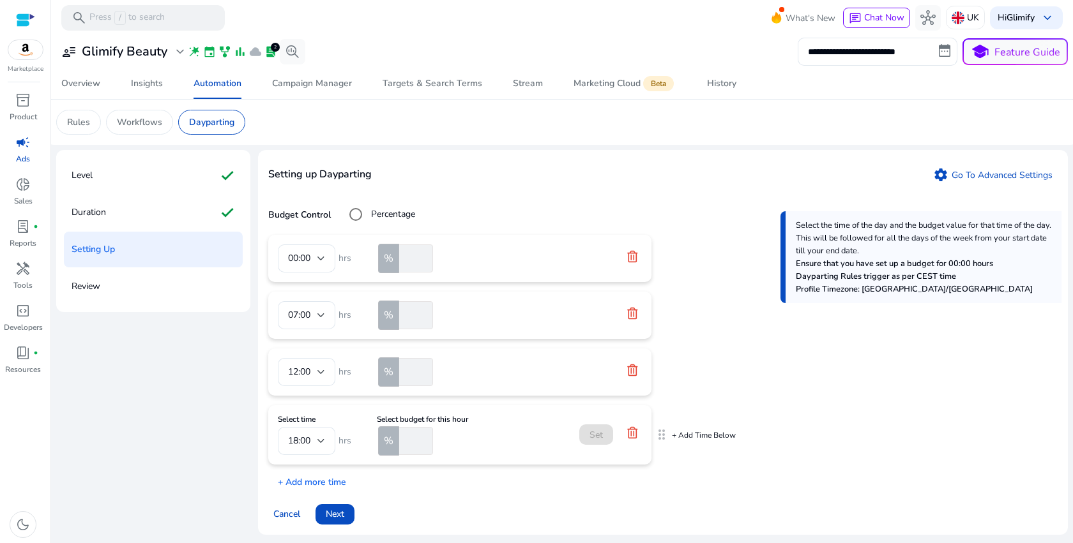
click at [410, 444] on input "number" at bounding box center [415, 441] width 36 height 28
type input "***"
click at [602, 439] on span "Set" at bounding box center [595, 435] width 13 height 13
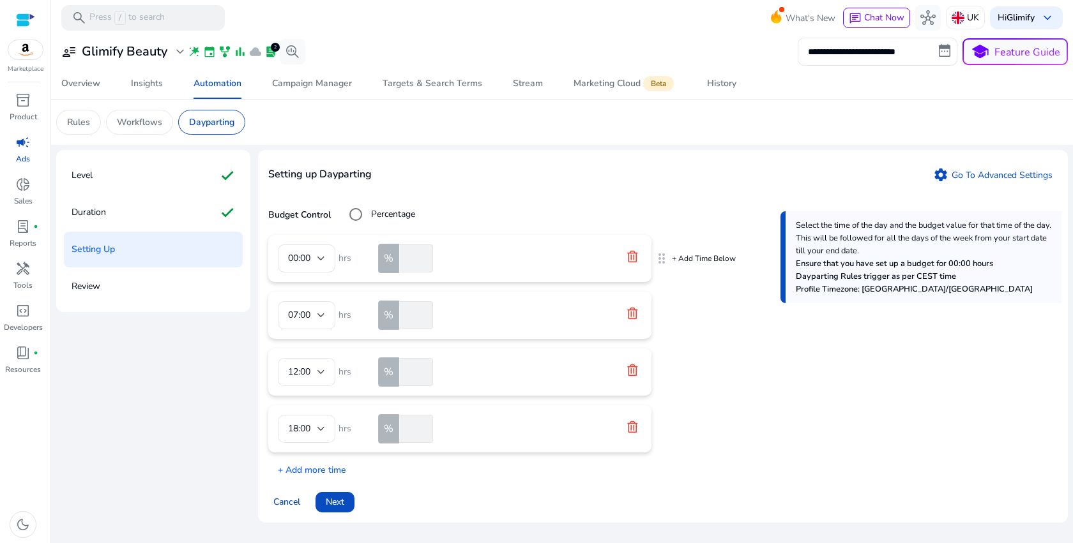
click at [632, 258] on icon at bounding box center [632, 255] width 10 height 11
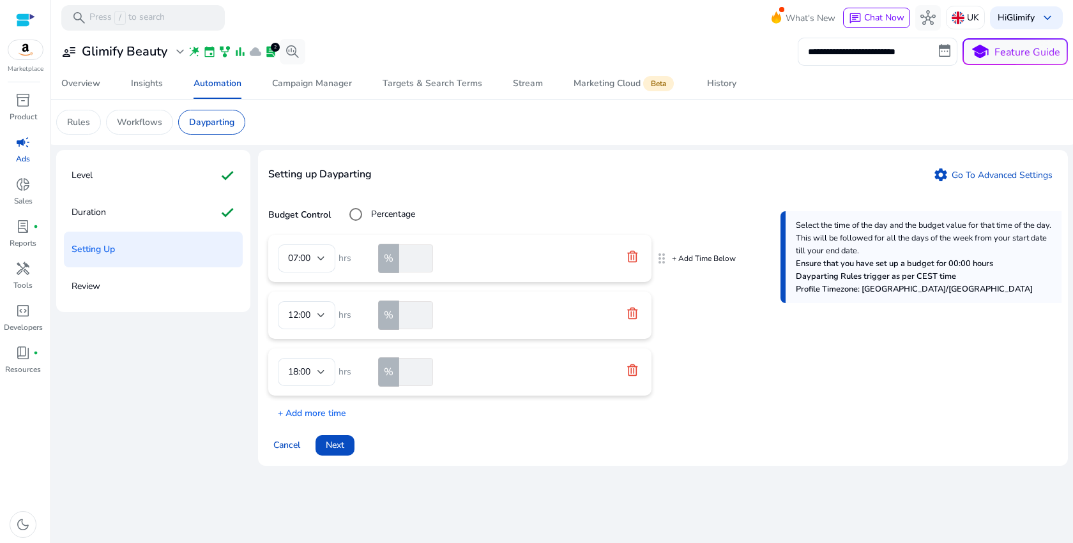
click at [632, 258] on icon at bounding box center [632, 255] width 10 height 11
click at [632, 307] on icon at bounding box center [632, 312] width 10 height 11
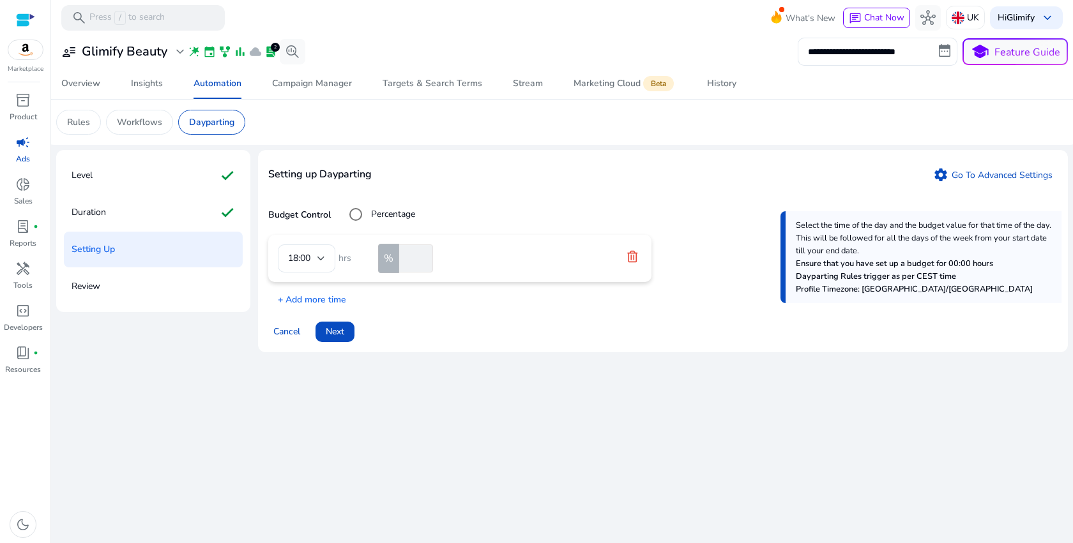
click at [632, 258] on icon at bounding box center [632, 255] width 10 height 11
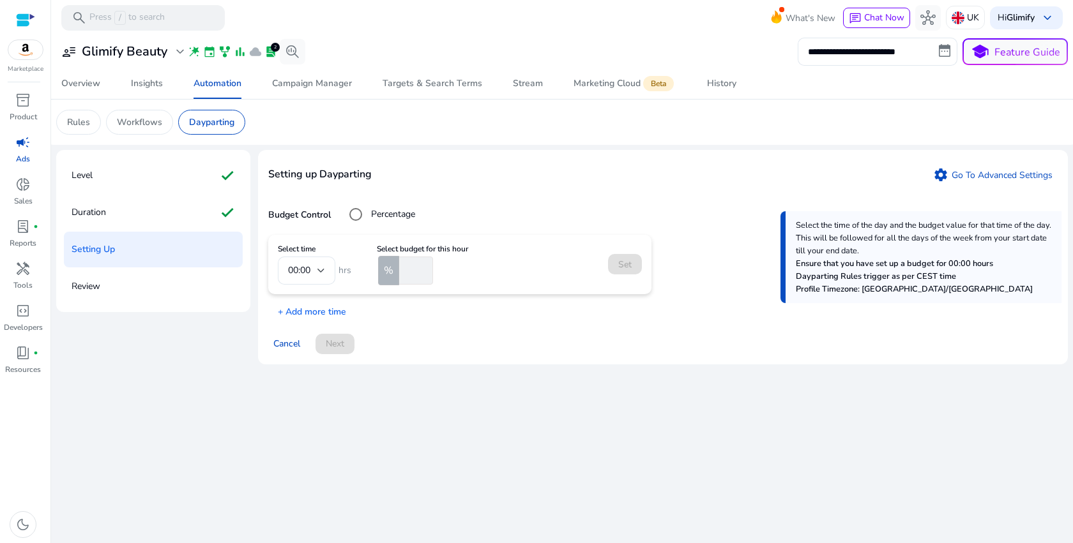
type input "*"
click at [427, 270] on input "*" at bounding box center [415, 271] width 36 height 28
click at [411, 273] on input "*" at bounding box center [415, 271] width 36 height 28
type input "**"
click at [623, 266] on span "Set" at bounding box center [624, 264] width 13 height 13
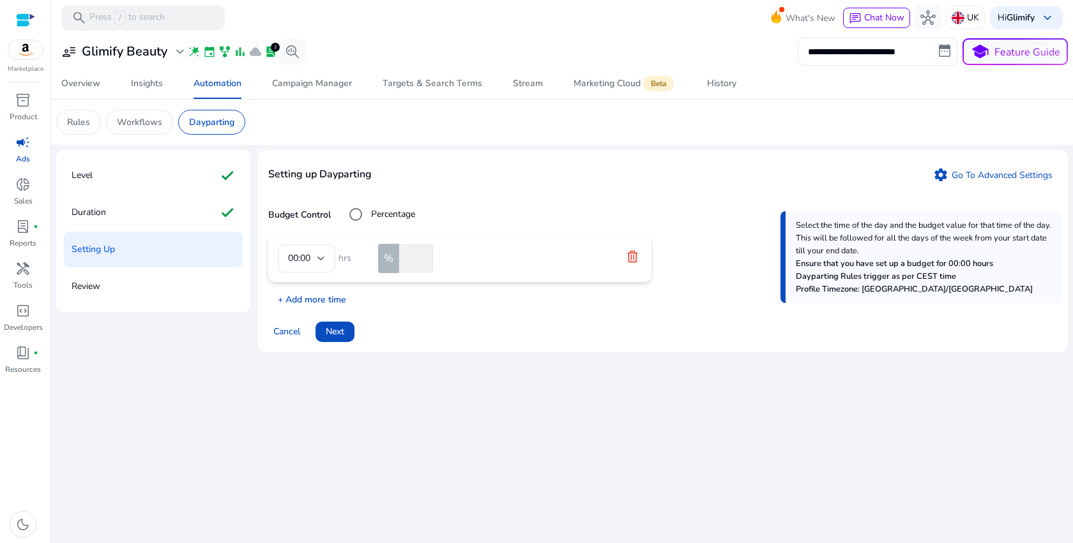
click at [334, 301] on p "+ Add more time" at bounding box center [307, 297] width 78 height 20
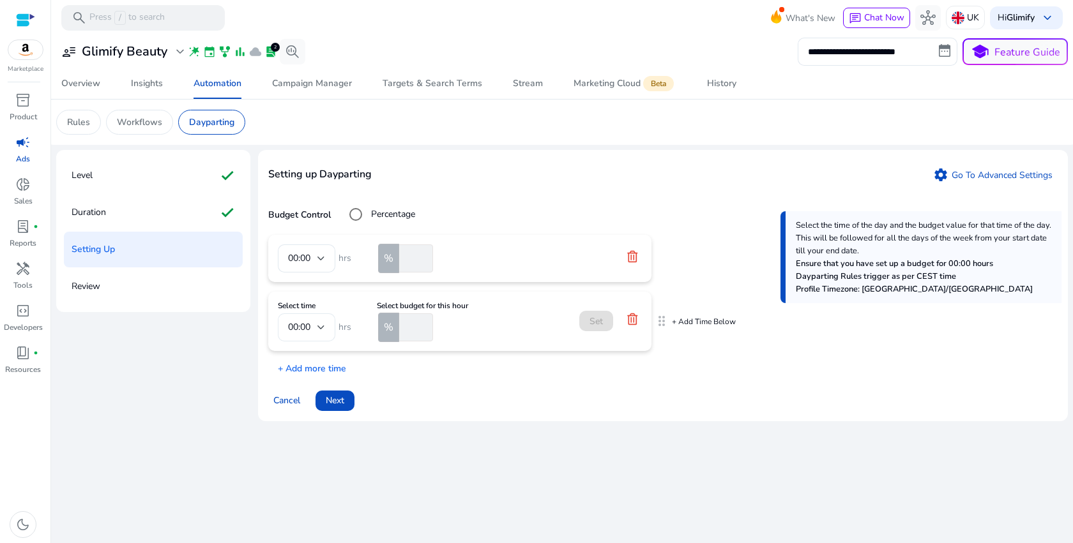
click at [306, 334] on div "00:00" at bounding box center [302, 328] width 29 height 14
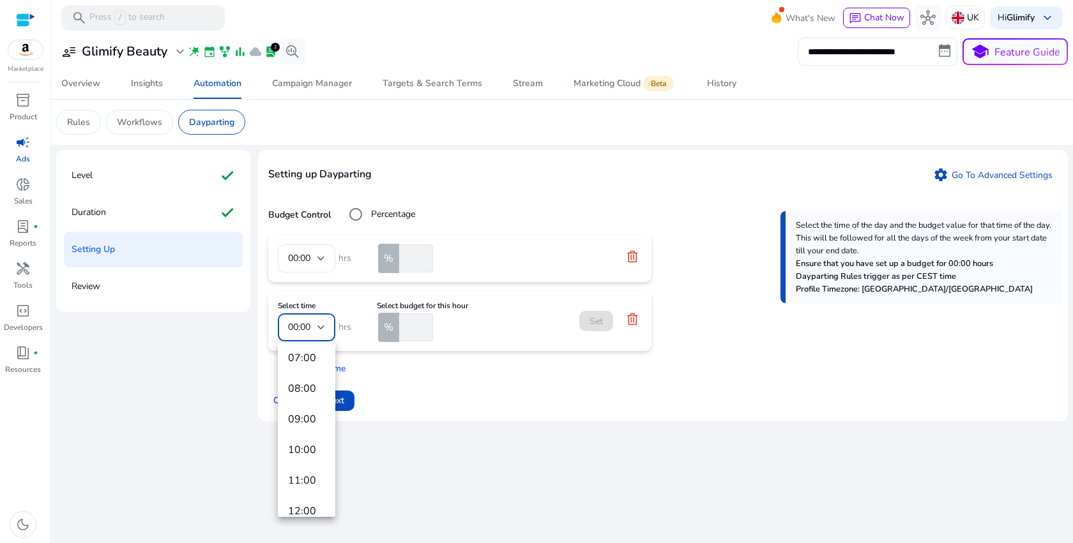
scroll to position [212, 0]
click at [303, 413] on mat-option "09:00" at bounding box center [306, 426] width 57 height 31
click at [321, 333] on div at bounding box center [321, 327] width 8 height 15
click at [301, 432] on span "06:00" at bounding box center [306, 436] width 37 height 14
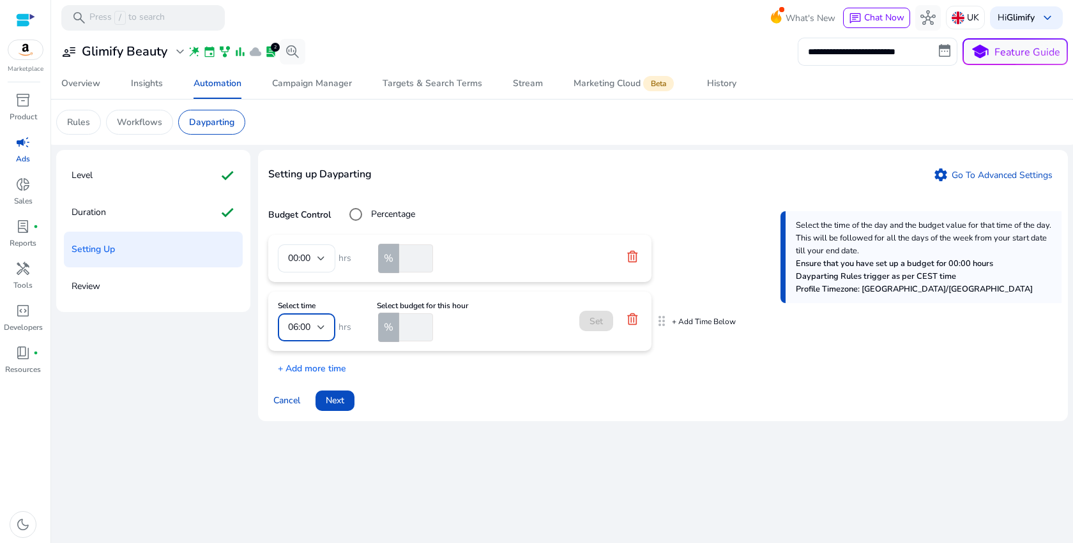
click at [411, 330] on input "number" at bounding box center [415, 328] width 36 height 28
type input "**"
click at [596, 314] on span at bounding box center [596, 321] width 34 height 31
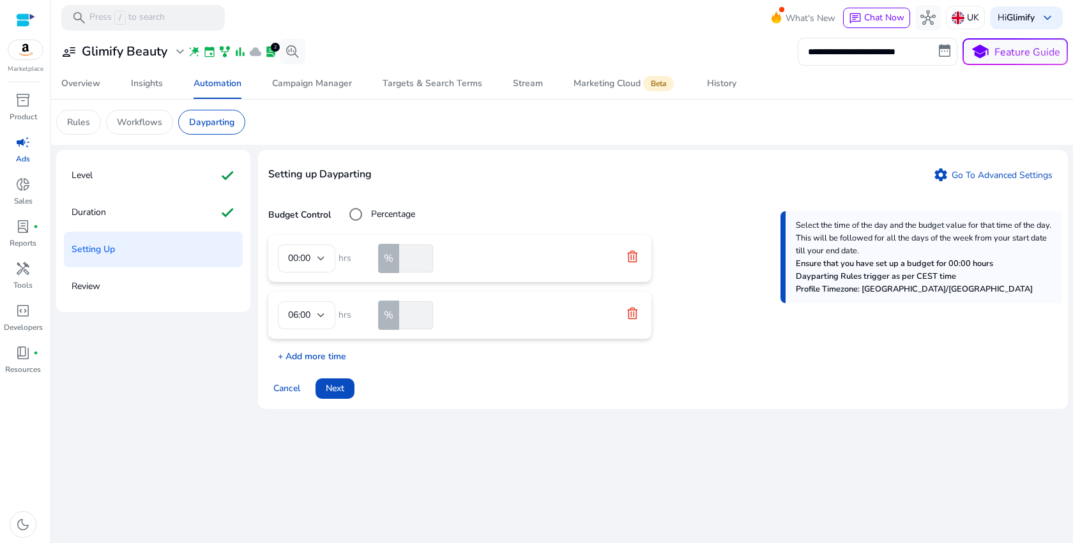
click at [328, 356] on p "+ Add more time" at bounding box center [307, 354] width 78 height 20
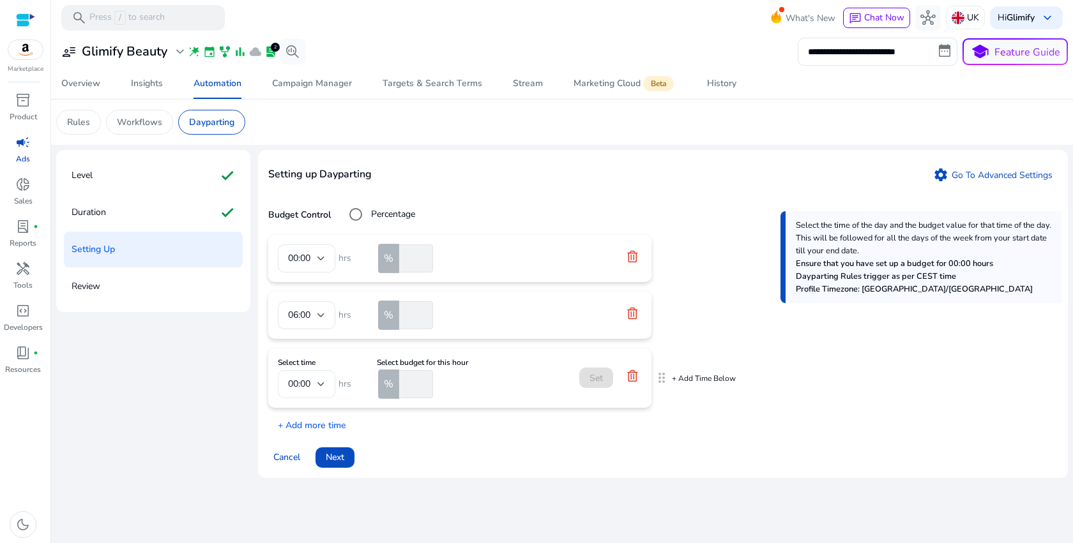
click at [317, 395] on div "00:00" at bounding box center [306, 384] width 37 height 28
click at [307, 310] on mat-option "12:00" at bounding box center [306, 298] width 57 height 31
click at [420, 386] on input "number" at bounding box center [415, 384] width 36 height 28
type input "**"
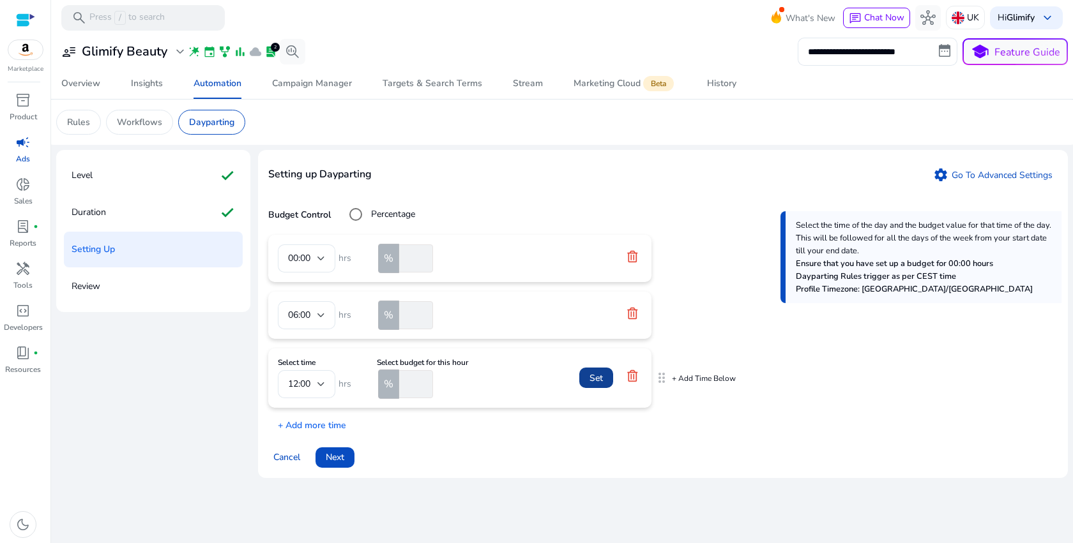
click at [598, 379] on span "Set" at bounding box center [595, 378] width 13 height 13
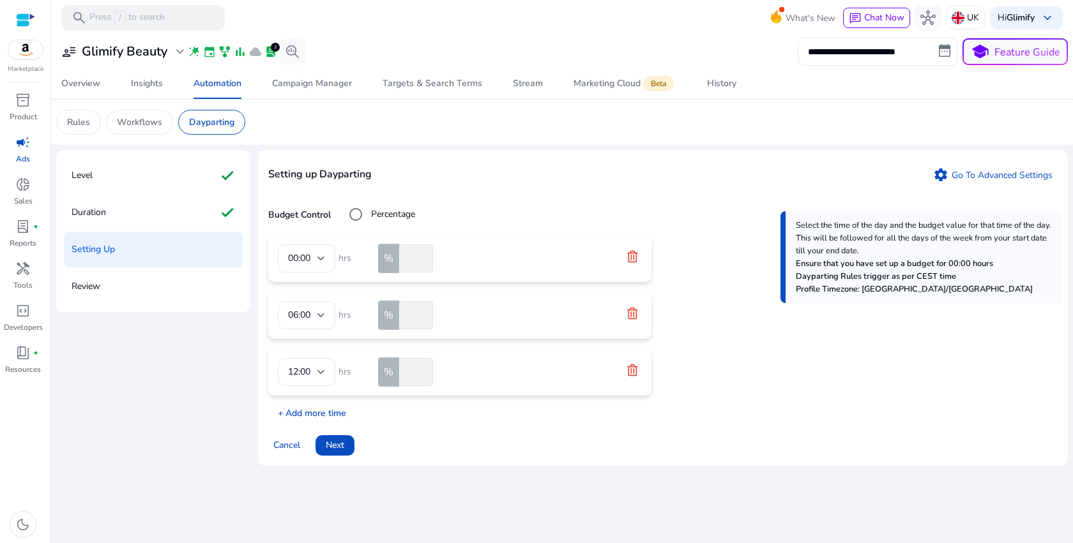
click at [335, 414] on p "+ Add more time" at bounding box center [307, 410] width 78 height 20
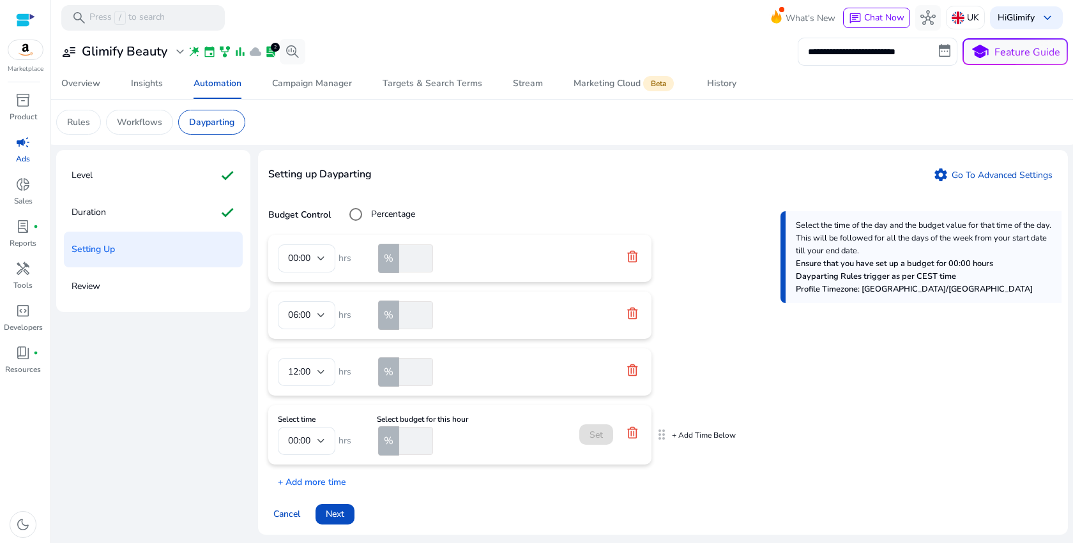
click at [407, 442] on input "number" at bounding box center [415, 441] width 36 height 28
type input "***"
click at [592, 435] on span "Set" at bounding box center [595, 435] width 13 height 13
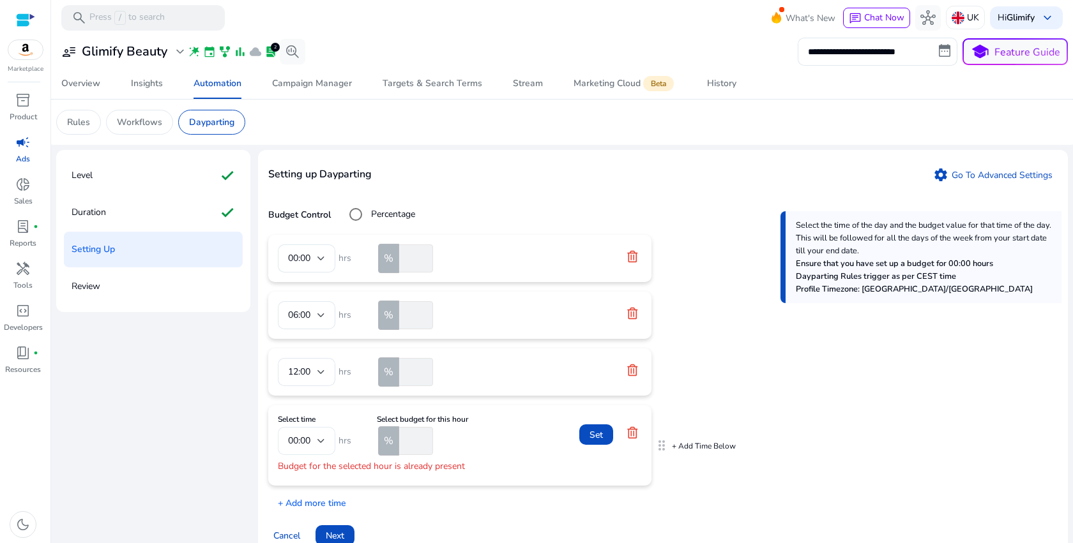
click at [315, 436] on div "00:00" at bounding box center [302, 441] width 29 height 14
click at [310, 292] on mat-option "18:00" at bounding box center [306, 284] width 57 height 31
click at [596, 434] on span "Set" at bounding box center [595, 435] width 13 height 13
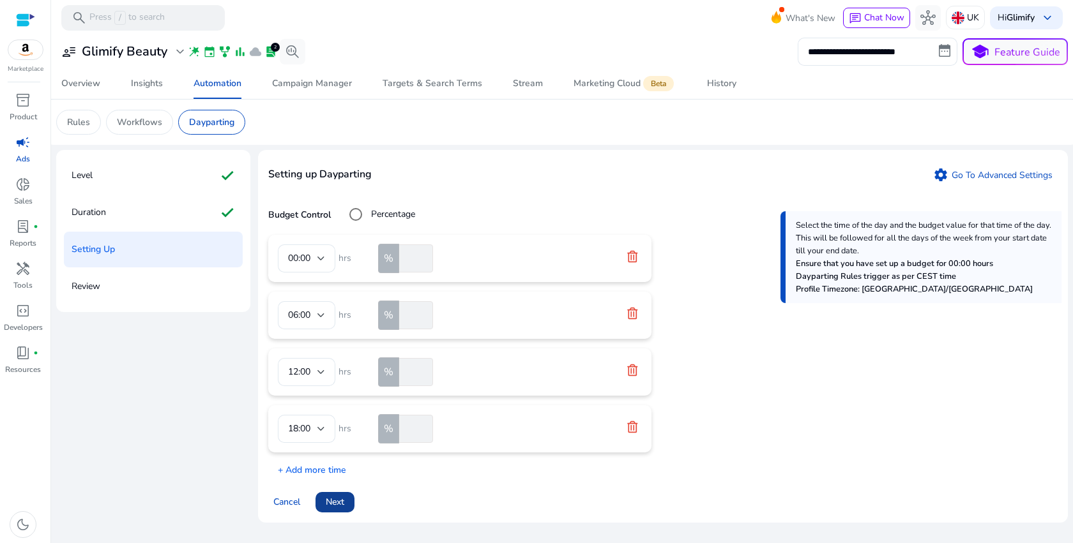
click at [321, 497] on span at bounding box center [334, 502] width 39 height 31
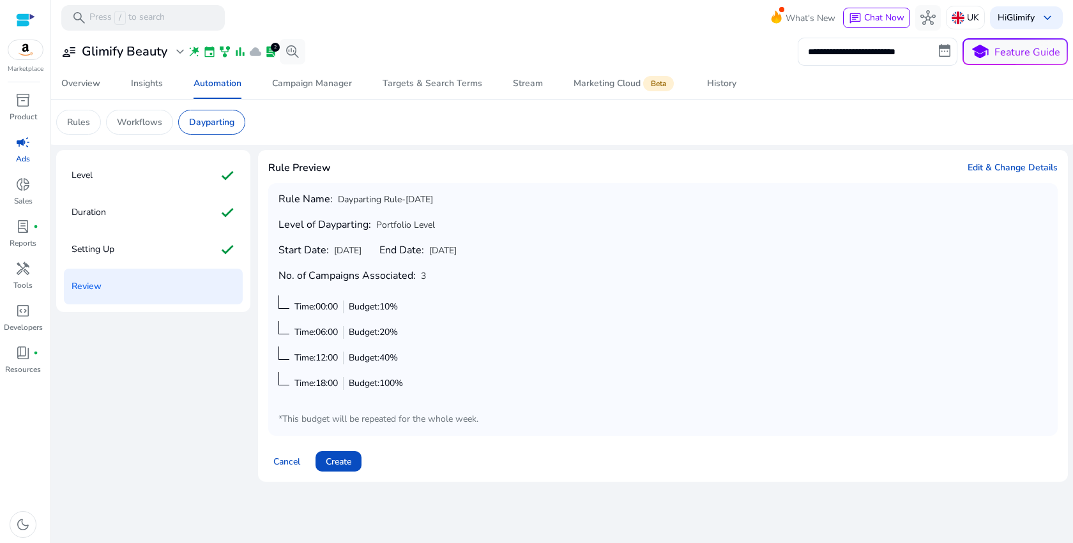
click at [995, 169] on span "Edit & Change Details" at bounding box center [1013, 168] width 90 height 13
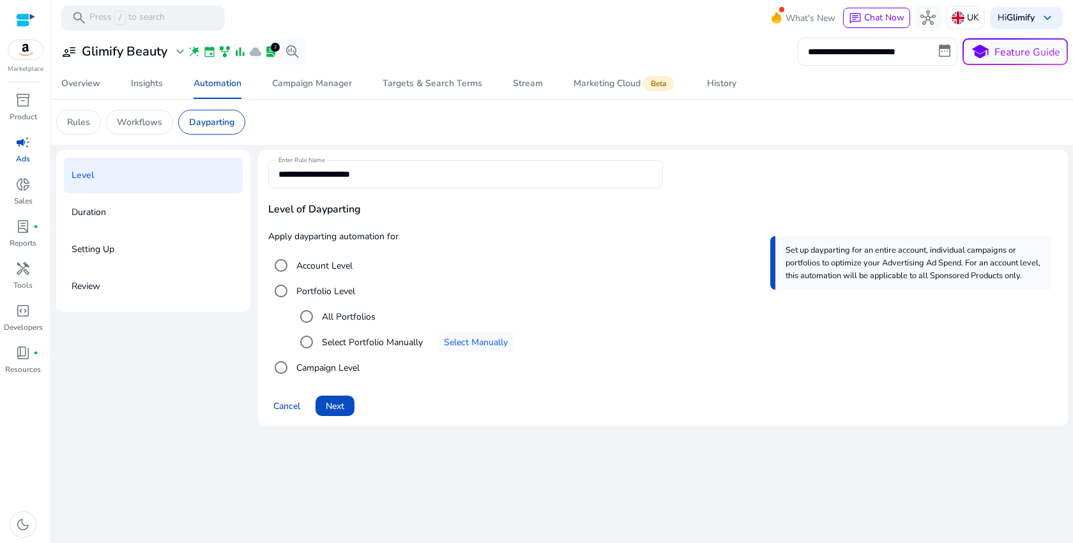
click at [421, 181] on div "**********" at bounding box center [465, 174] width 374 height 28
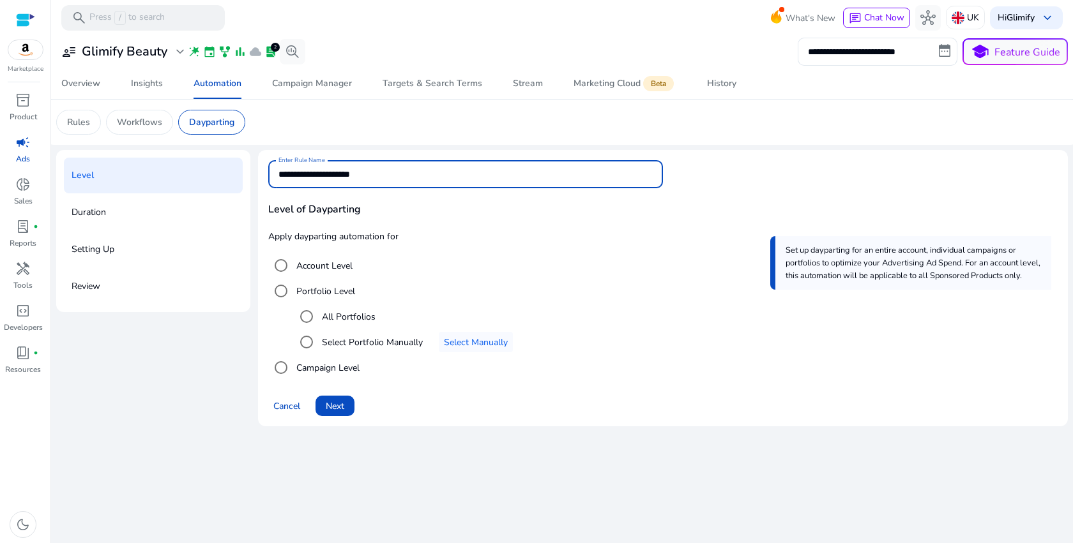
type input "*"
type input "**********"
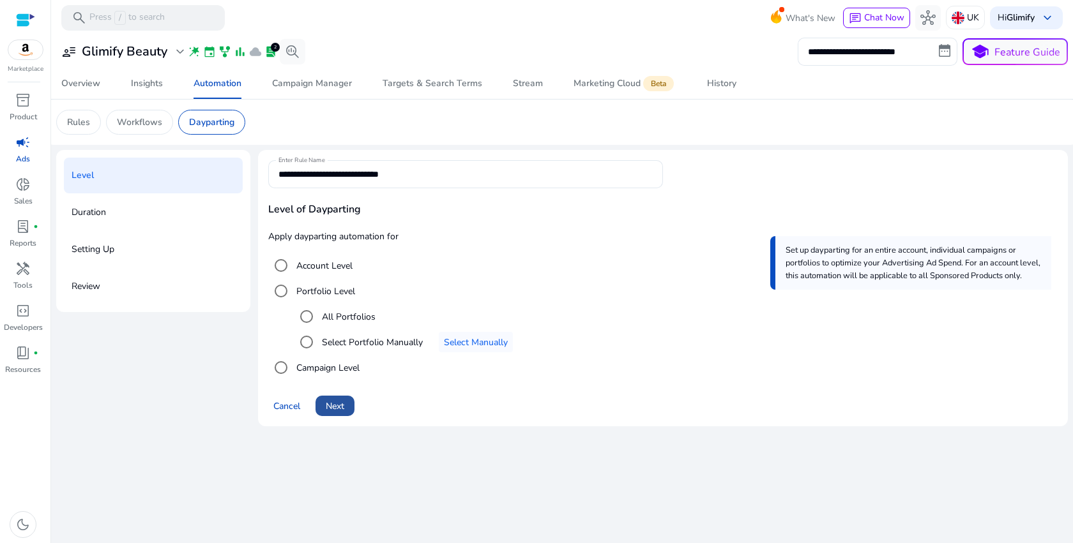
click at [337, 411] on span "Next" at bounding box center [335, 406] width 19 height 13
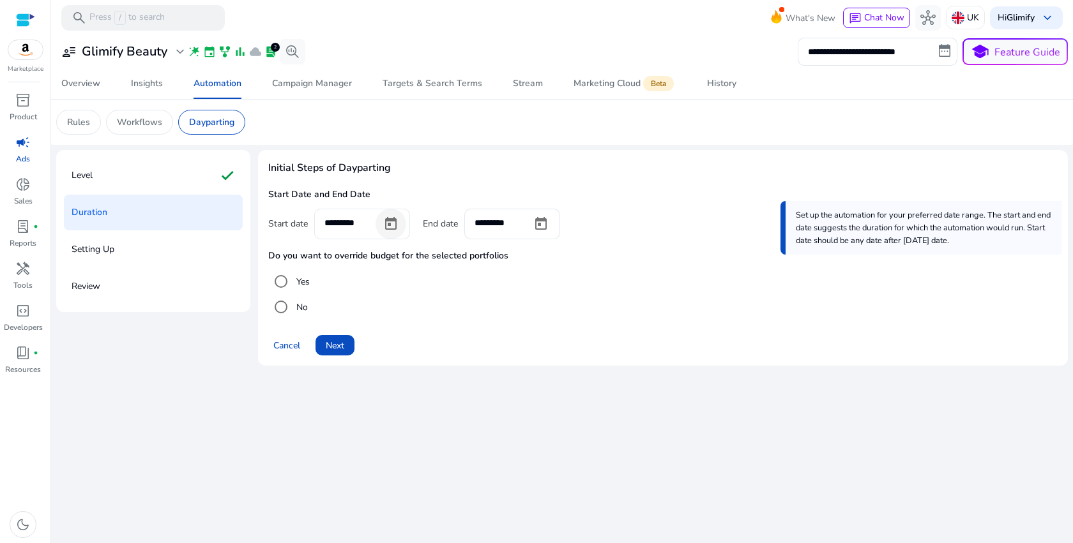
click at [395, 228] on span "Open calendar" at bounding box center [391, 224] width 31 height 31
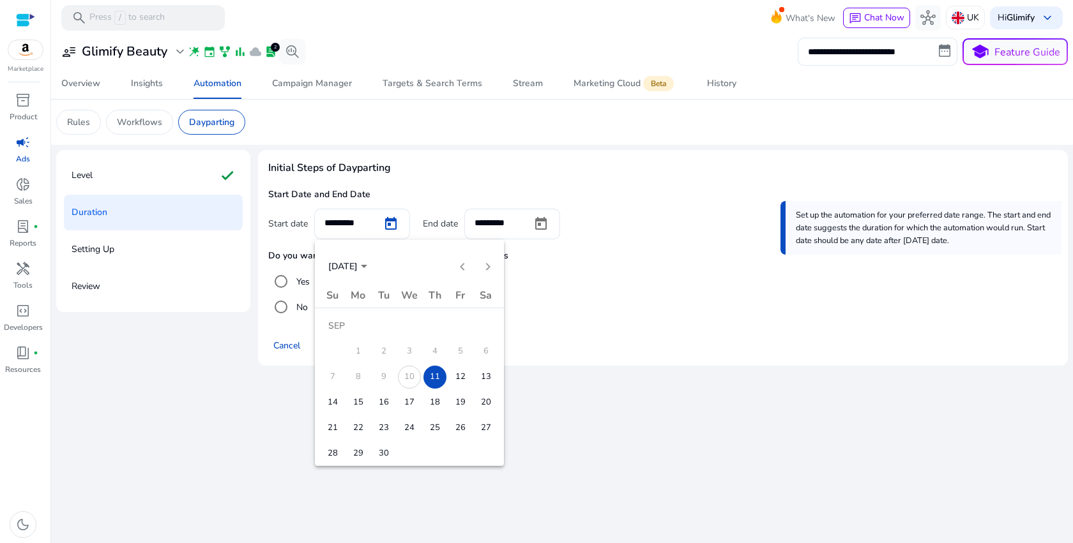
click at [432, 376] on span "11" at bounding box center [434, 377] width 23 height 23
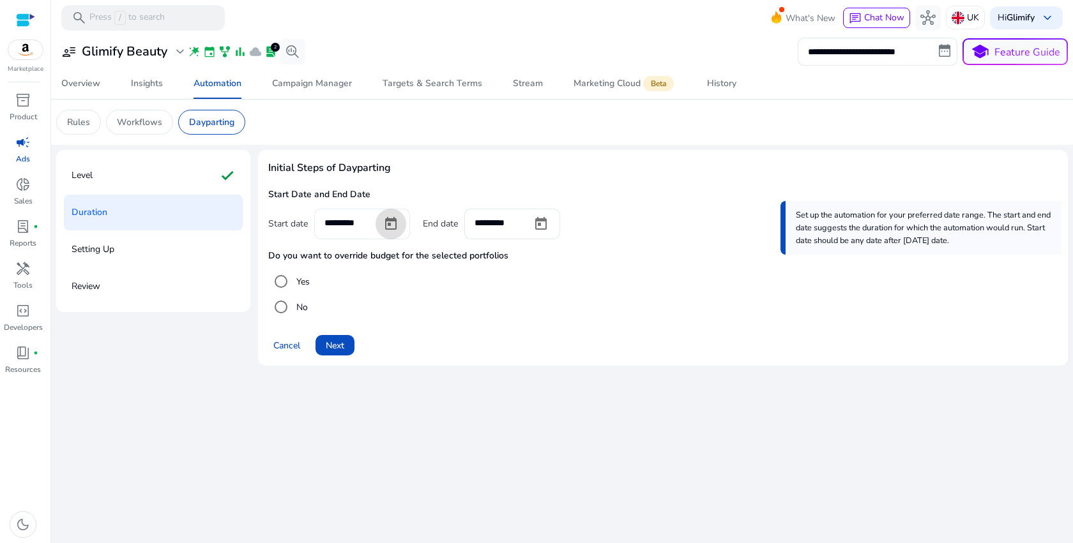
click at [385, 233] on span "Open calendar" at bounding box center [391, 224] width 31 height 31
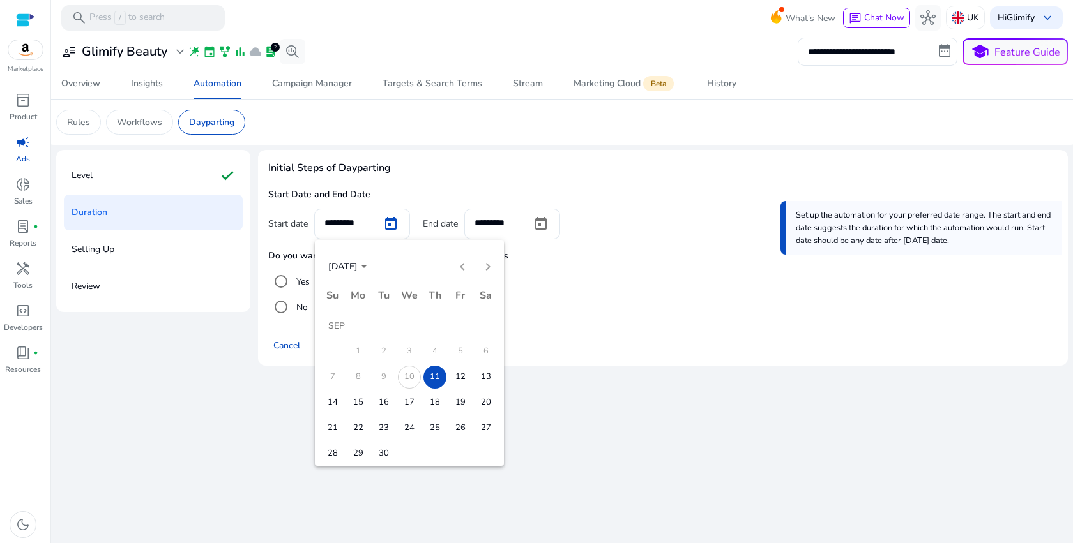
click at [416, 374] on span "10" at bounding box center [409, 377] width 23 height 23
click at [458, 265] on div "SEP 2025 SEP 2025" at bounding box center [409, 267] width 183 height 26
click at [342, 221] on div at bounding box center [536, 271] width 1073 height 543
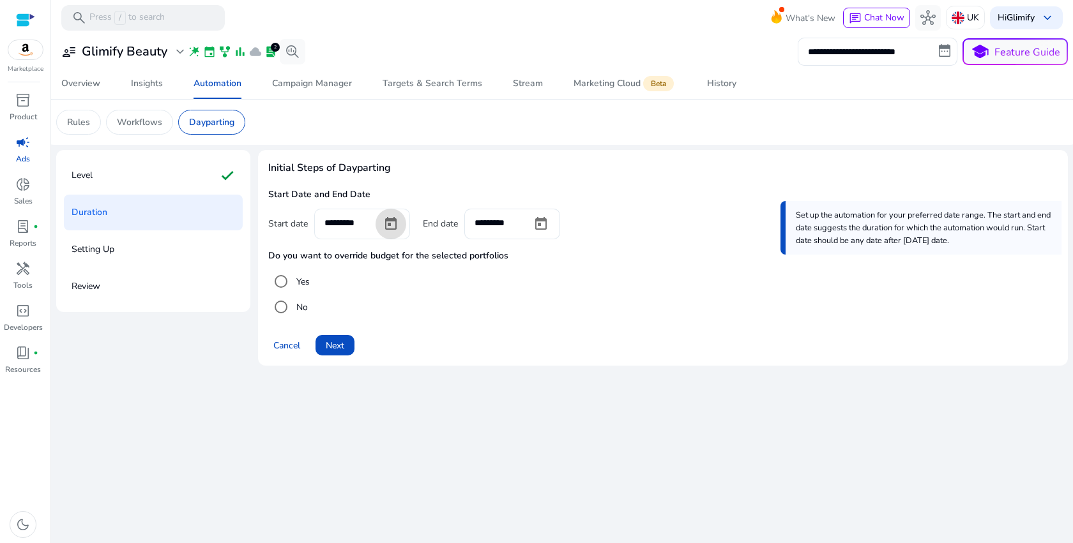
click at [342, 222] on input "*********" at bounding box center [347, 223] width 47 height 14
click at [479, 342] on div "Cancel Next" at bounding box center [662, 340] width 789 height 31
click at [398, 234] on span "Open calendar" at bounding box center [391, 224] width 31 height 31
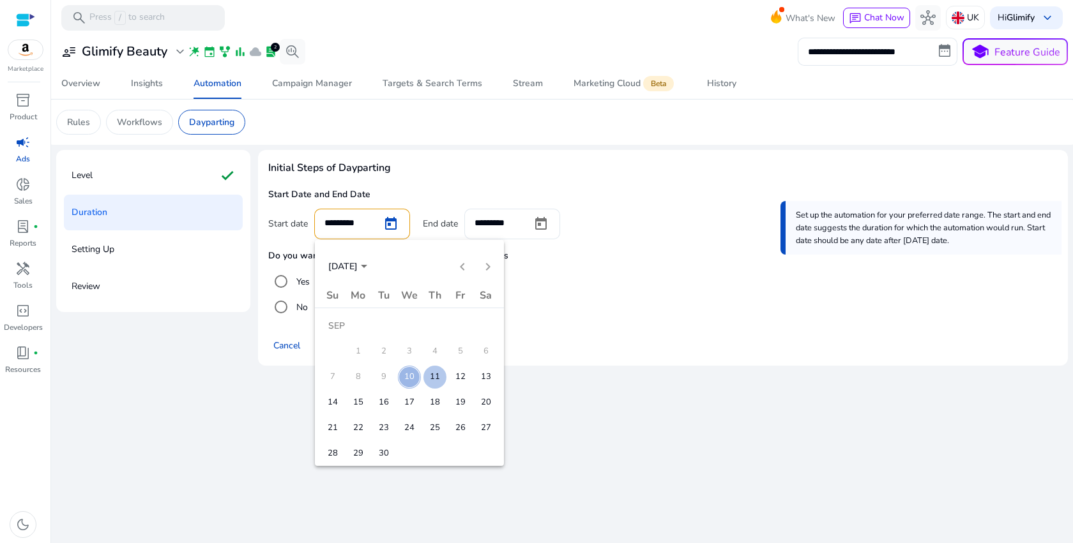
click at [434, 375] on span "11" at bounding box center [434, 377] width 23 height 23
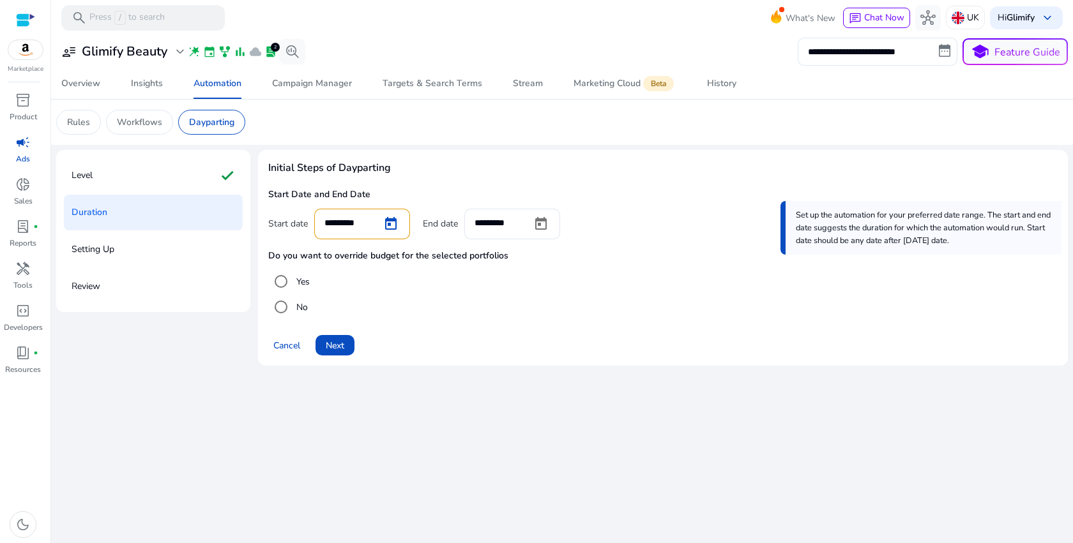
type input "*********"
click at [341, 346] on span "Next" at bounding box center [335, 345] width 19 height 13
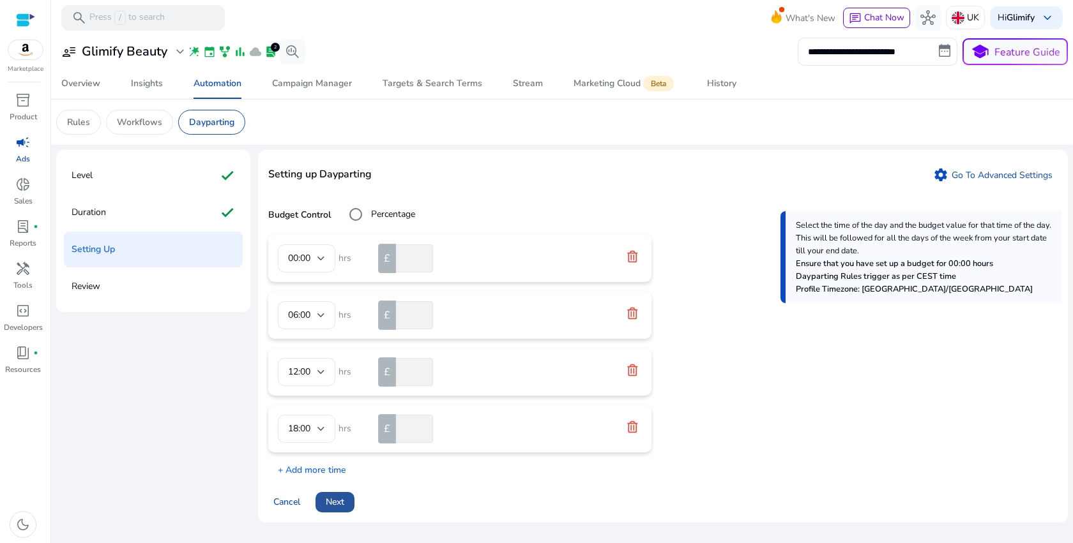
click at [325, 498] on span at bounding box center [334, 502] width 39 height 31
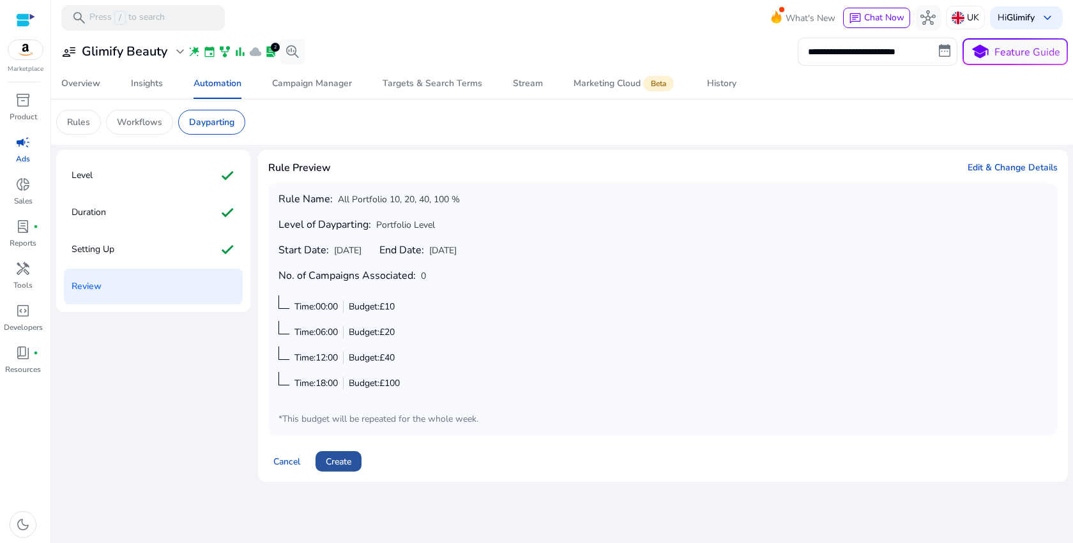
click at [334, 464] on span "Create" at bounding box center [339, 461] width 26 height 13
click at [989, 167] on span "Edit & Change Details" at bounding box center [1013, 168] width 90 height 13
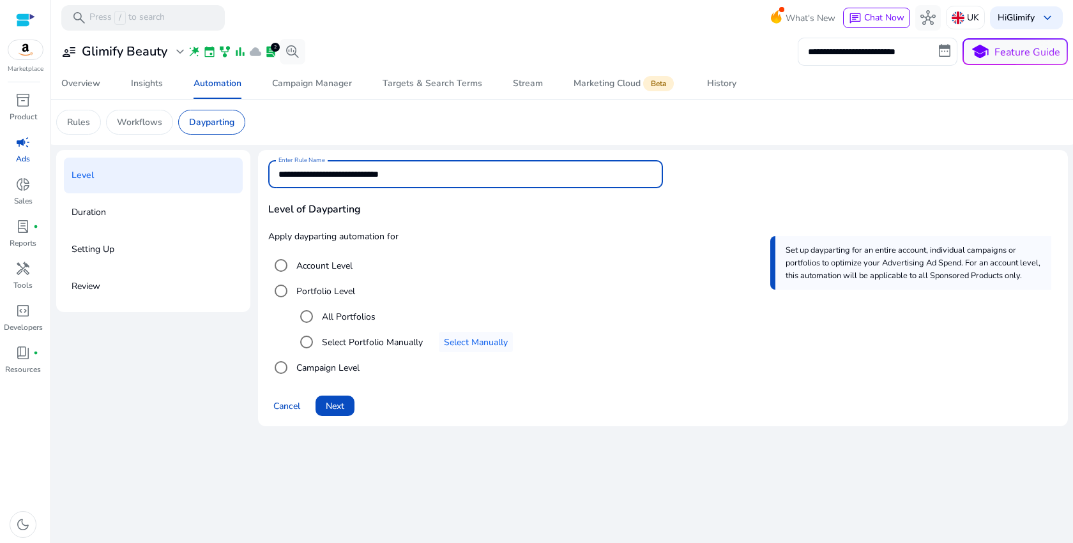
drag, startPoint x: 331, startPoint y: 177, endPoint x: 425, endPoint y: 167, distance: 94.4
click at [425, 176] on input "**********" at bounding box center [465, 174] width 374 height 14
type input "**********"
click at [342, 319] on label "All Portfolios" at bounding box center [347, 316] width 56 height 13
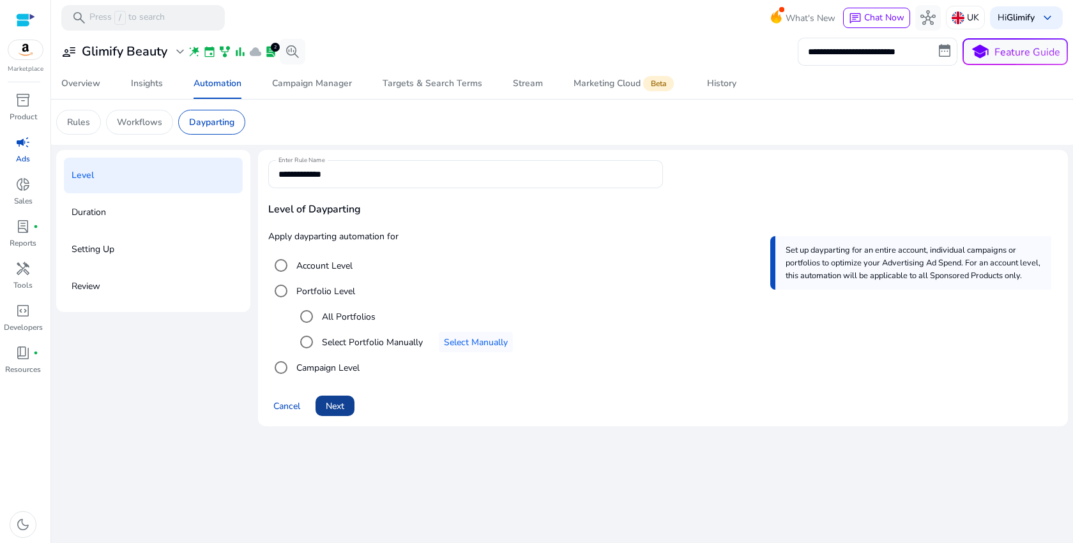
click at [341, 402] on span "Next" at bounding box center [335, 406] width 19 height 13
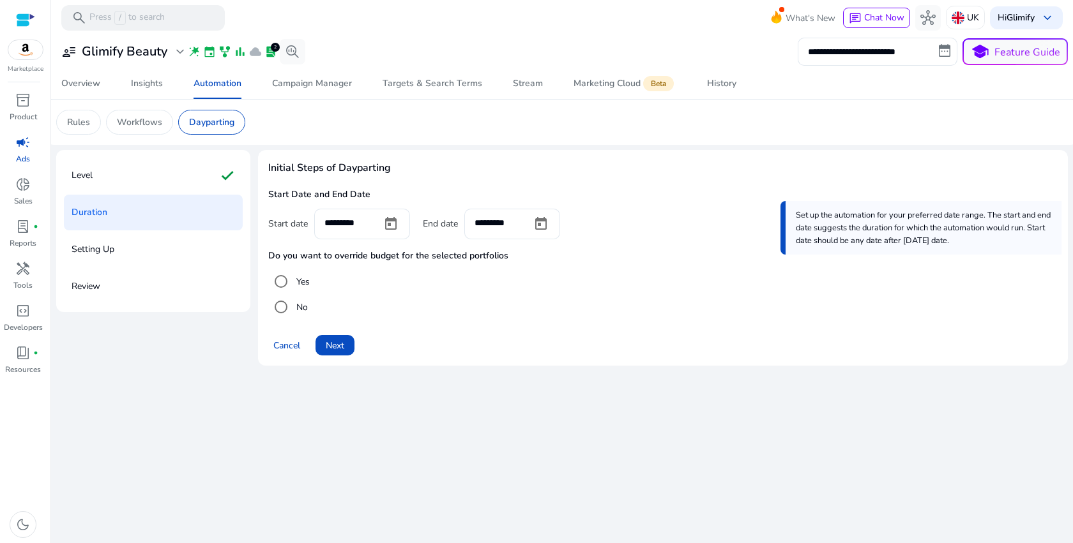
click at [303, 282] on label "Yes" at bounding box center [302, 281] width 16 height 13
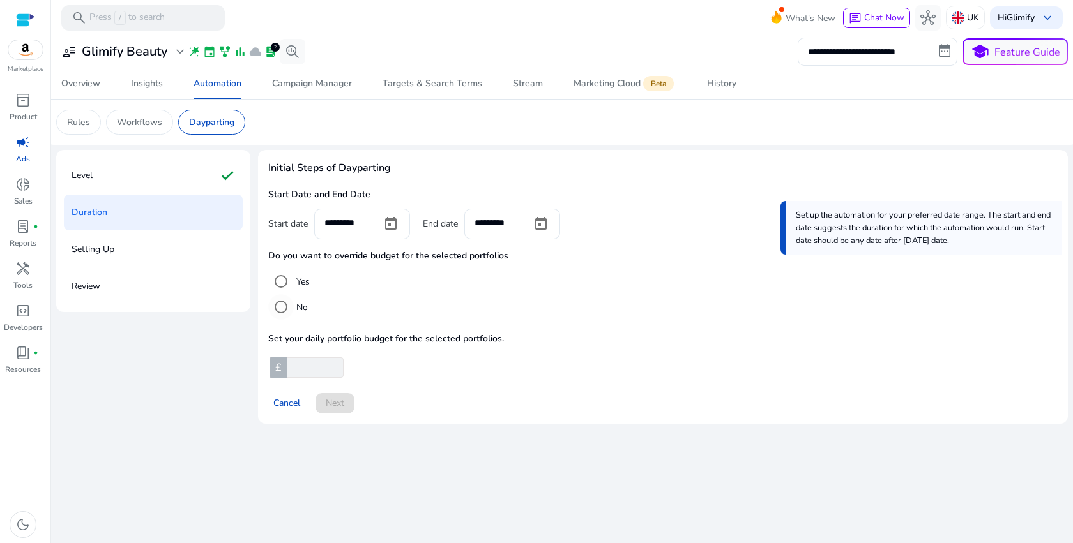
click at [298, 306] on label "No" at bounding box center [301, 307] width 14 height 13
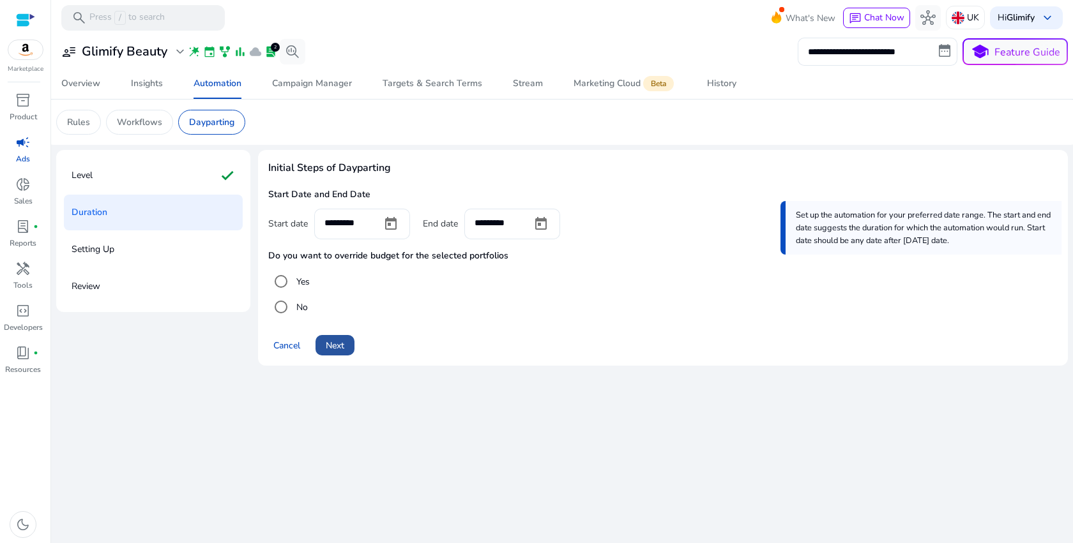
click at [335, 350] on span "Next" at bounding box center [335, 345] width 19 height 13
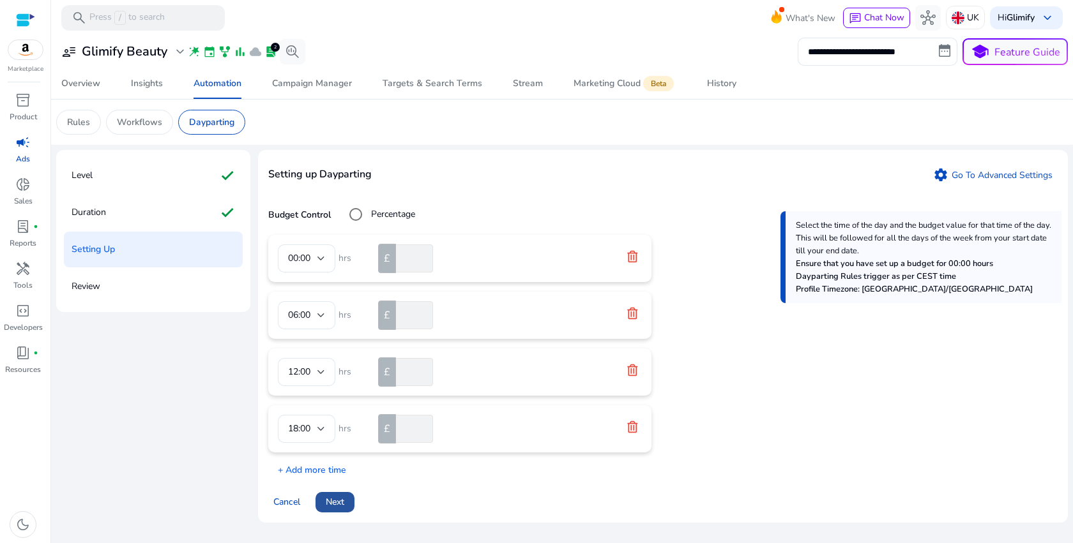
click at [332, 505] on span "Next" at bounding box center [335, 502] width 19 height 13
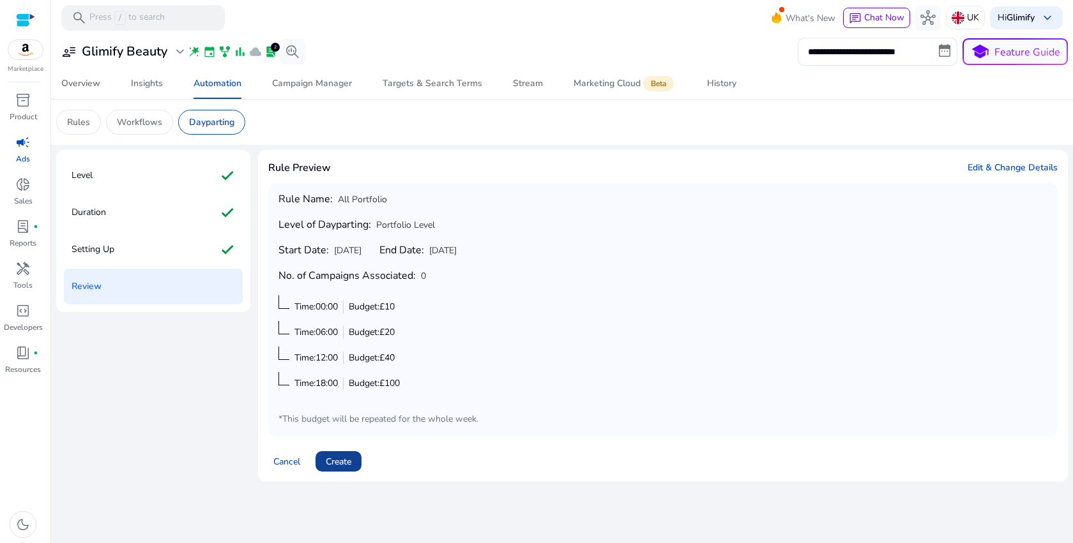
click at [356, 464] on span at bounding box center [338, 461] width 46 height 31
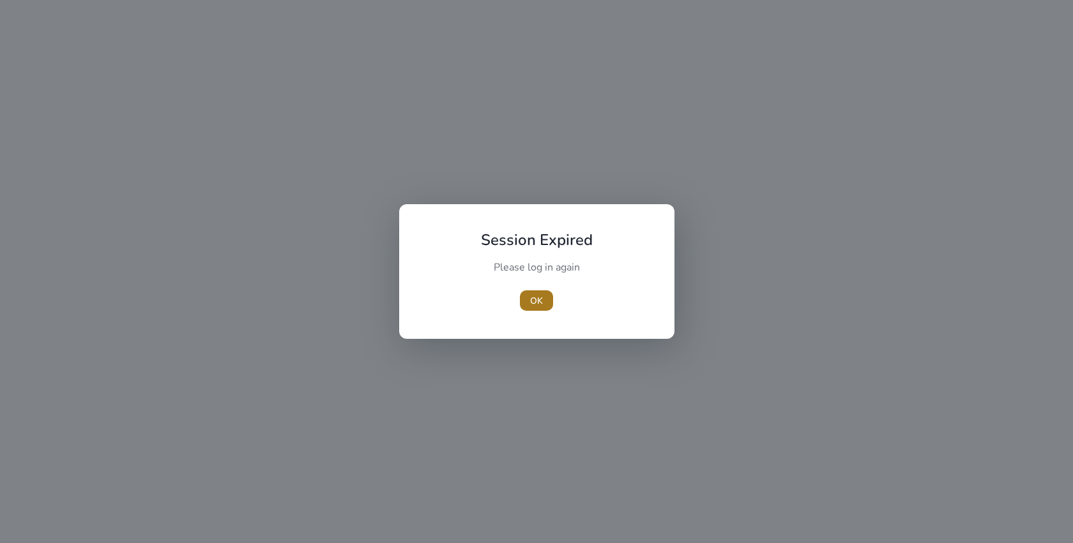
click at [531, 295] on span "OK" at bounding box center [536, 300] width 13 height 13
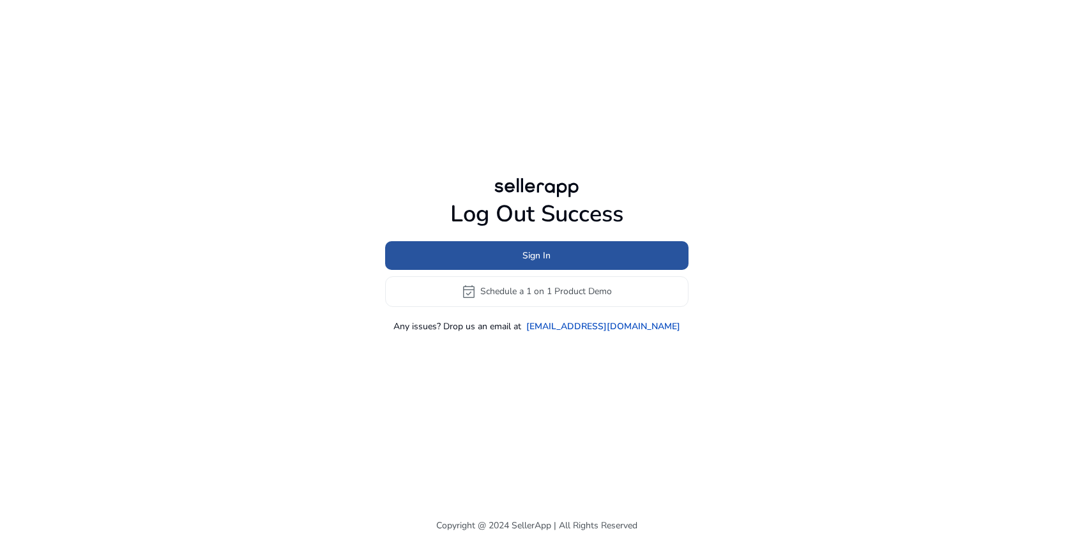
click at [572, 252] on span at bounding box center [536, 255] width 303 height 31
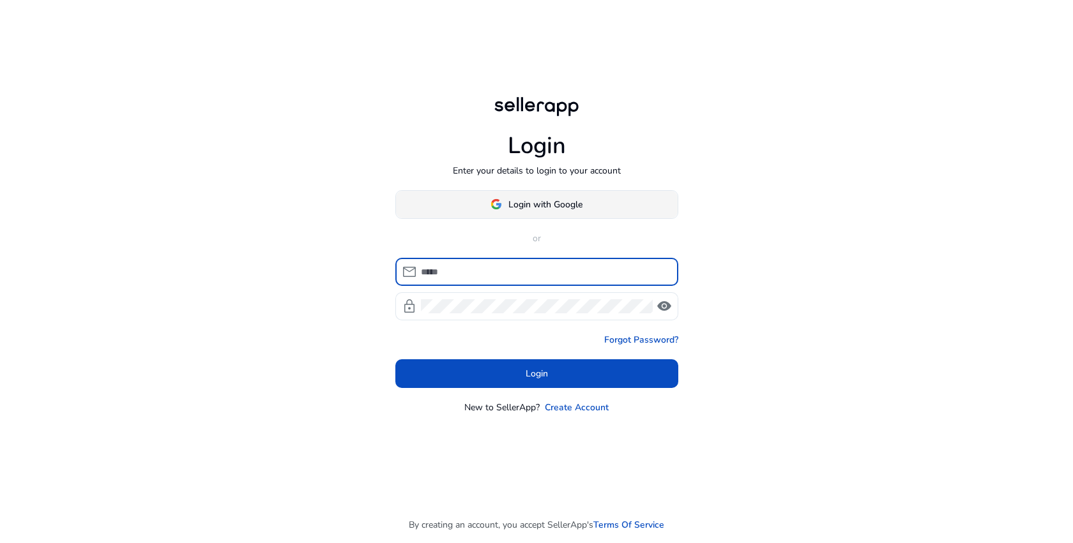
click at [546, 208] on span "Login with Google" at bounding box center [545, 204] width 74 height 13
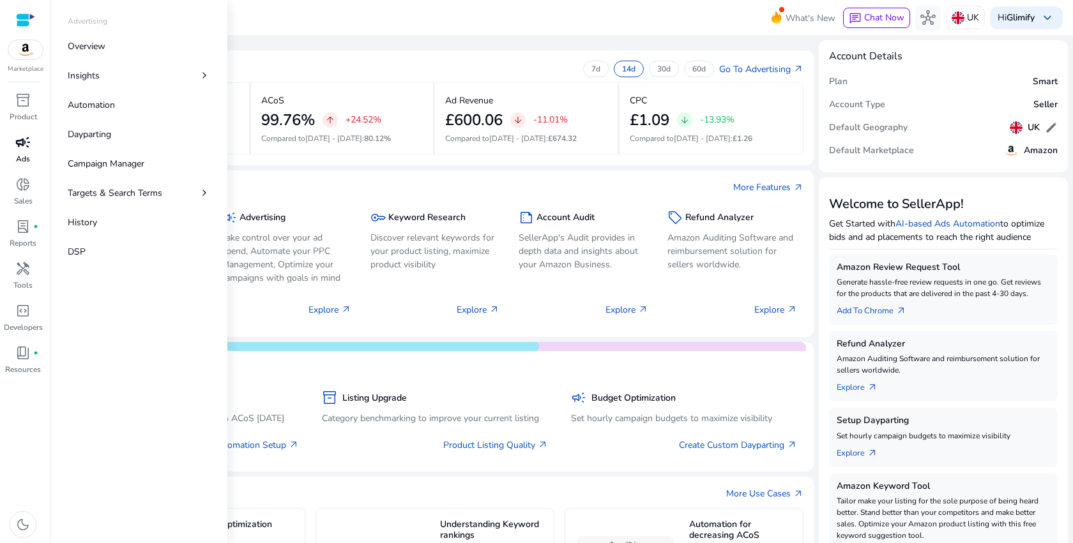
click at [30, 146] on span "campaign" at bounding box center [22, 142] width 15 height 15
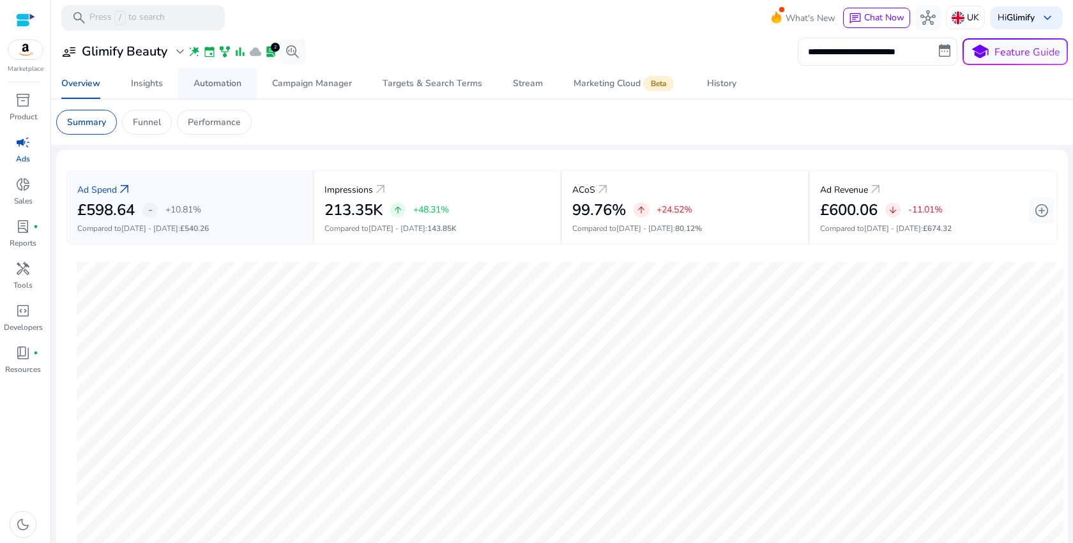
click at [215, 83] on div "Automation" at bounding box center [218, 83] width 48 height 9
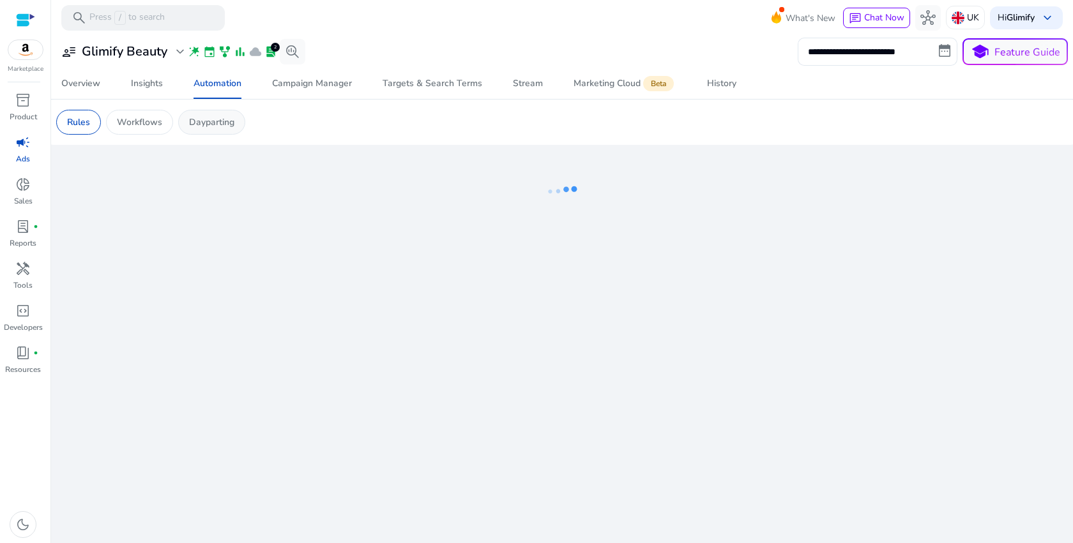
click at [224, 126] on p "Dayparting" at bounding box center [211, 122] width 45 height 13
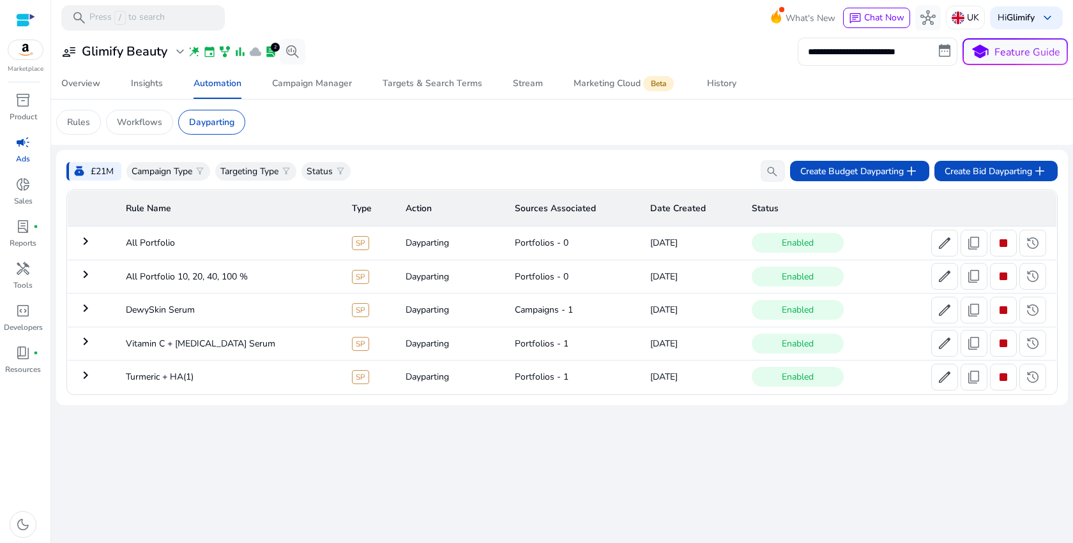
click at [84, 238] on mat-icon "keyboard_arrow_right" at bounding box center [85, 241] width 15 height 15
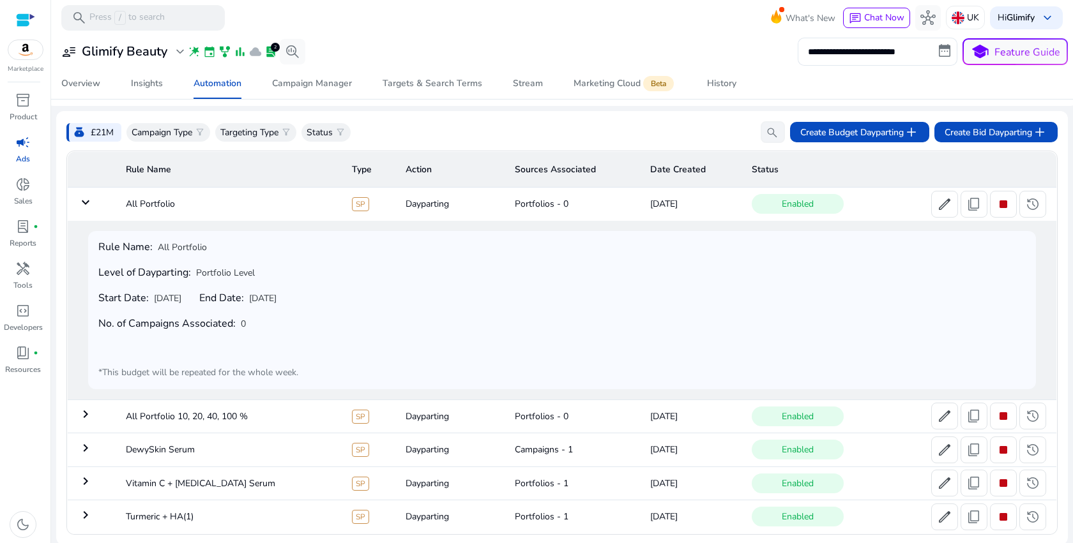
scroll to position [42, 0]
click at [404, 285] on div "Rule Name: All Portfolio Level of Dayparting: Portfolio Level Start Date: Sep 1…" at bounding box center [561, 308] width 927 height 138
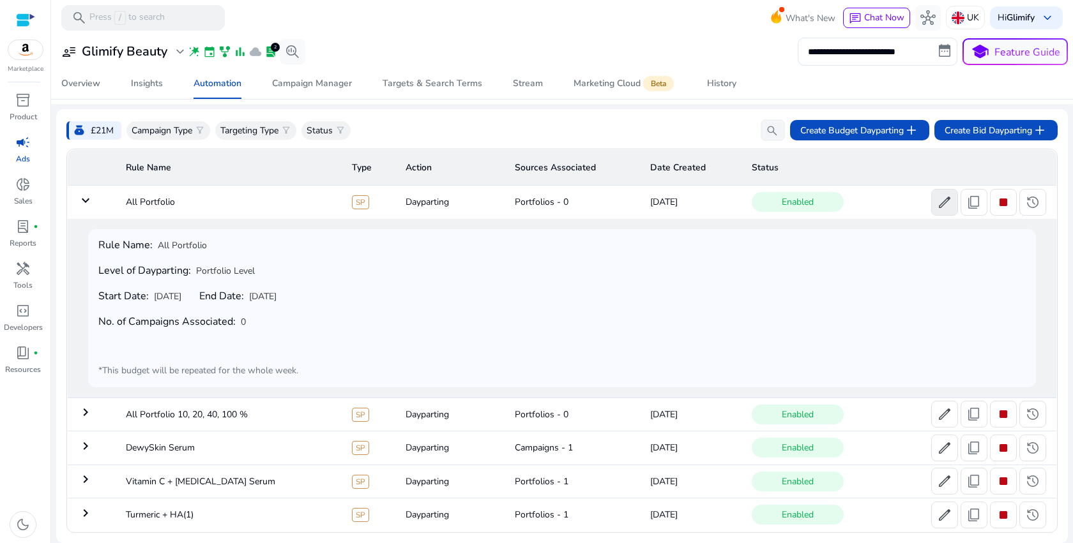
click at [943, 209] on span "edit" at bounding box center [944, 202] width 15 height 15
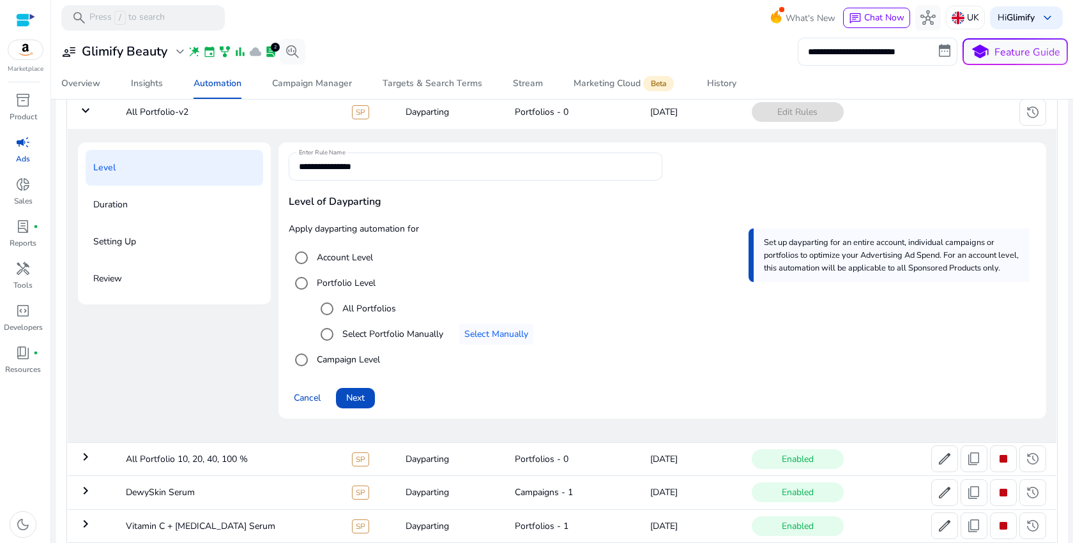
scroll to position [176, 0]
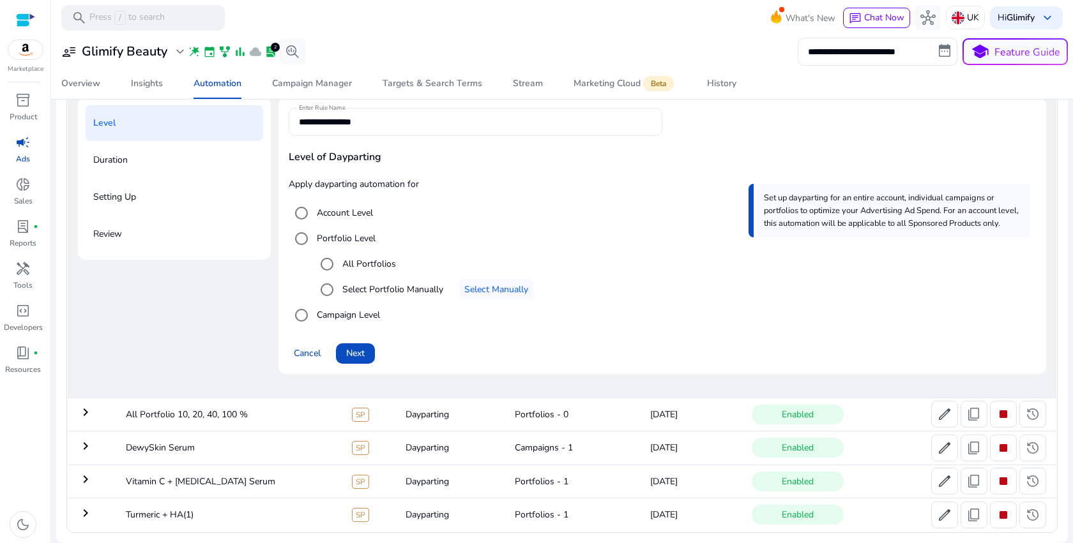
click at [377, 130] on div "**********" at bounding box center [475, 122] width 353 height 28
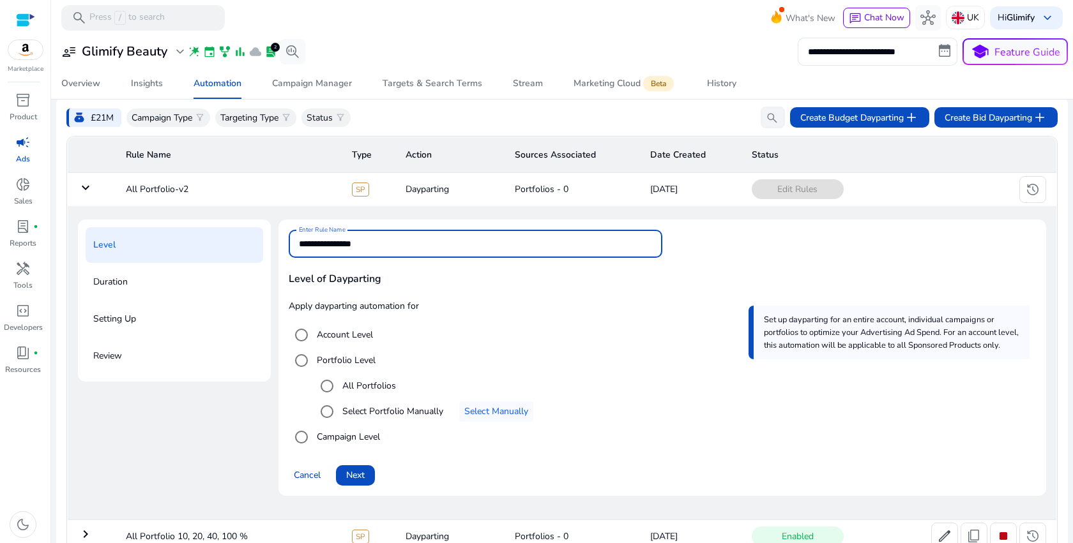
scroll to position [0, 0]
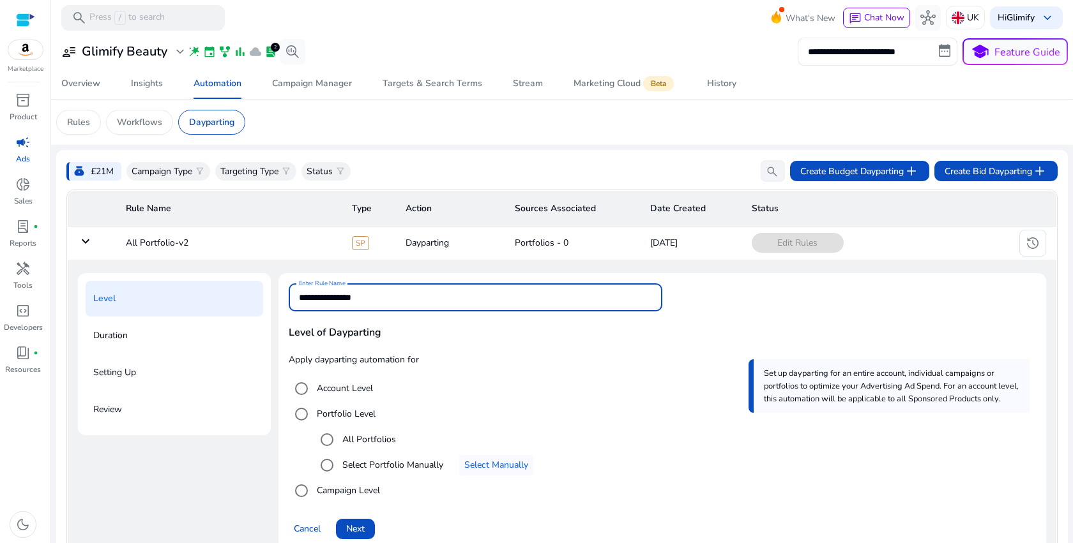
click at [85, 243] on mat-icon "keyboard_arrow_down" at bounding box center [85, 241] width 15 height 15
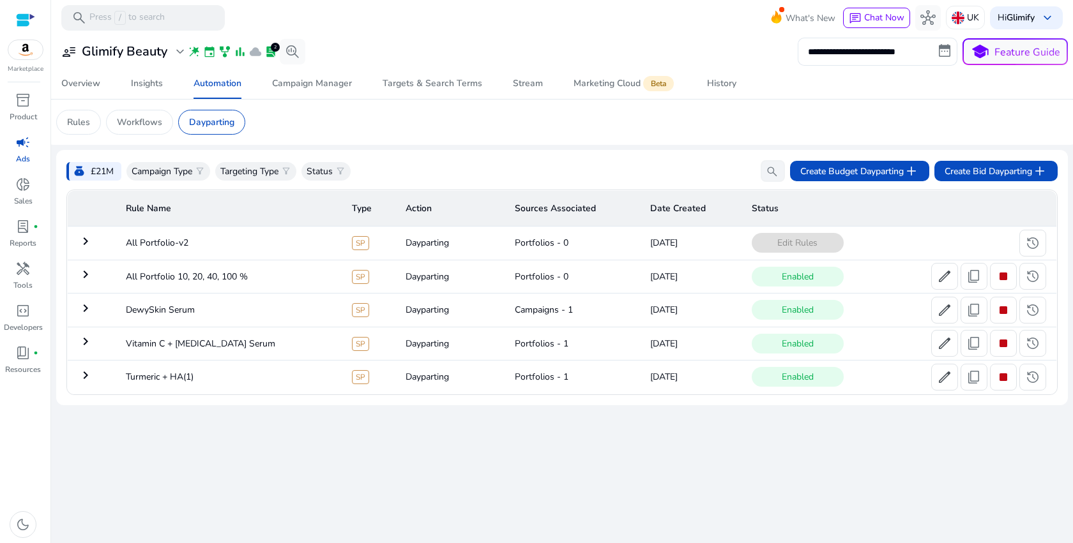
click at [1002, 240] on div "Edit Rules history more_horiz" at bounding box center [899, 243] width 294 height 27
click at [1044, 250] on span at bounding box center [1033, 243] width 26 height 31
click at [1008, 284] on span "stop" at bounding box center [1003, 276] width 15 height 15
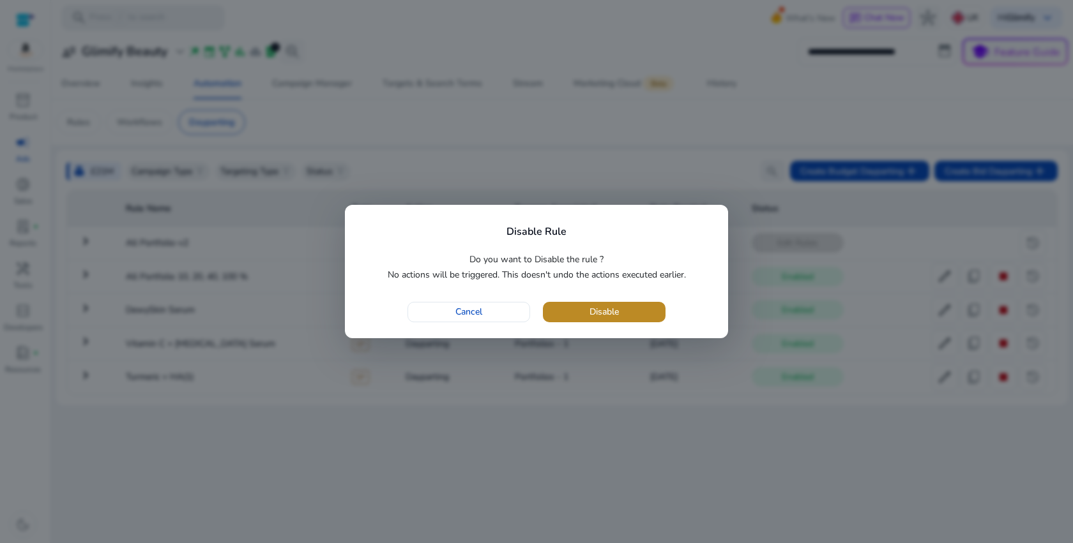
click at [600, 311] on span "Disable" at bounding box center [603, 311] width 29 height 13
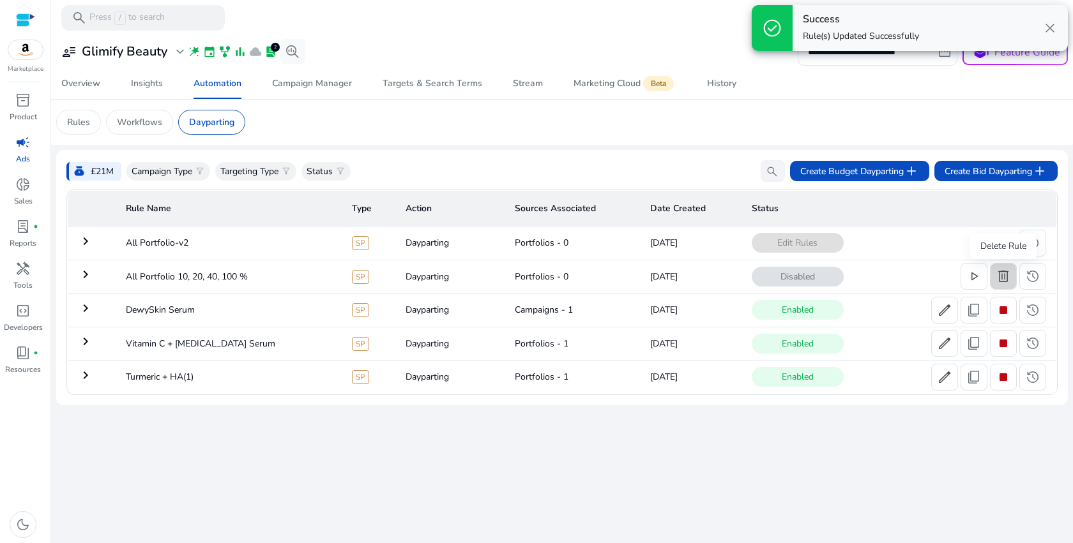
click at [999, 278] on span "delete" at bounding box center [1003, 276] width 15 height 15
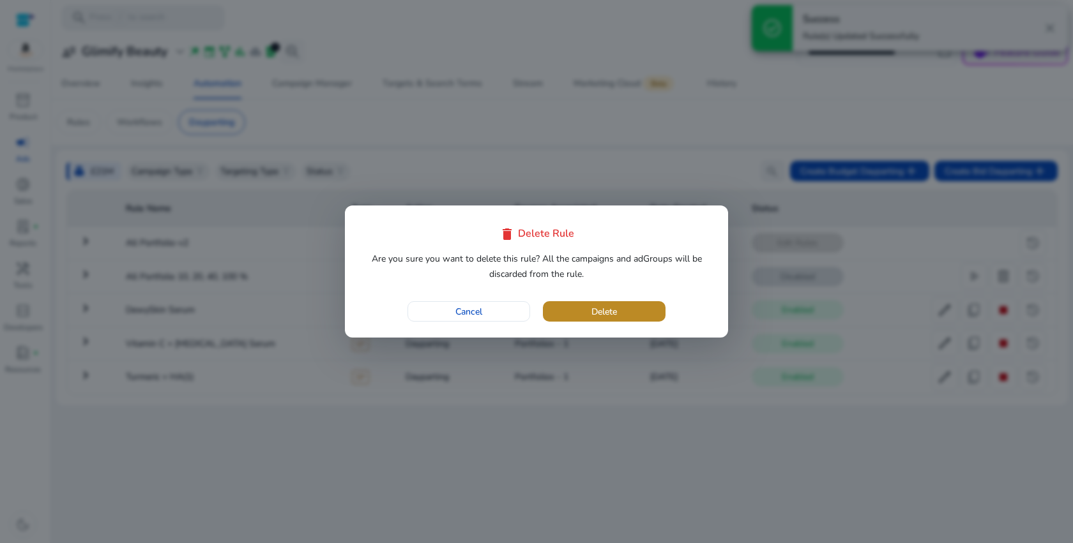
click at [589, 315] on span "button" at bounding box center [604, 311] width 123 height 31
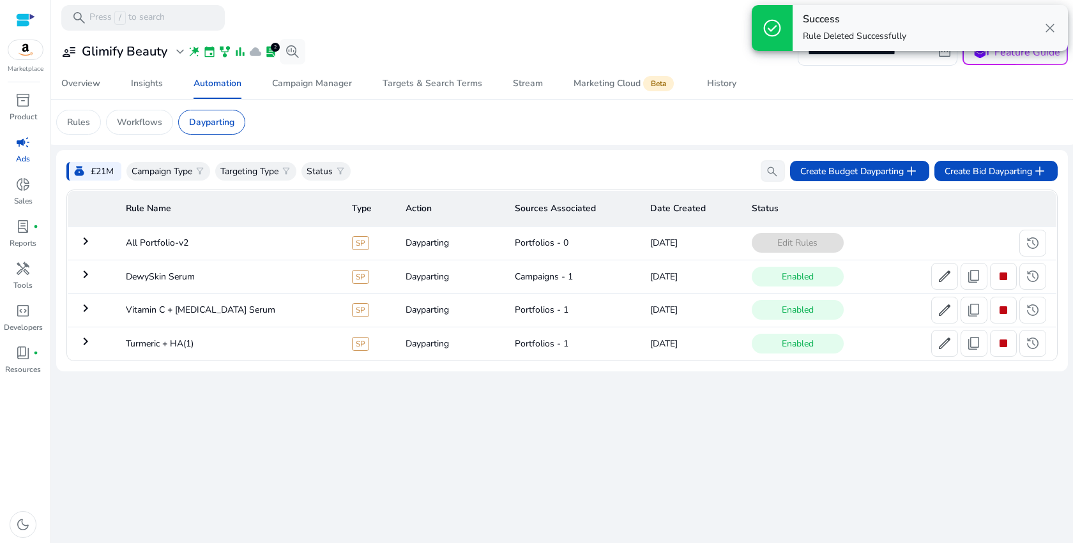
click at [1049, 29] on span "close" at bounding box center [1049, 27] width 15 height 15
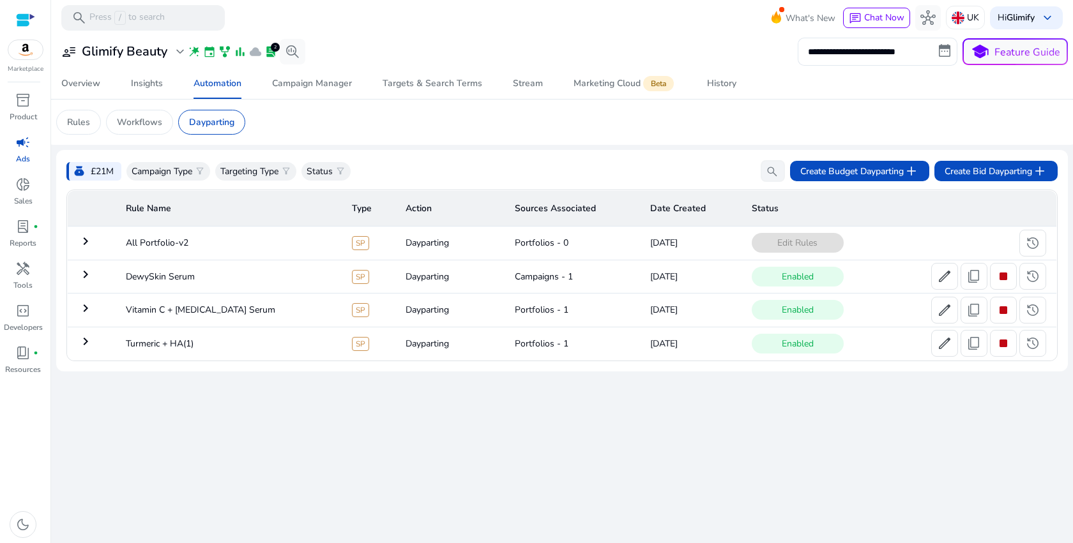
click at [87, 245] on mat-icon "keyboard_arrow_right" at bounding box center [85, 241] width 15 height 15
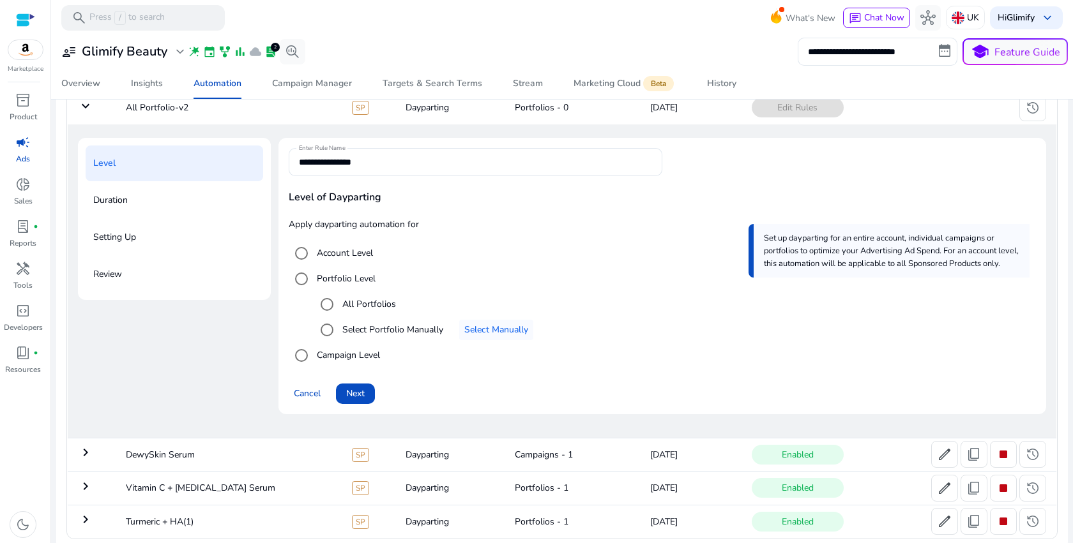
scroll to position [143, 0]
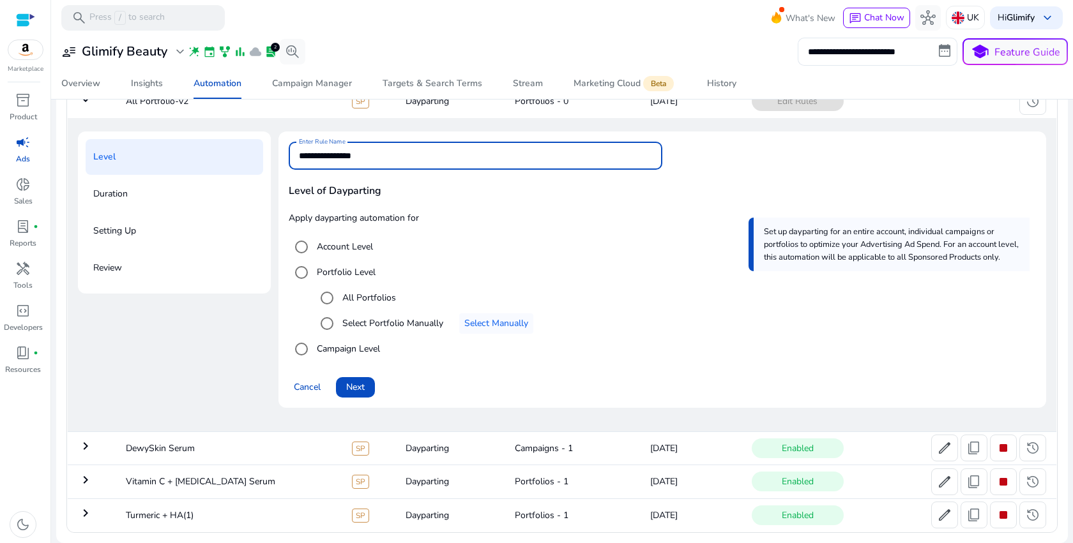
click at [384, 158] on input "**********" at bounding box center [475, 156] width 353 height 14
type input "**********"
click at [583, 261] on mat-radio-button "Portfolio Level" at bounding box center [662, 273] width 747 height 26
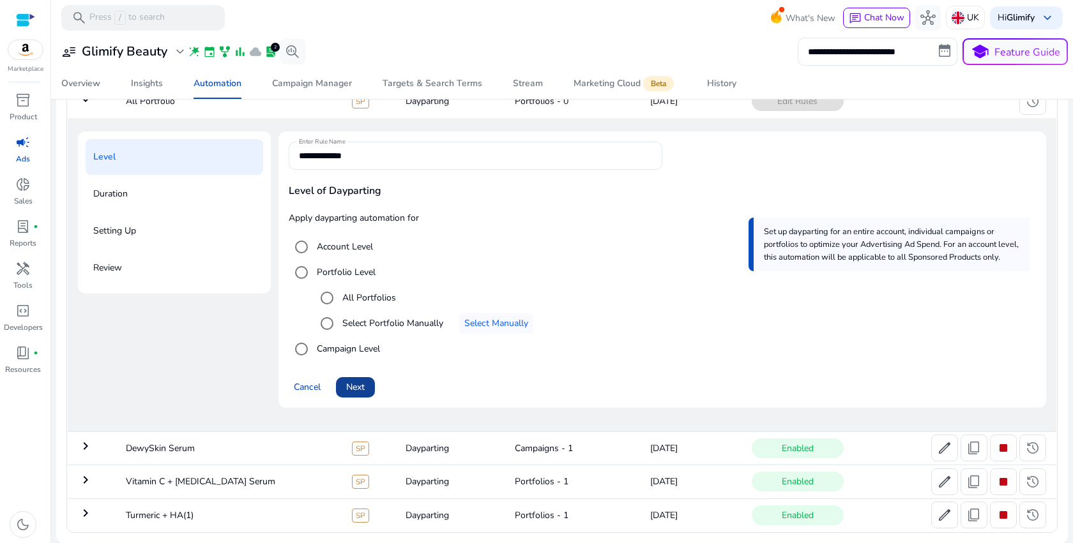
click at [356, 386] on span "Next" at bounding box center [355, 387] width 19 height 13
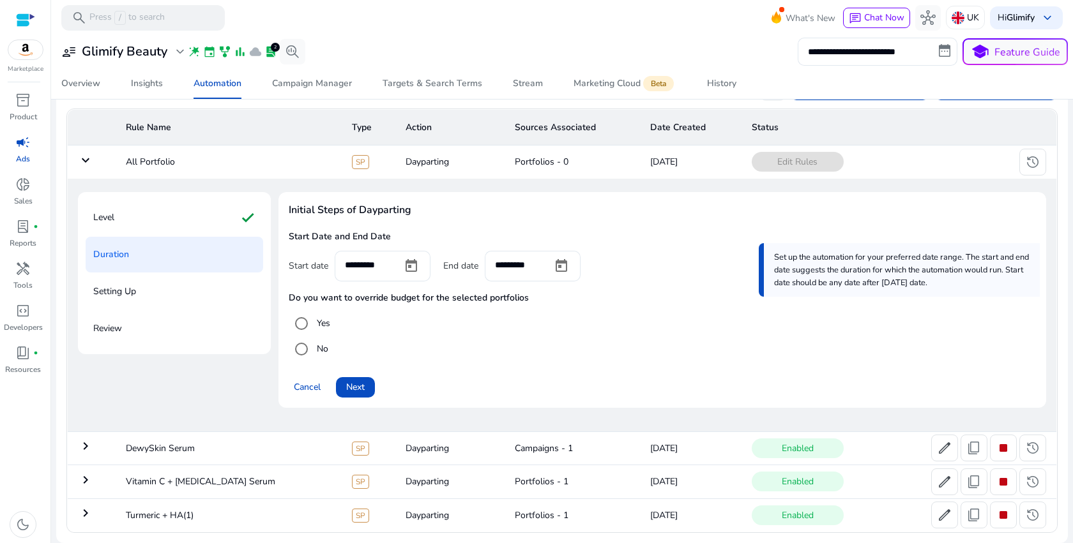
scroll to position [82, 0]
click at [349, 384] on span "Next" at bounding box center [355, 387] width 19 height 13
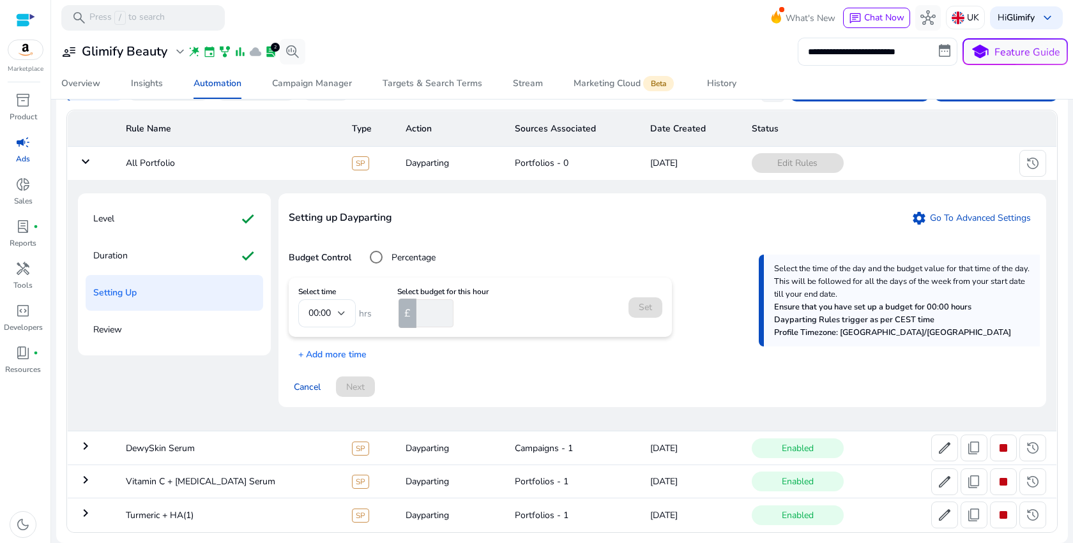
scroll to position [81, 0]
click at [337, 254] on b "Budget Control" at bounding box center [320, 258] width 63 height 12
click at [423, 316] on input "number" at bounding box center [435, 314] width 36 height 28
click at [423, 316] on input "**" at bounding box center [435, 314] width 36 height 28
type input "**"
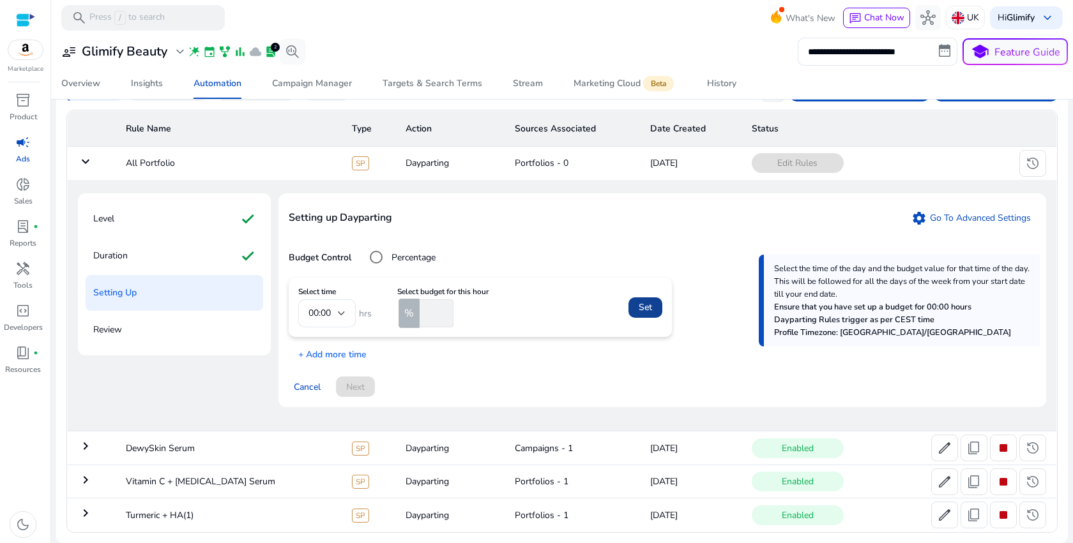
click at [646, 303] on span "Set" at bounding box center [645, 307] width 13 height 13
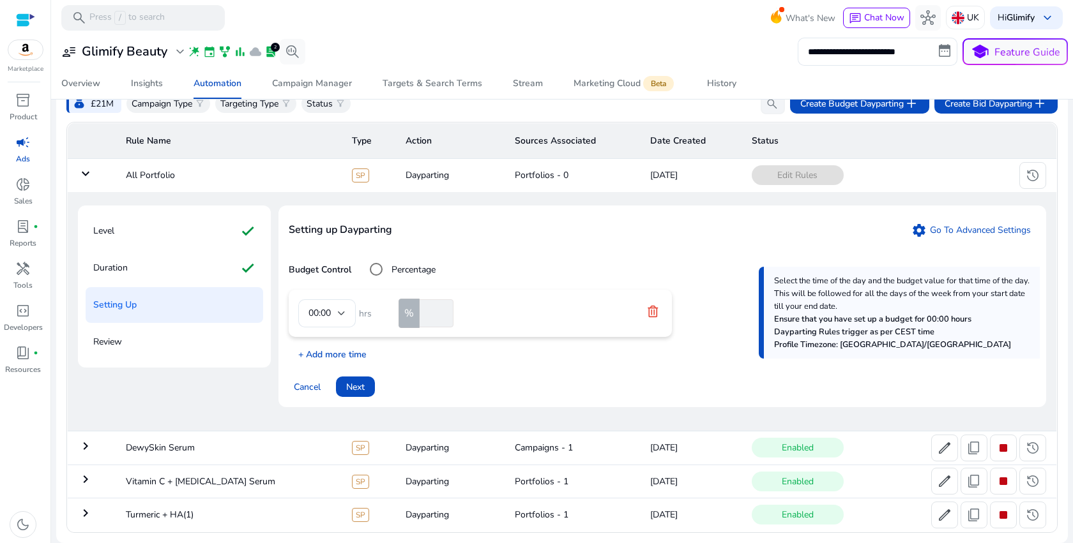
click at [345, 345] on p "+ Add more time" at bounding box center [328, 352] width 78 height 20
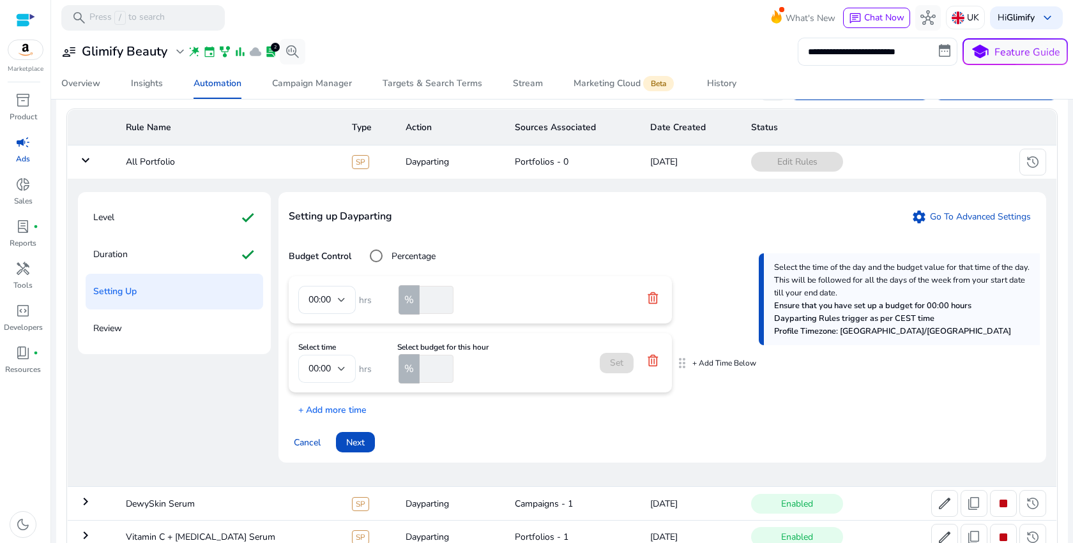
click at [329, 378] on div "00:00" at bounding box center [326, 369] width 37 height 28
click at [335, 275] on span "06:00" at bounding box center [326, 271] width 37 height 14
click at [438, 371] on input "number" at bounding box center [435, 369] width 36 height 28
type input "**"
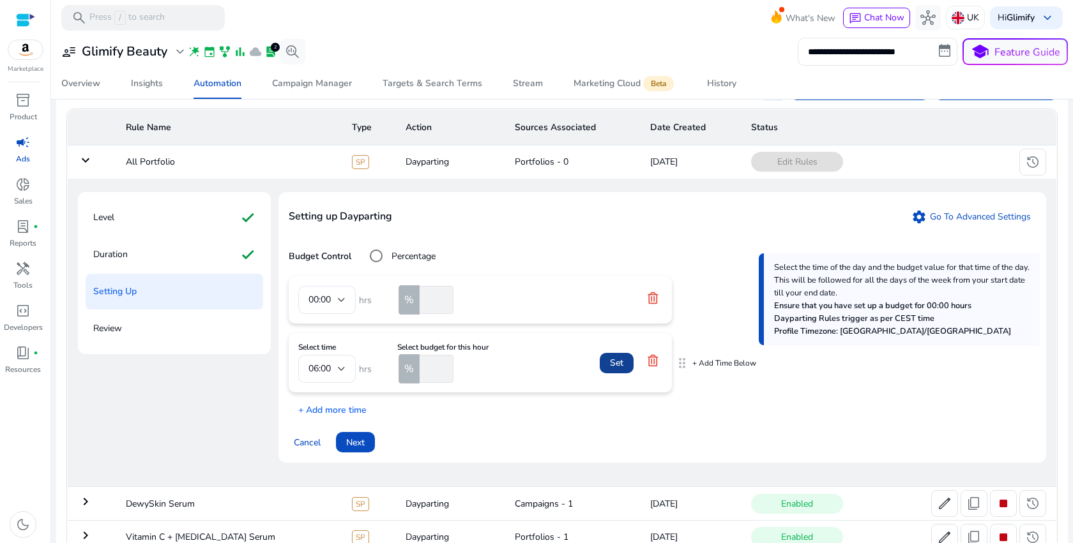
click at [621, 370] on span "Set" at bounding box center [616, 362] width 13 height 13
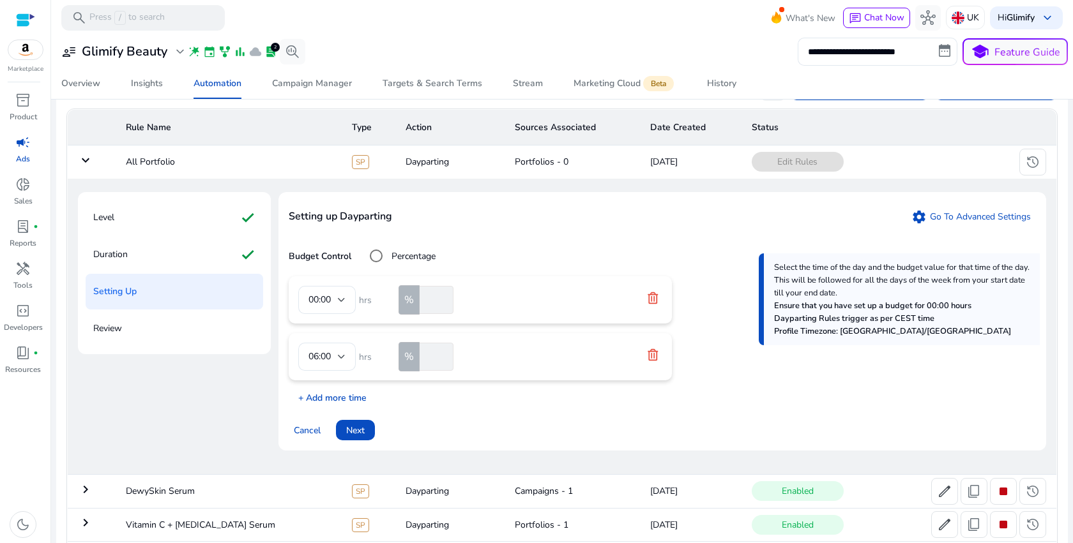
click at [322, 394] on p "+ Add more time" at bounding box center [328, 395] width 78 height 20
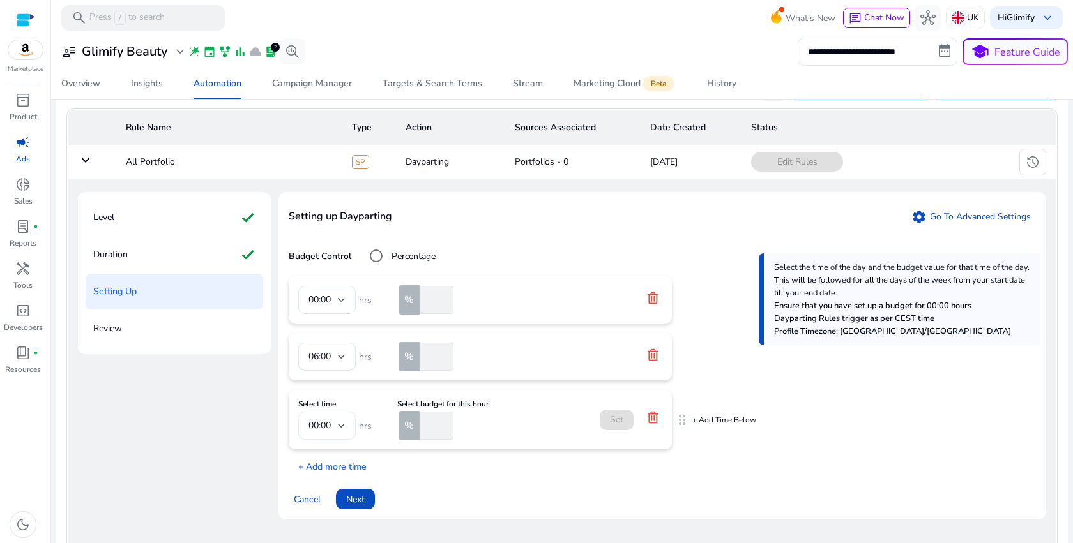
click at [325, 427] on span "00:00" at bounding box center [319, 426] width 22 height 12
click at [325, 335] on span "12:00" at bounding box center [326, 340] width 37 height 14
click at [435, 432] on input "number" at bounding box center [435, 426] width 36 height 28
type input "**"
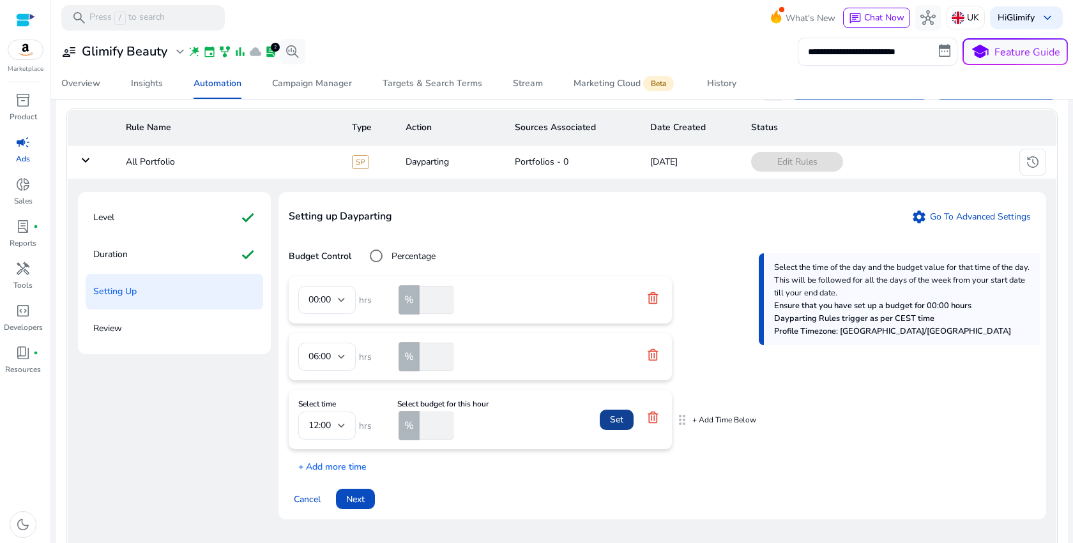
click at [616, 421] on span "Set" at bounding box center [616, 419] width 13 height 13
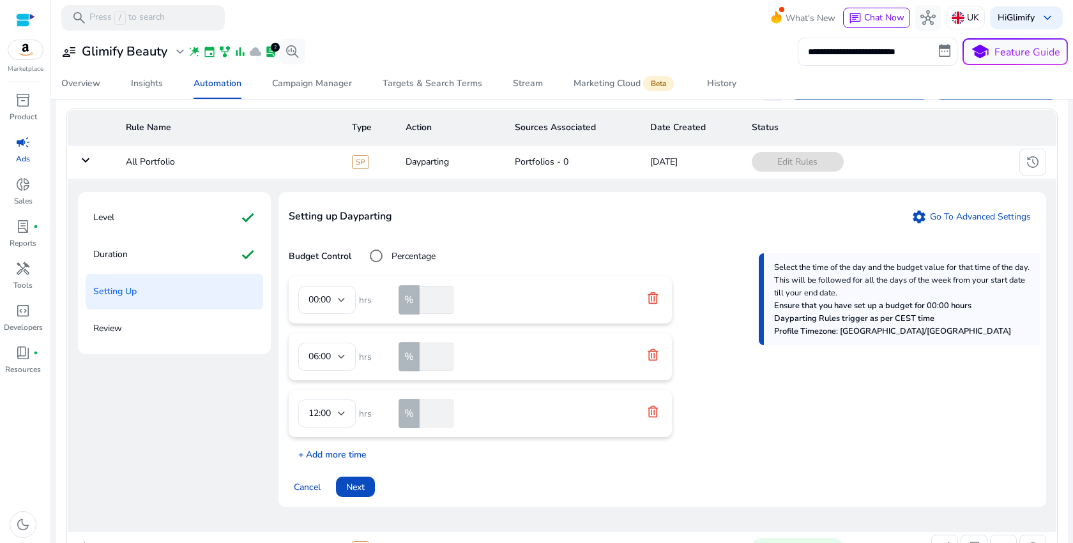
click at [344, 460] on p "+ Add more time" at bounding box center [328, 452] width 78 height 20
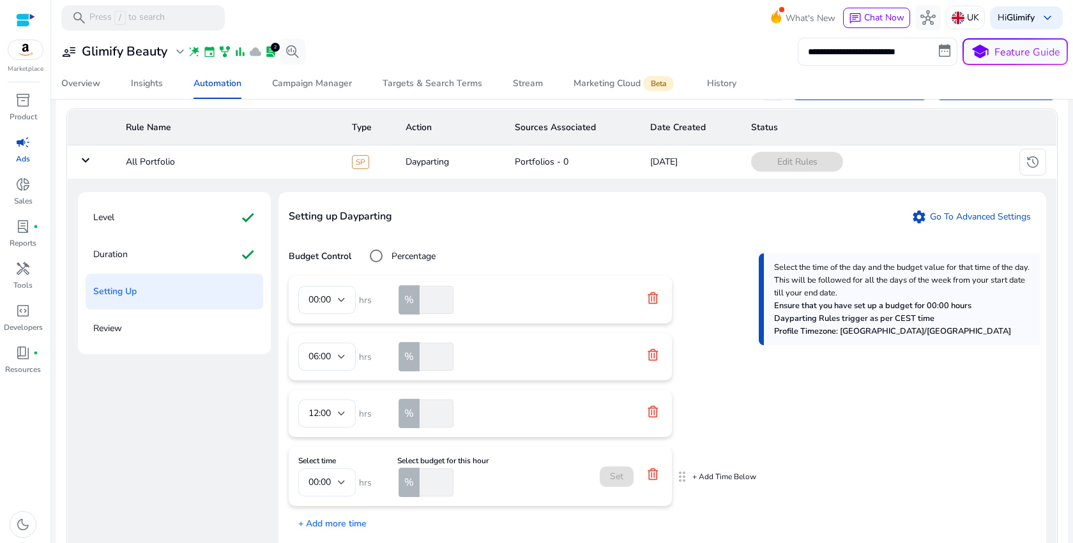
click at [341, 478] on div at bounding box center [342, 482] width 8 height 15
click at [332, 340] on span "18:00" at bounding box center [326, 347] width 37 height 14
click at [434, 483] on input "number" at bounding box center [435, 483] width 36 height 28
type input "***"
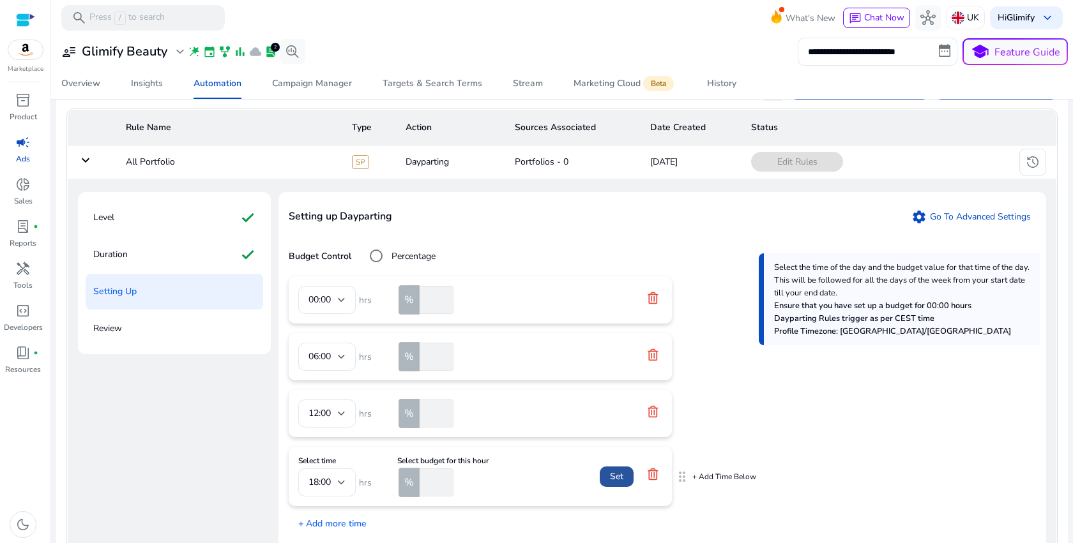
click at [601, 487] on span at bounding box center [617, 477] width 34 height 31
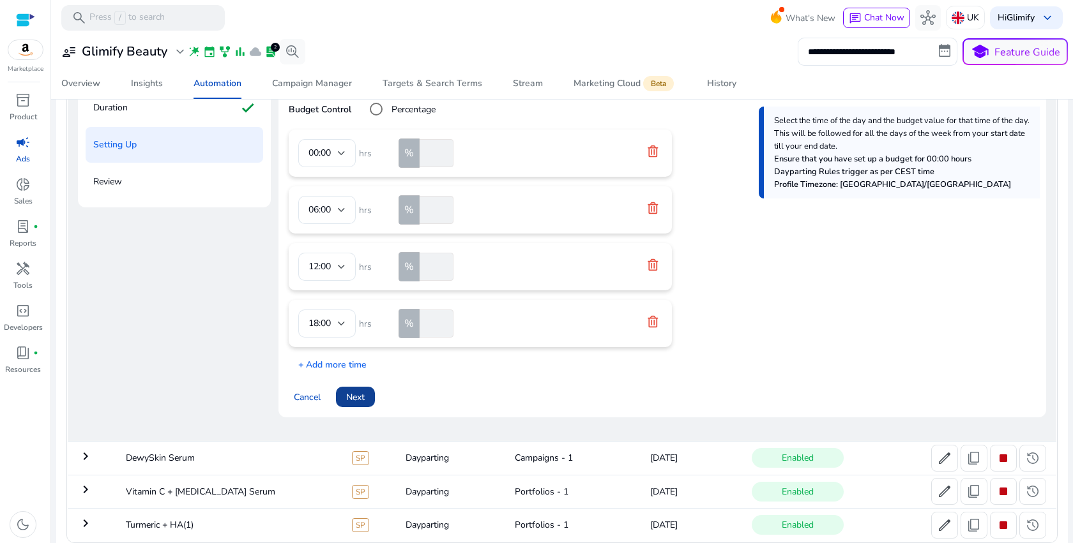
click at [365, 406] on span at bounding box center [355, 397] width 39 height 31
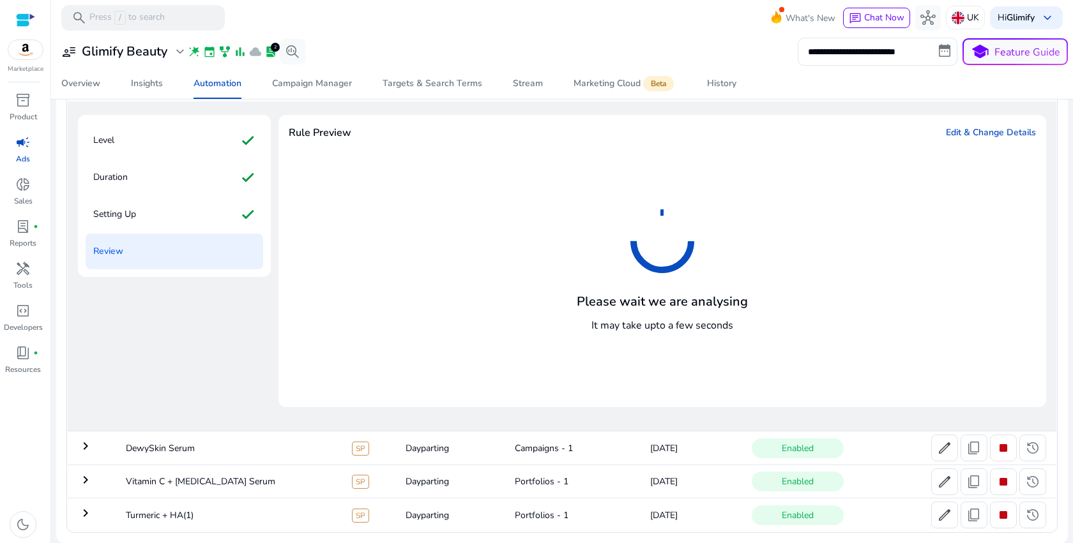
scroll to position [199, 0]
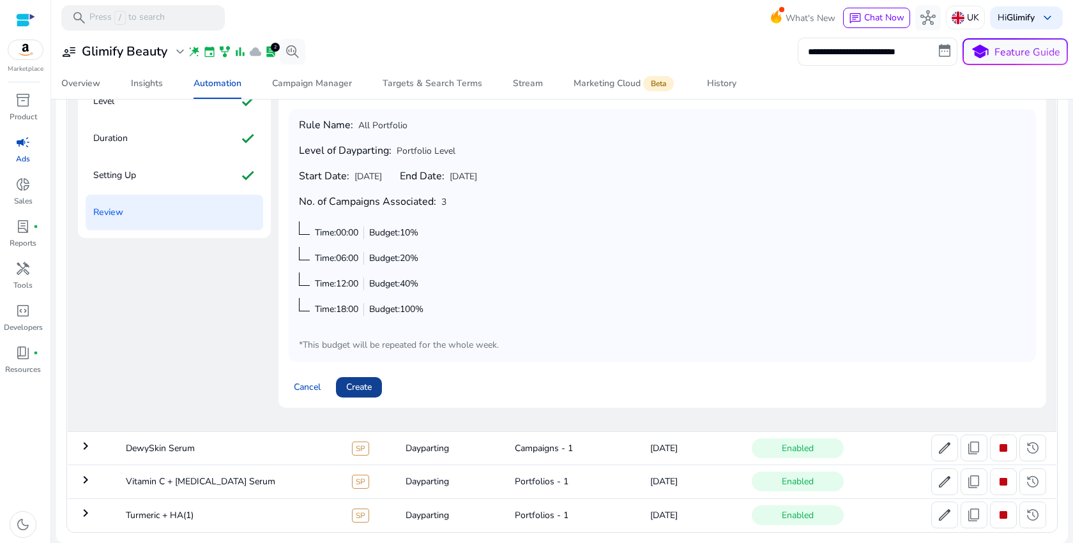
click at [376, 386] on span at bounding box center [359, 387] width 46 height 31
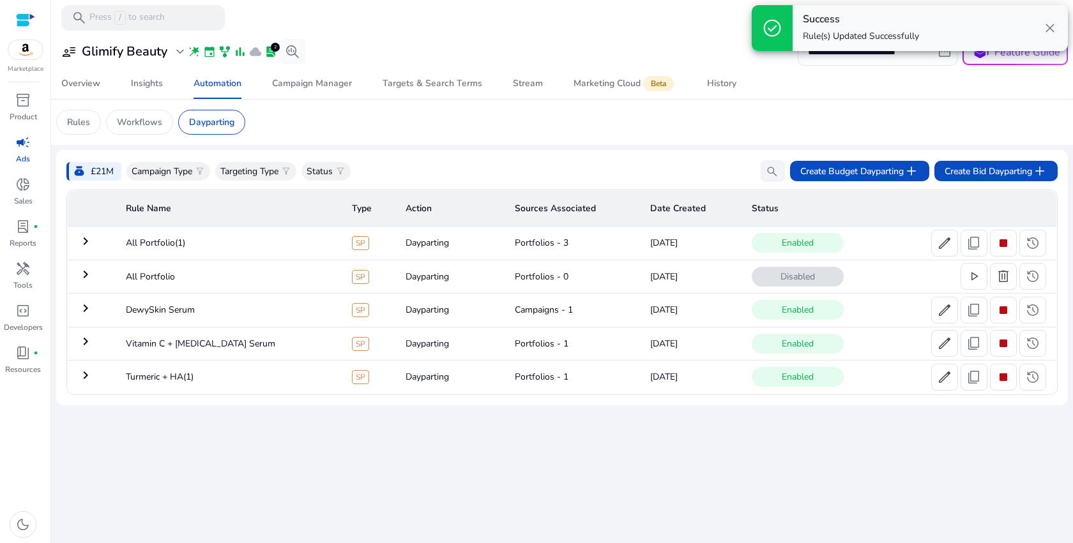
scroll to position [0, 0]
click at [88, 379] on mat-icon "keyboard_arrow_right" at bounding box center [85, 375] width 15 height 15
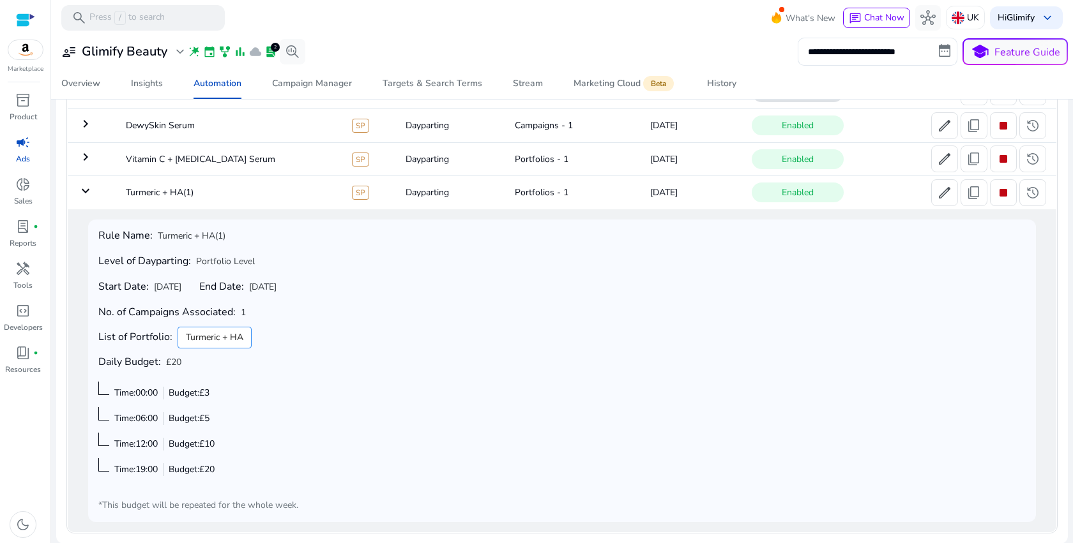
scroll to position [186, 0]
click at [81, 190] on mat-icon "keyboard_arrow_down" at bounding box center [85, 190] width 15 height 15
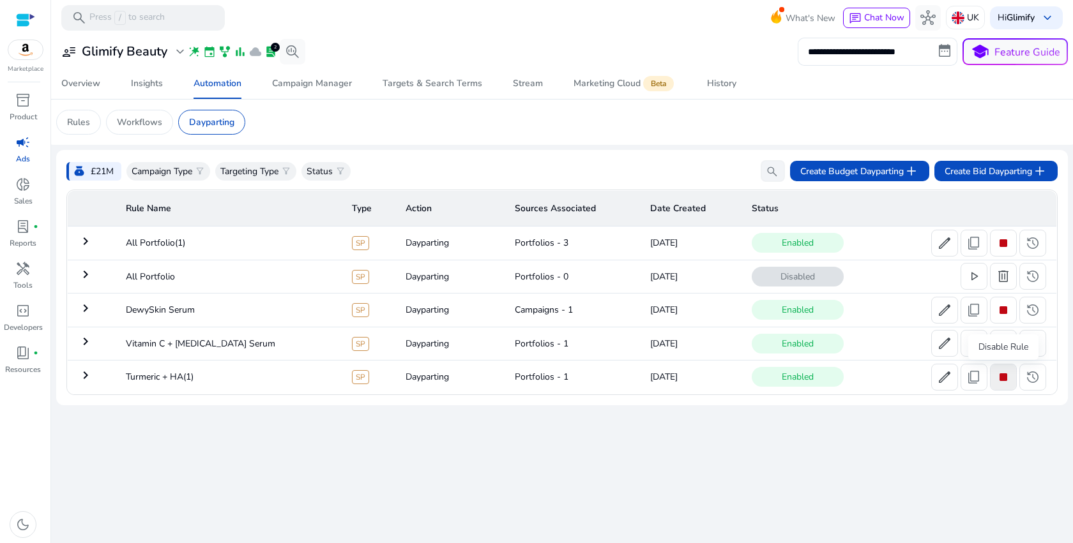
click at [1003, 376] on span "stop" at bounding box center [1003, 377] width 15 height 15
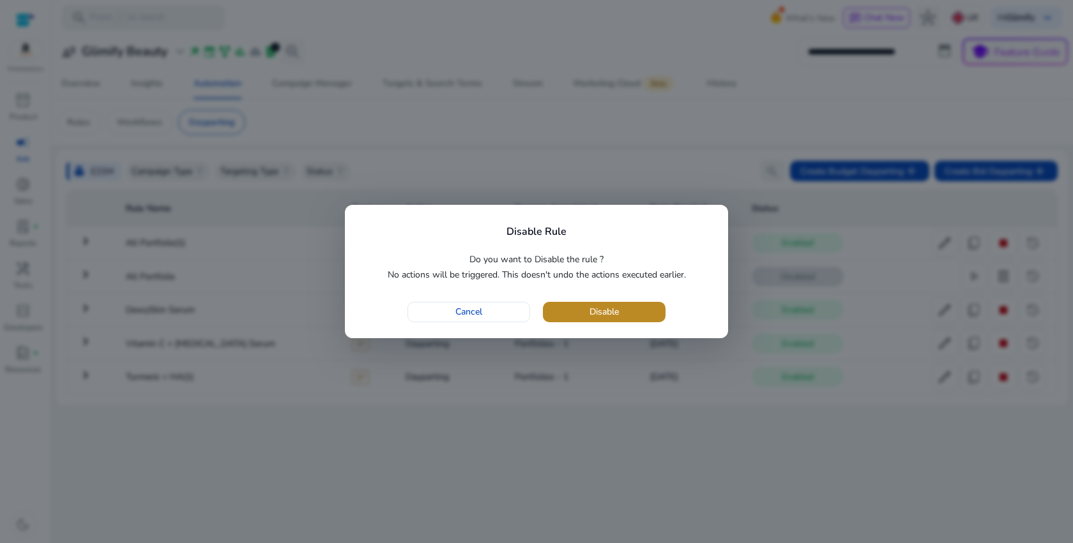
click at [645, 311] on span "button" at bounding box center [604, 312] width 123 height 31
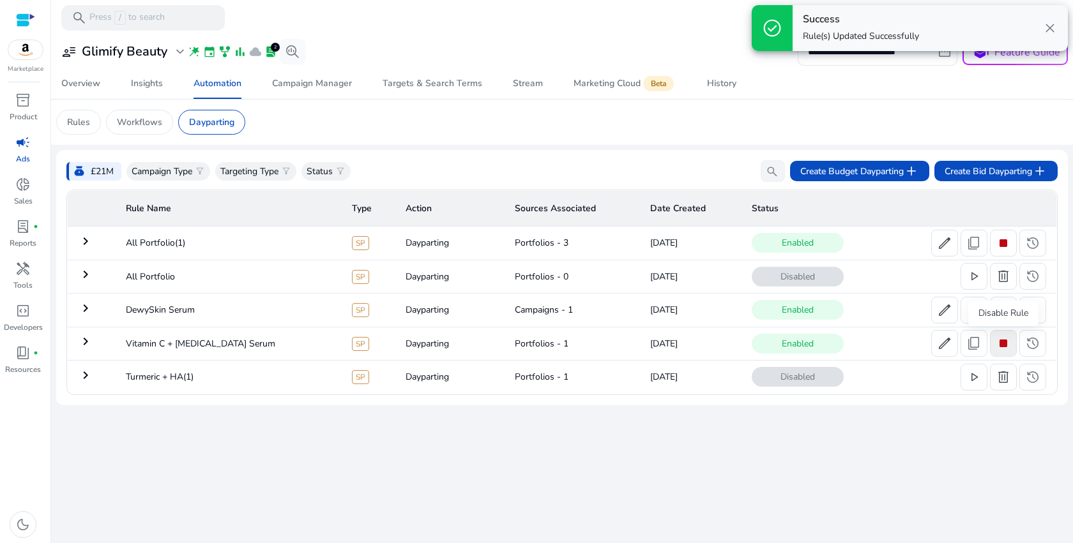
click at [1000, 344] on span "stop" at bounding box center [1003, 343] width 15 height 15
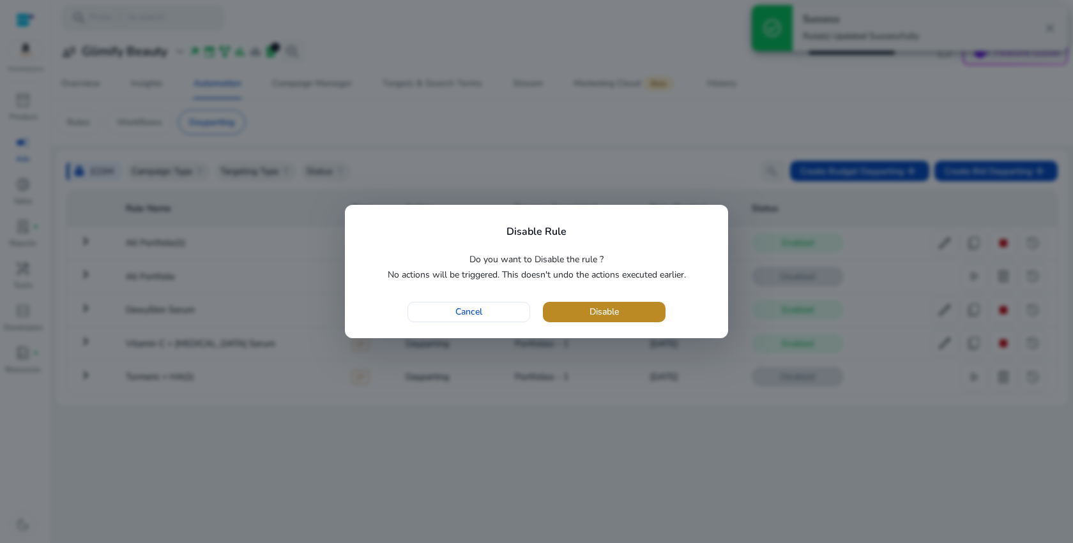
click at [642, 315] on span "button" at bounding box center [604, 312] width 123 height 31
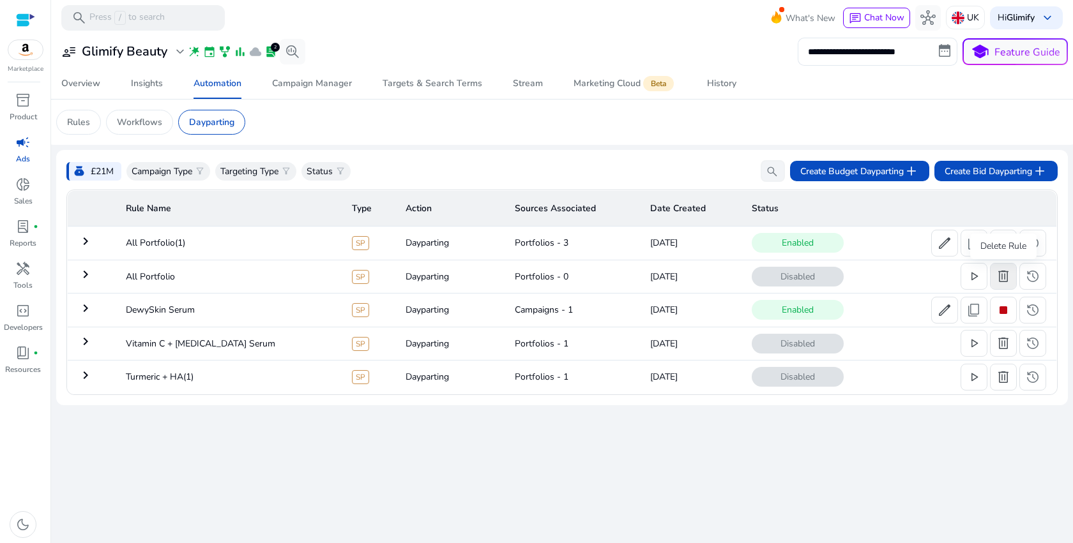
click at [1003, 277] on span "delete" at bounding box center [1003, 276] width 15 height 15
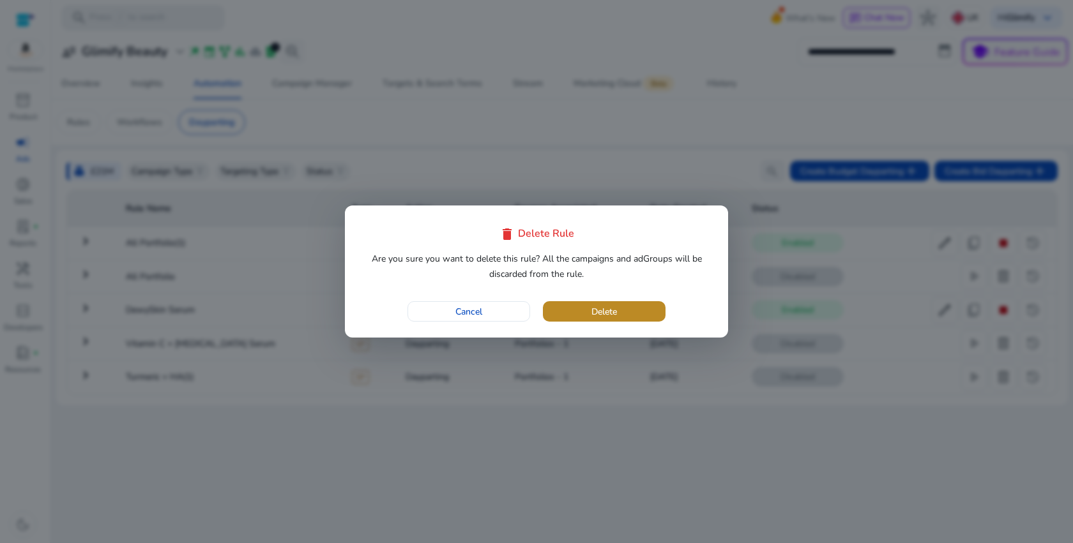
click at [591, 312] on span "Delete" at bounding box center [604, 311] width 26 height 13
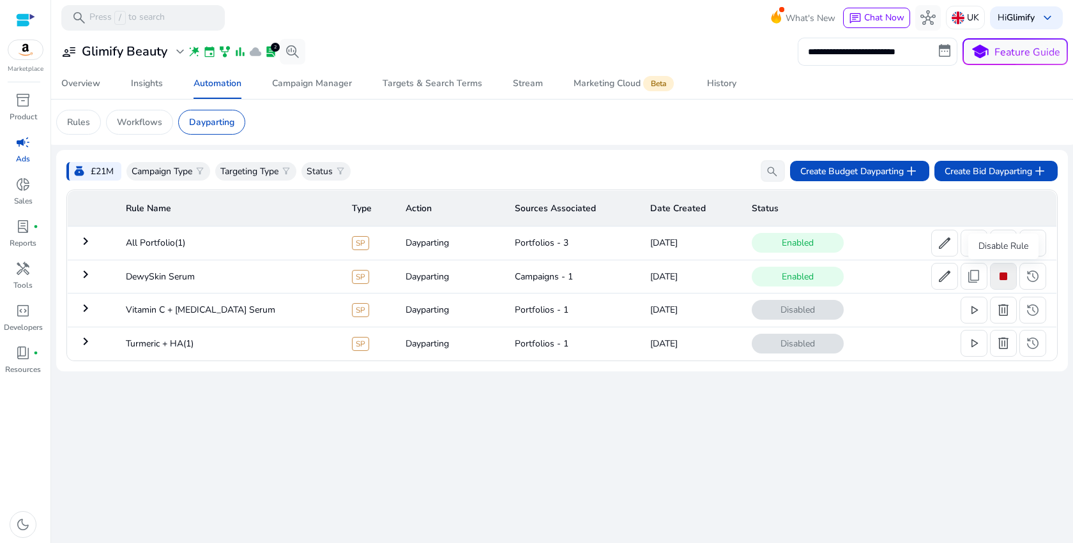
click at [1005, 280] on span "stop" at bounding box center [1003, 276] width 15 height 15
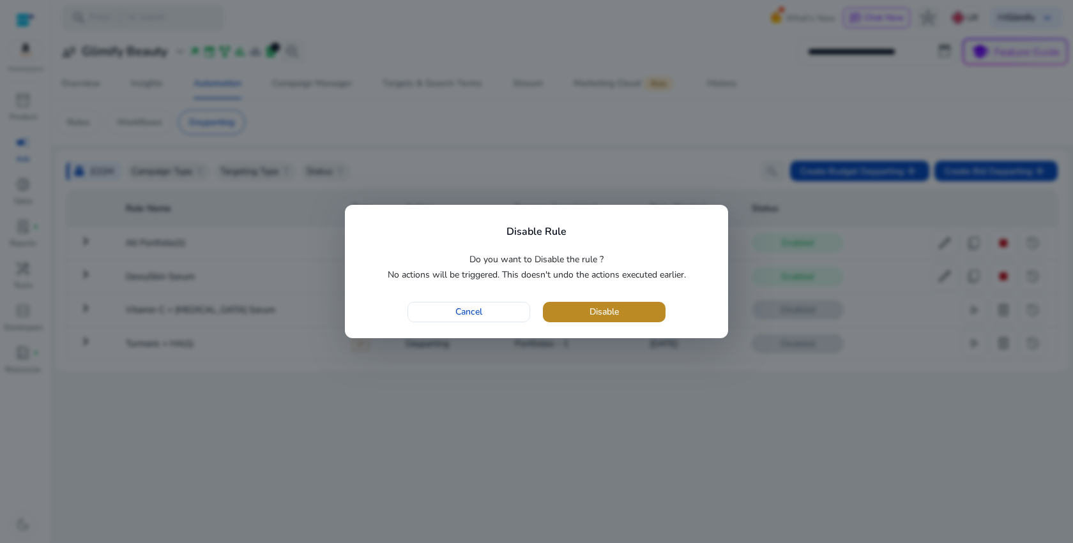
click at [624, 299] on span "button" at bounding box center [604, 312] width 123 height 31
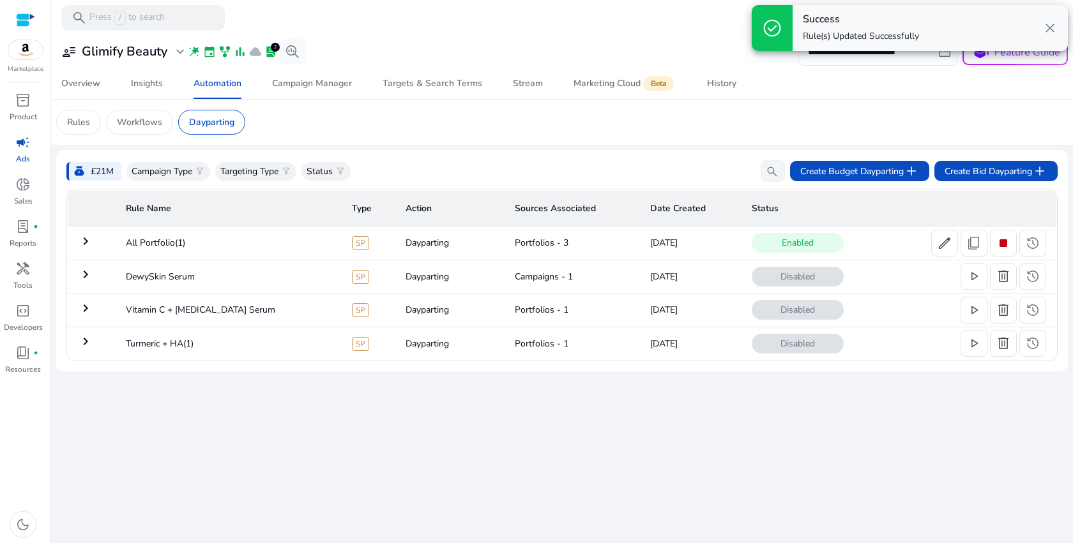
click at [90, 314] on mat-icon "keyboard_arrow_right" at bounding box center [85, 308] width 15 height 15
